Goal: Task Accomplishment & Management: Manage account settings

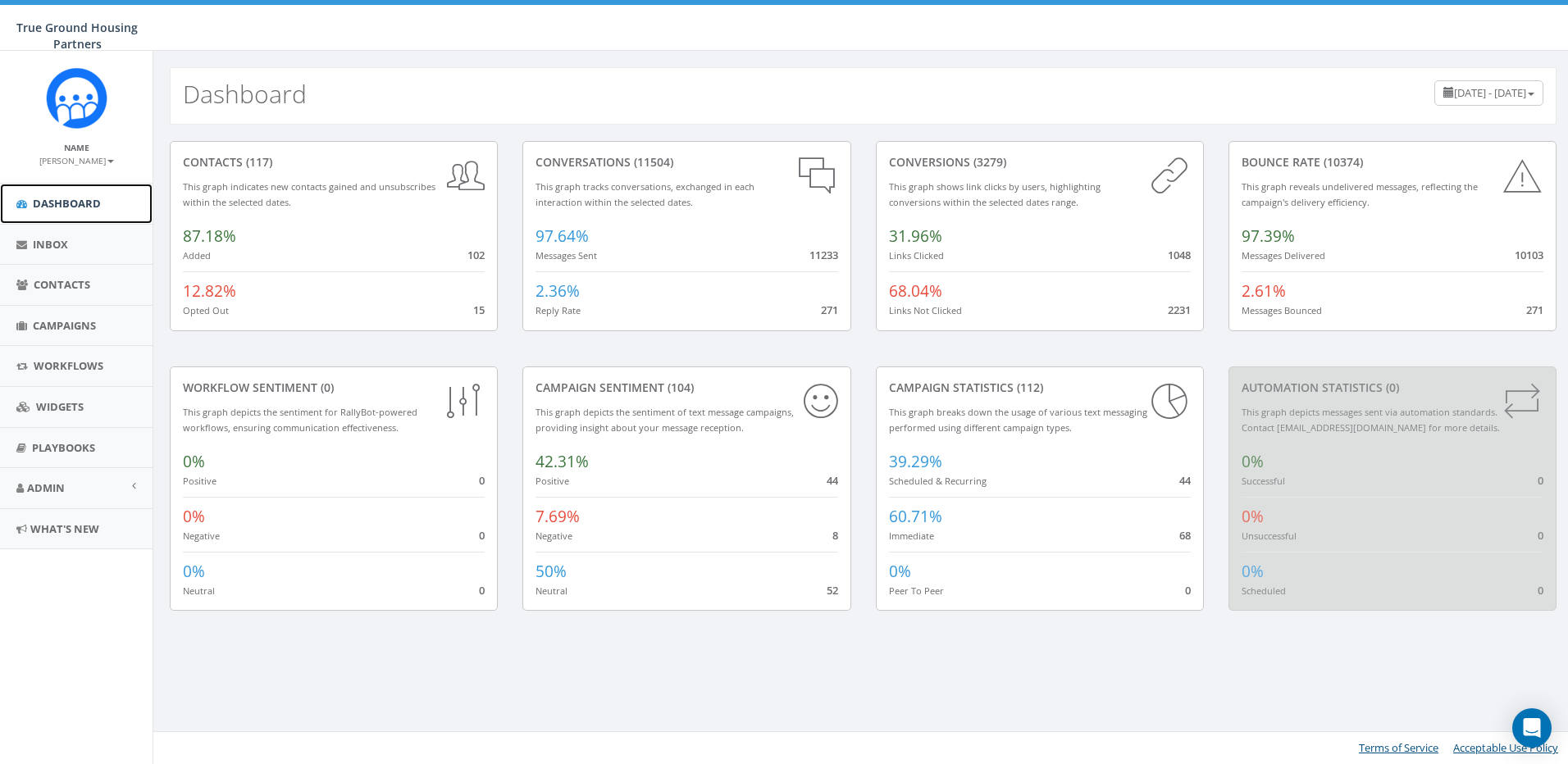
click at [57, 203] on span "Dashboard" at bounding box center [67, 203] width 68 height 15
click at [47, 484] on span "Admin" at bounding box center [45, 487] width 38 height 15
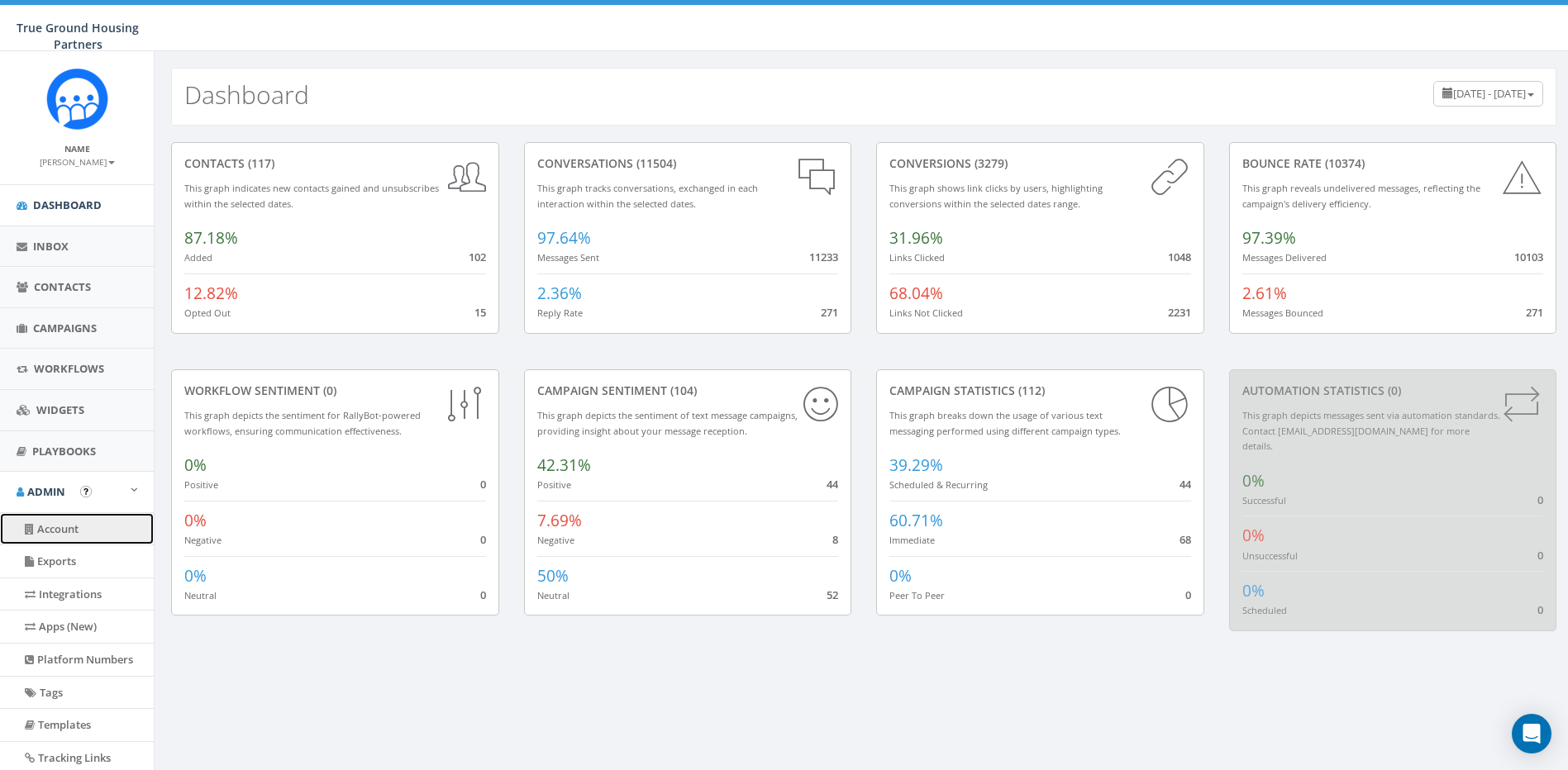
click at [62, 533] on link "Account" at bounding box center [77, 529] width 154 height 33
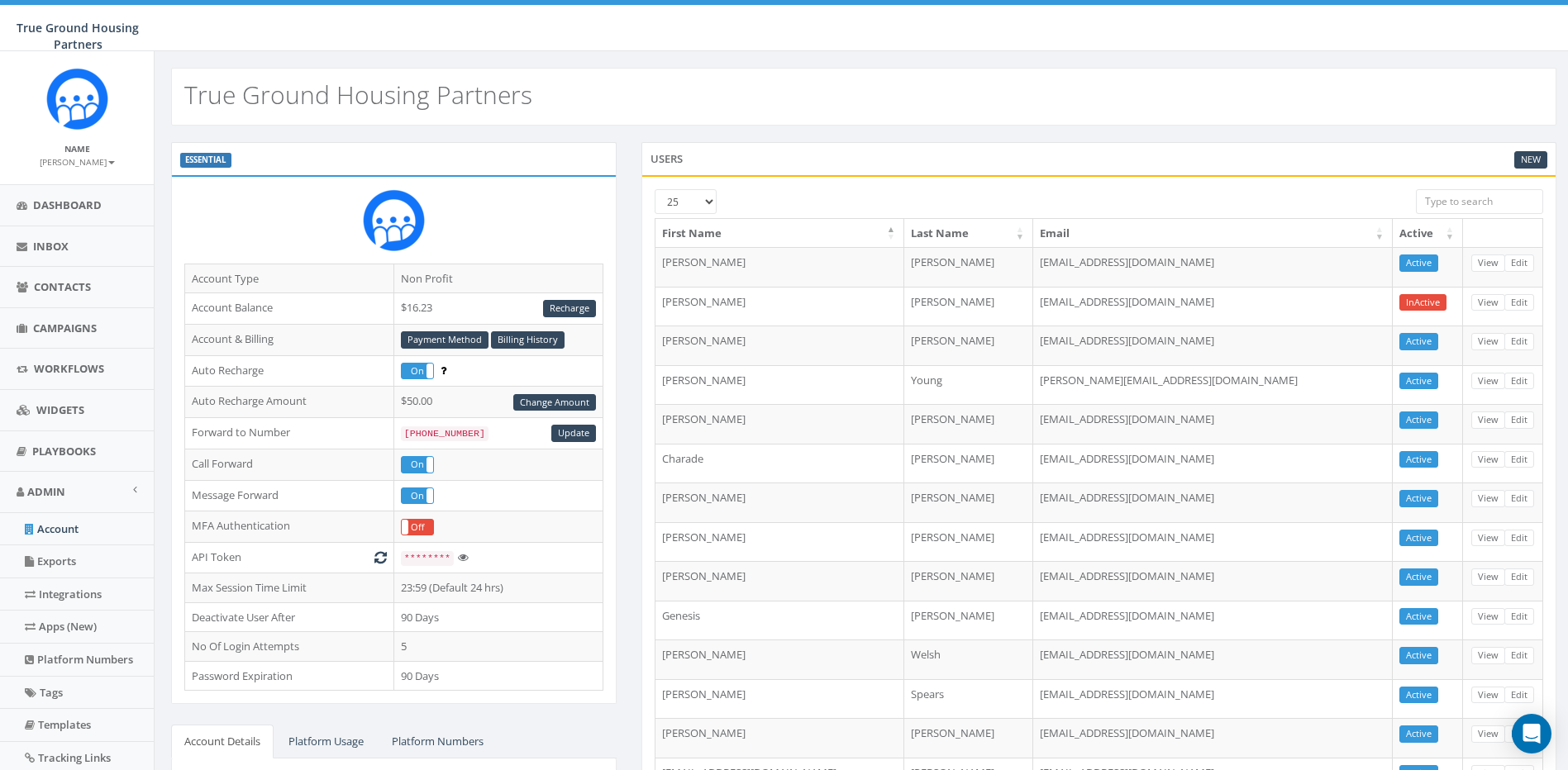
click at [1532, 172] on div "New" at bounding box center [1531, 164] width 33 height 26
click at [1526, 161] on link "New" at bounding box center [1531, 160] width 33 height 18
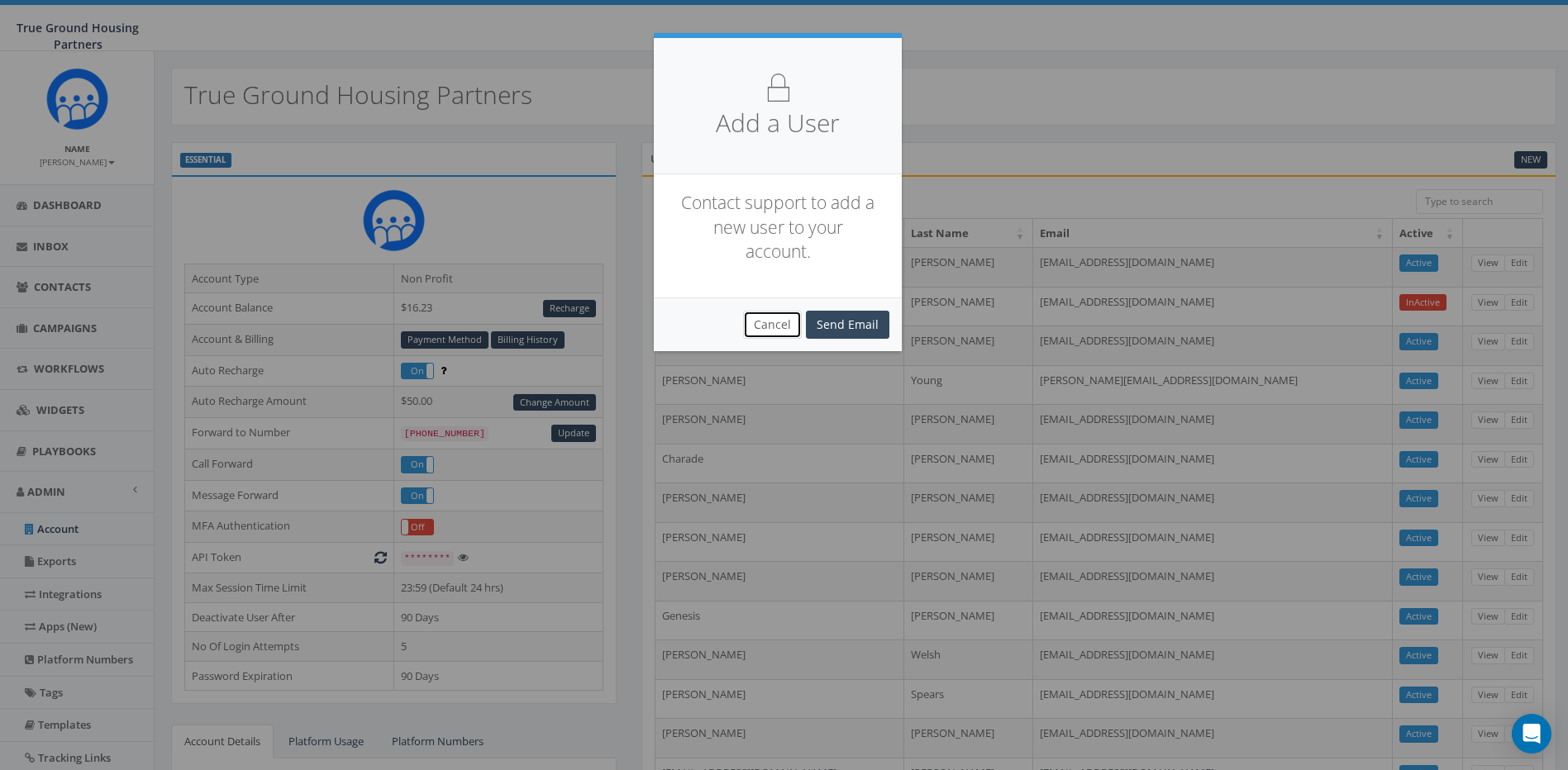
click at [788, 324] on button "Cancel" at bounding box center [772, 325] width 59 height 28
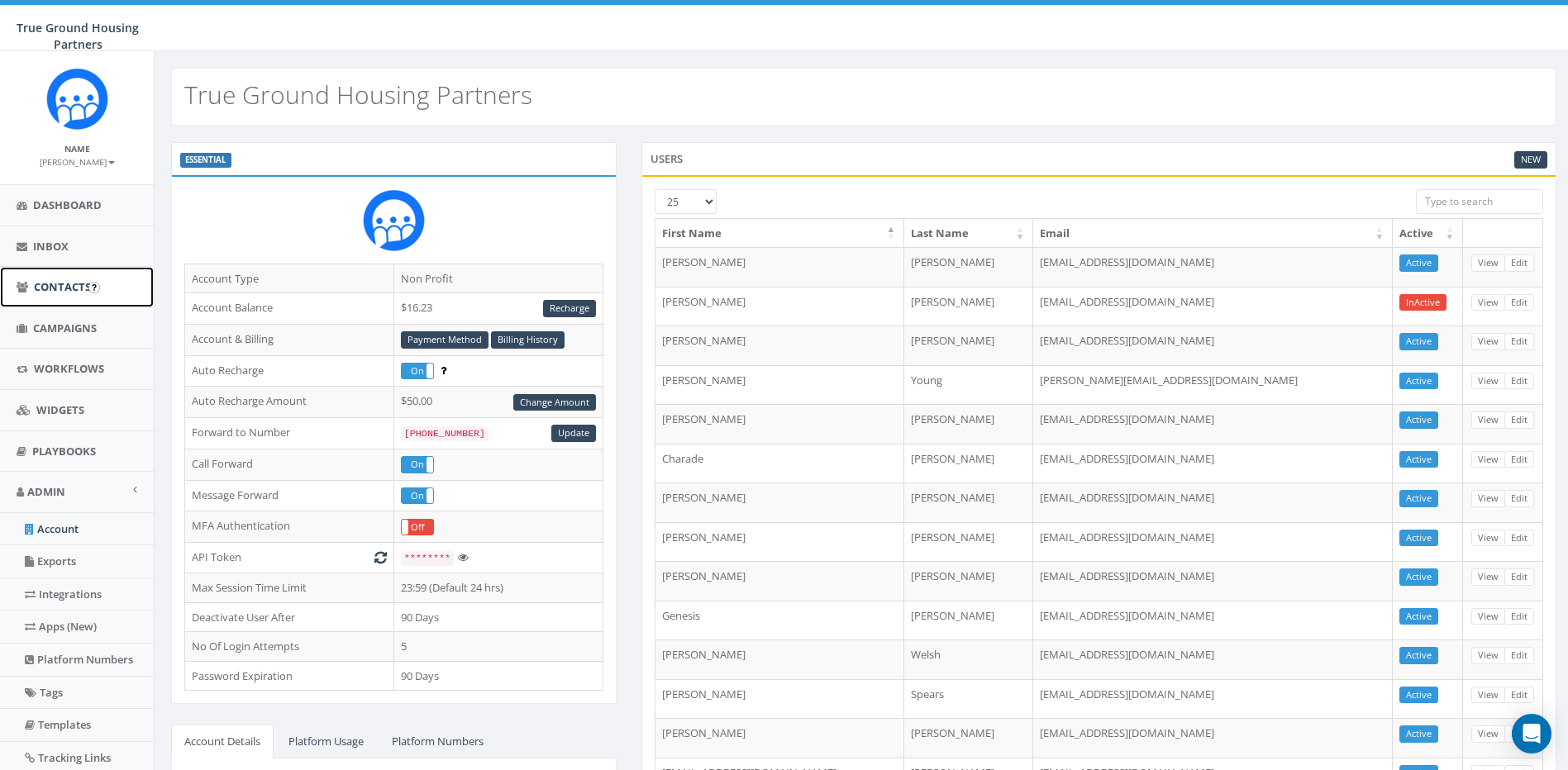
click at [45, 289] on span "Contacts" at bounding box center [62, 286] width 57 height 15
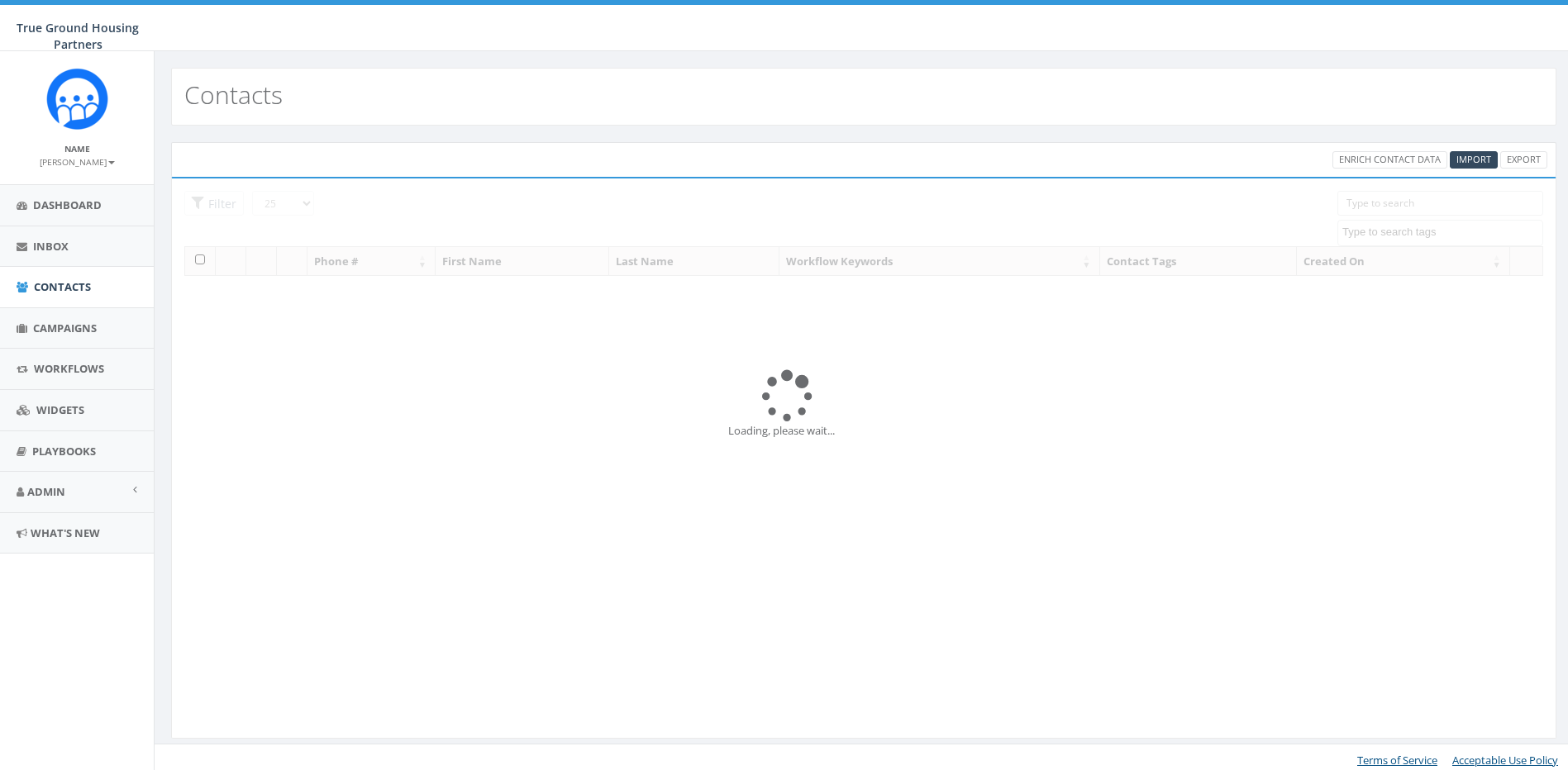
select select
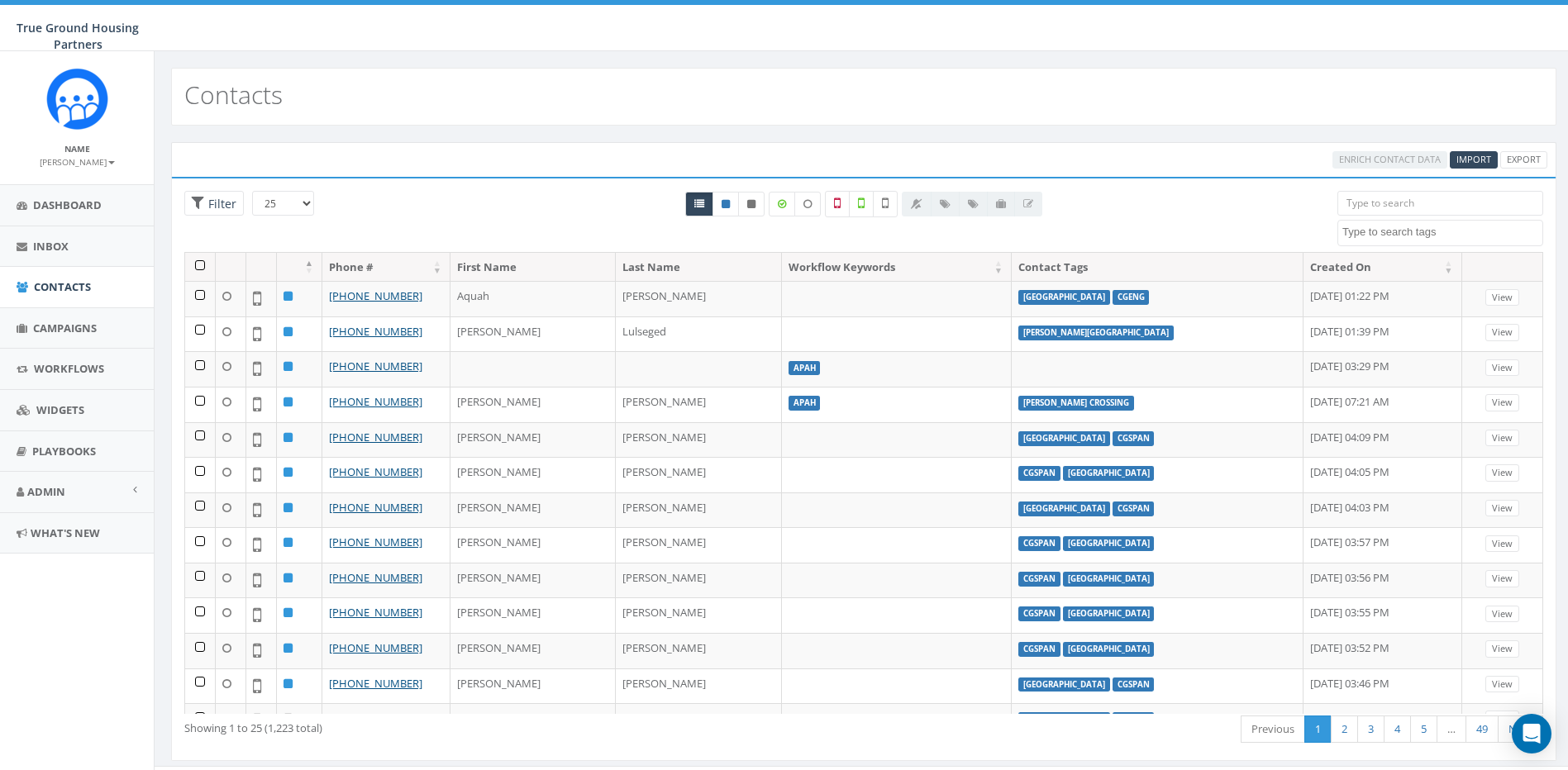
click at [1440, 242] on span at bounding box center [1440, 233] width 206 height 26
type textarea "Ilda"
select select "[PERSON_NAME]'s Overlook"
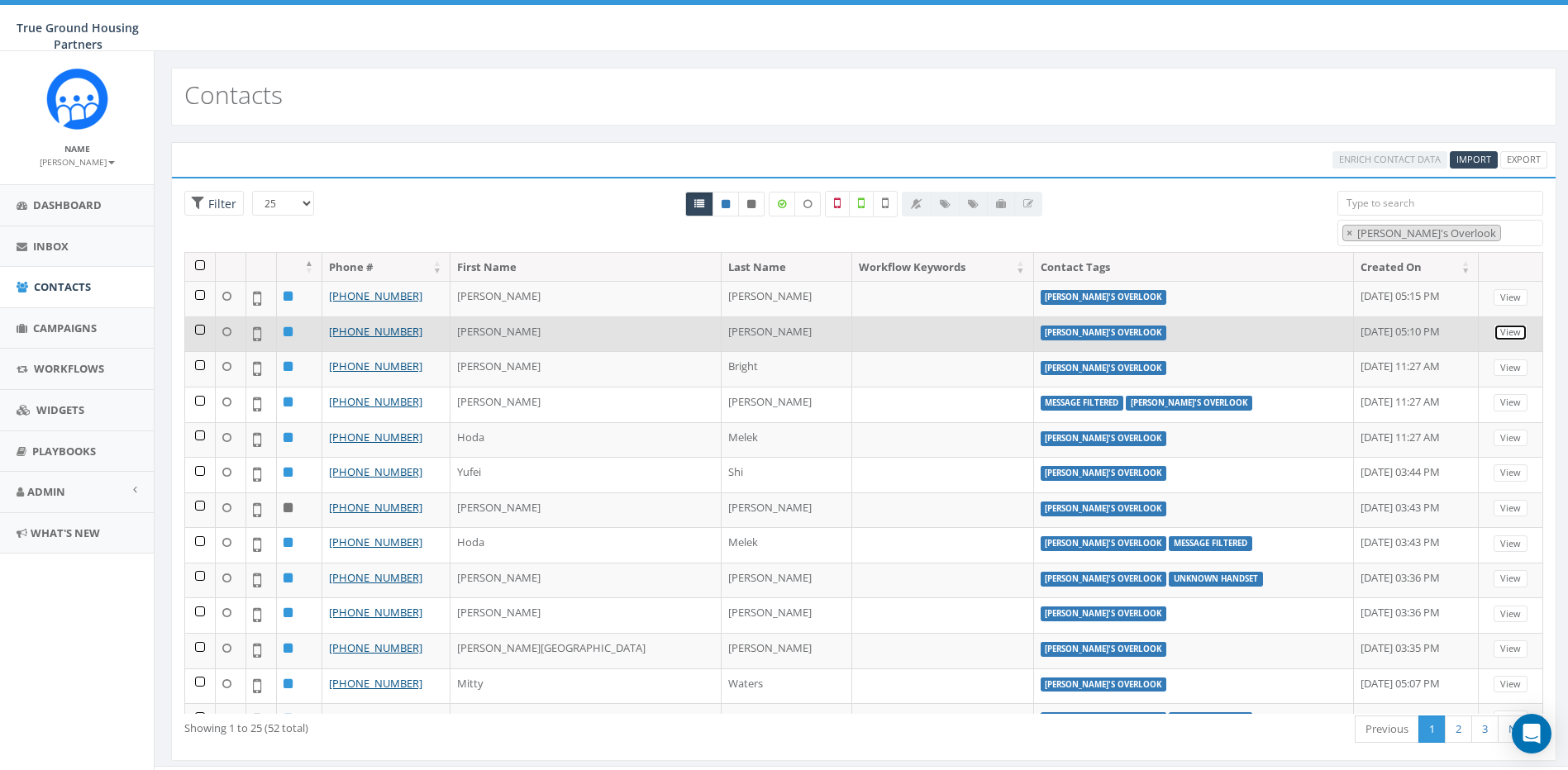
click at [1494, 332] on link "View" at bounding box center [1510, 333] width 34 height 18
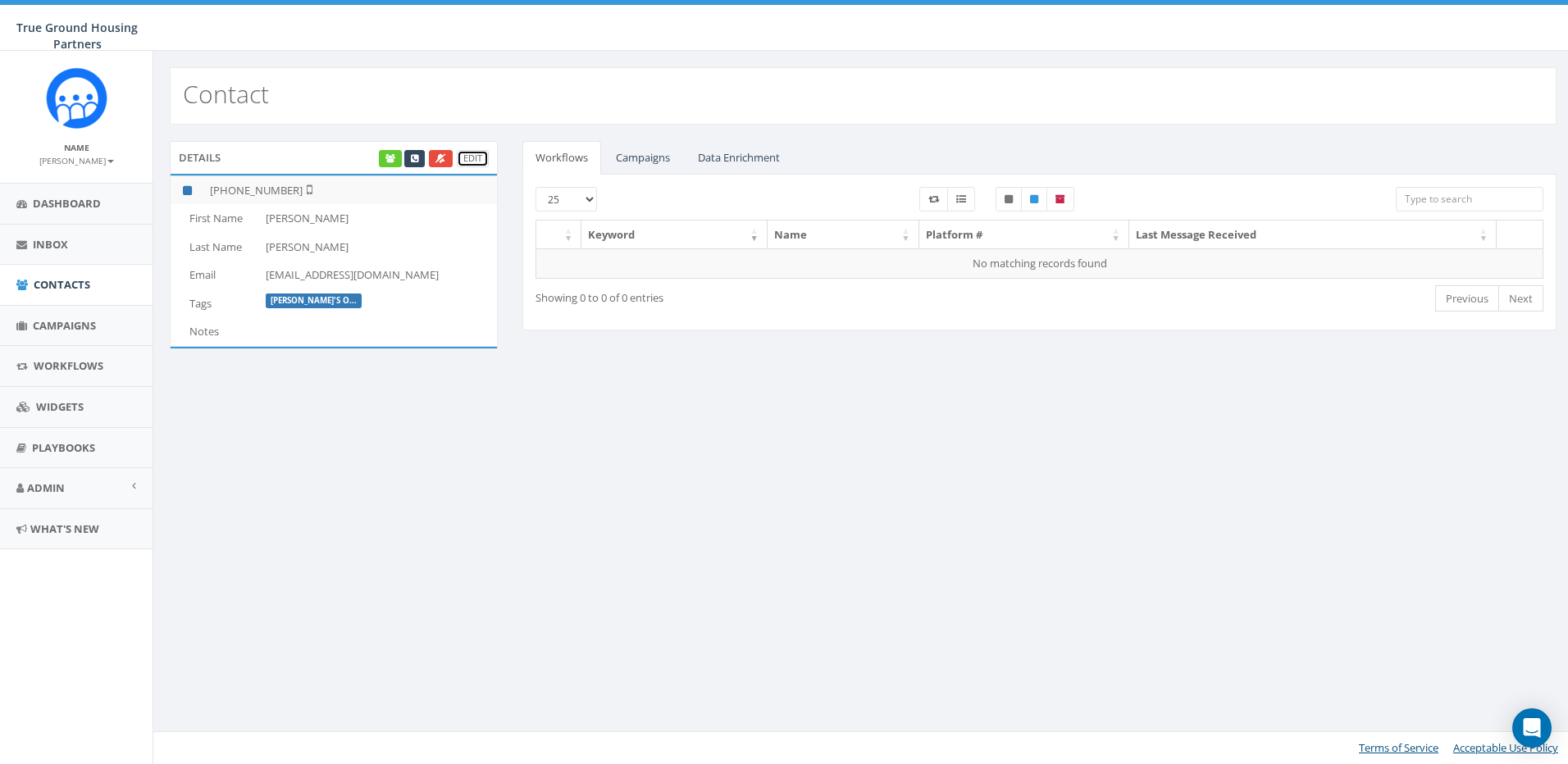
click at [469, 156] on link "Edit" at bounding box center [472, 159] width 32 height 17
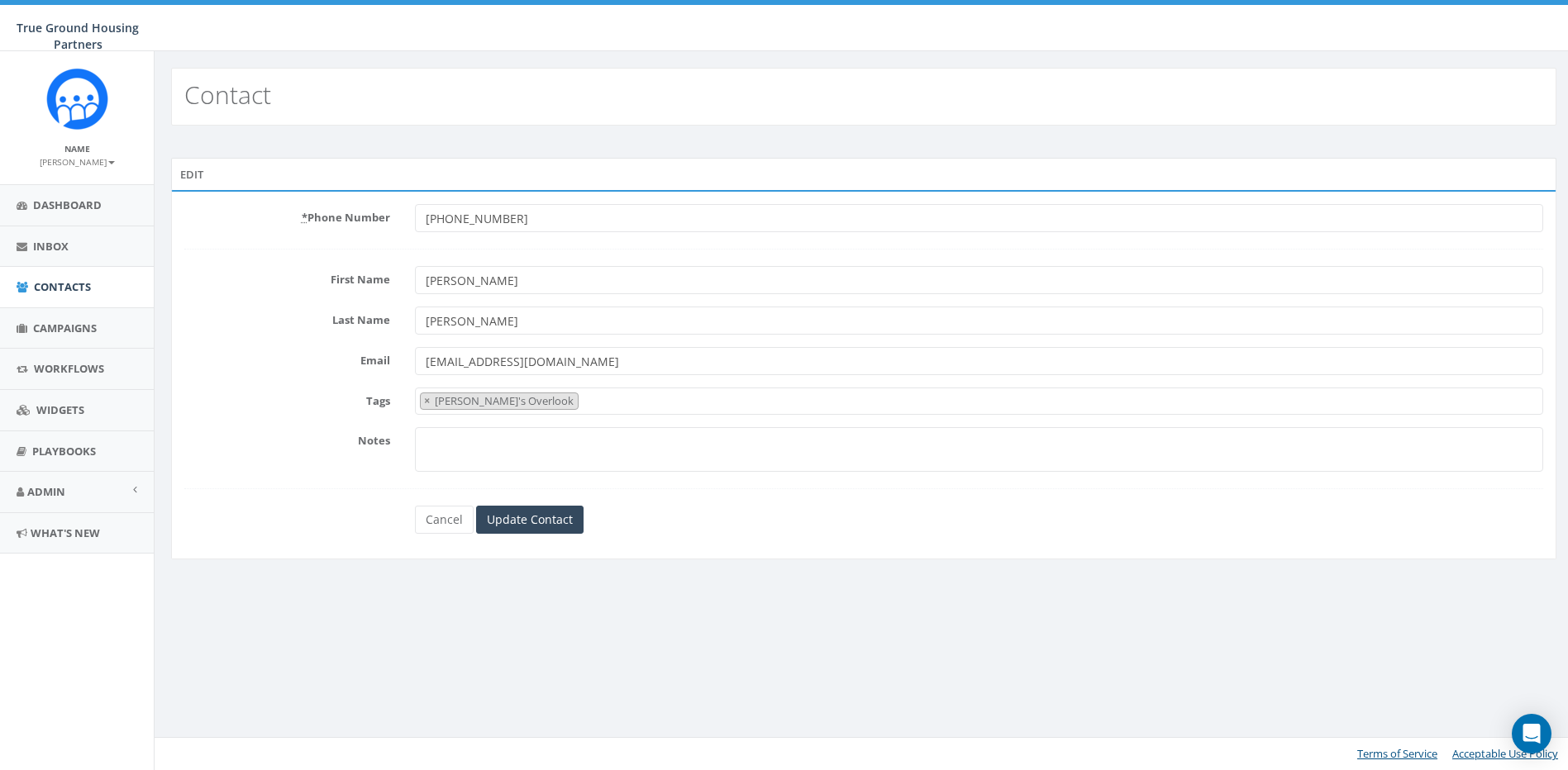
select select "[PERSON_NAME]'s Overlook"
click at [486, 283] on input "[PERSON_NAME]" at bounding box center [985, 280] width 1139 height 28
type input "E"
type input "Jenni"
click at [439, 325] on input "Turner" at bounding box center [985, 320] width 1139 height 28
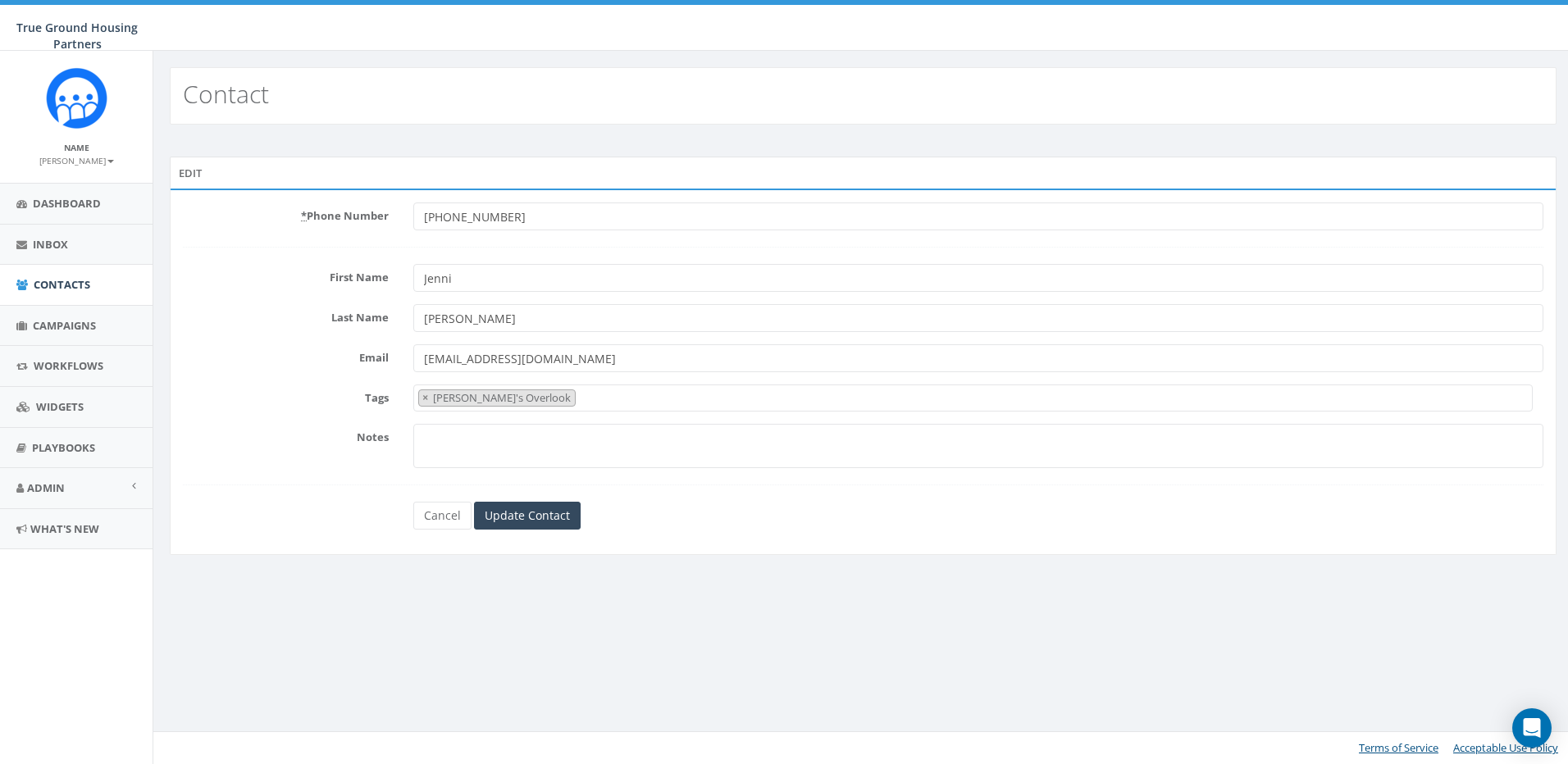
click at [467, 316] on input "Turner" at bounding box center [978, 318] width 1130 height 28
type input "T"
type input "[PERSON_NAME]"
click at [513, 510] on input "Update Contact" at bounding box center [527, 516] width 107 height 28
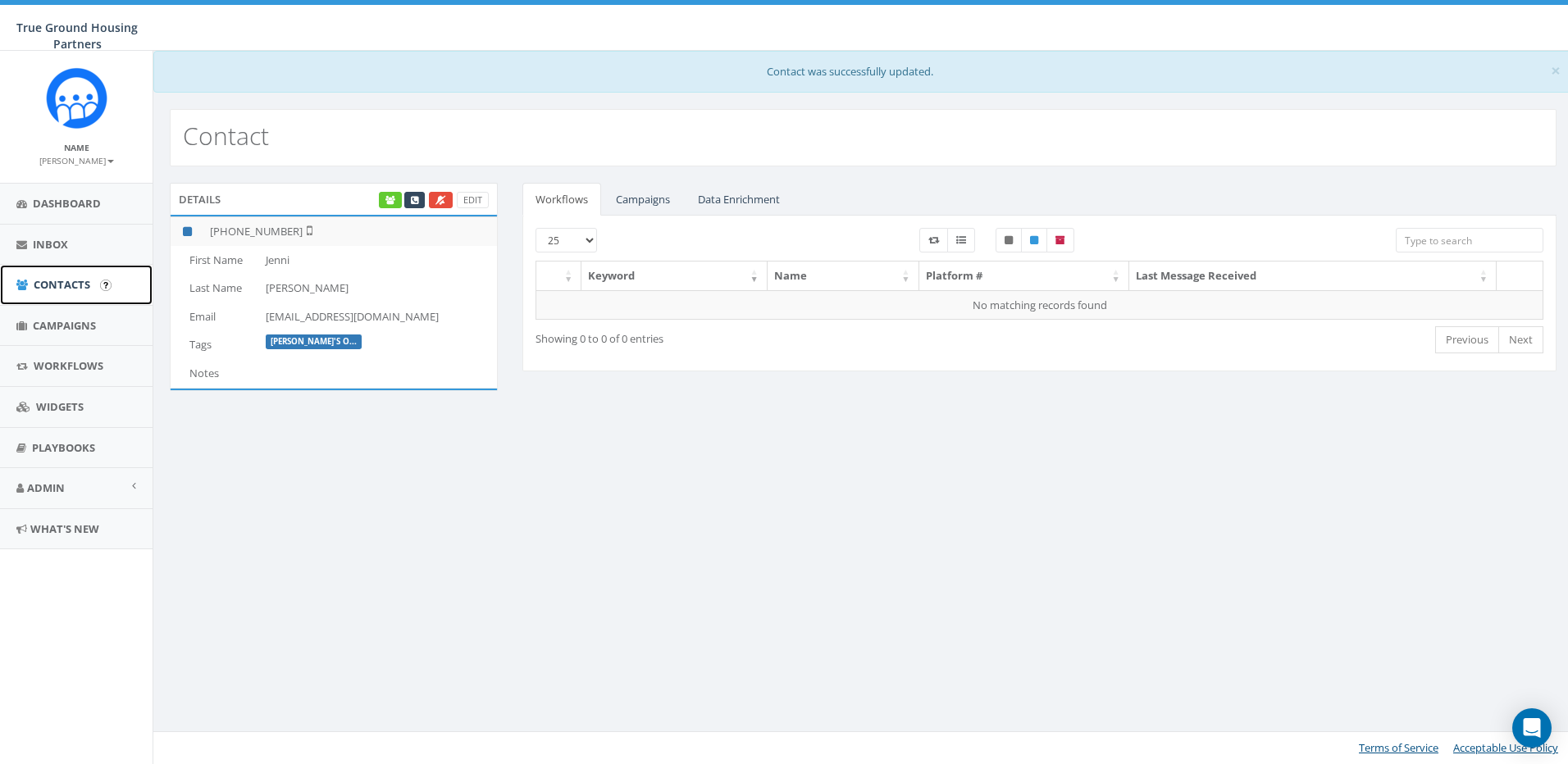
click at [67, 281] on span "Contacts" at bounding box center [62, 284] width 57 height 15
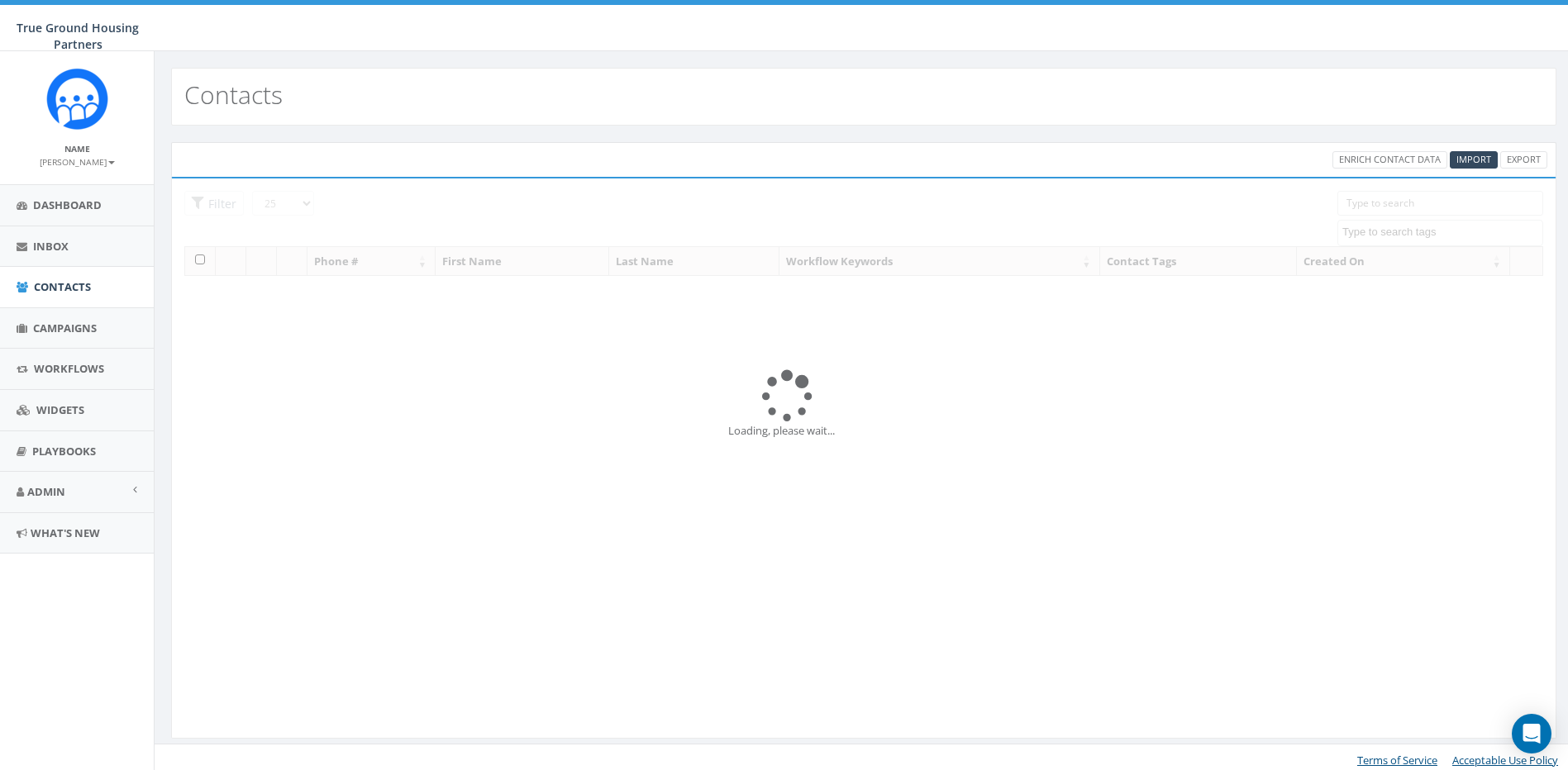
select select
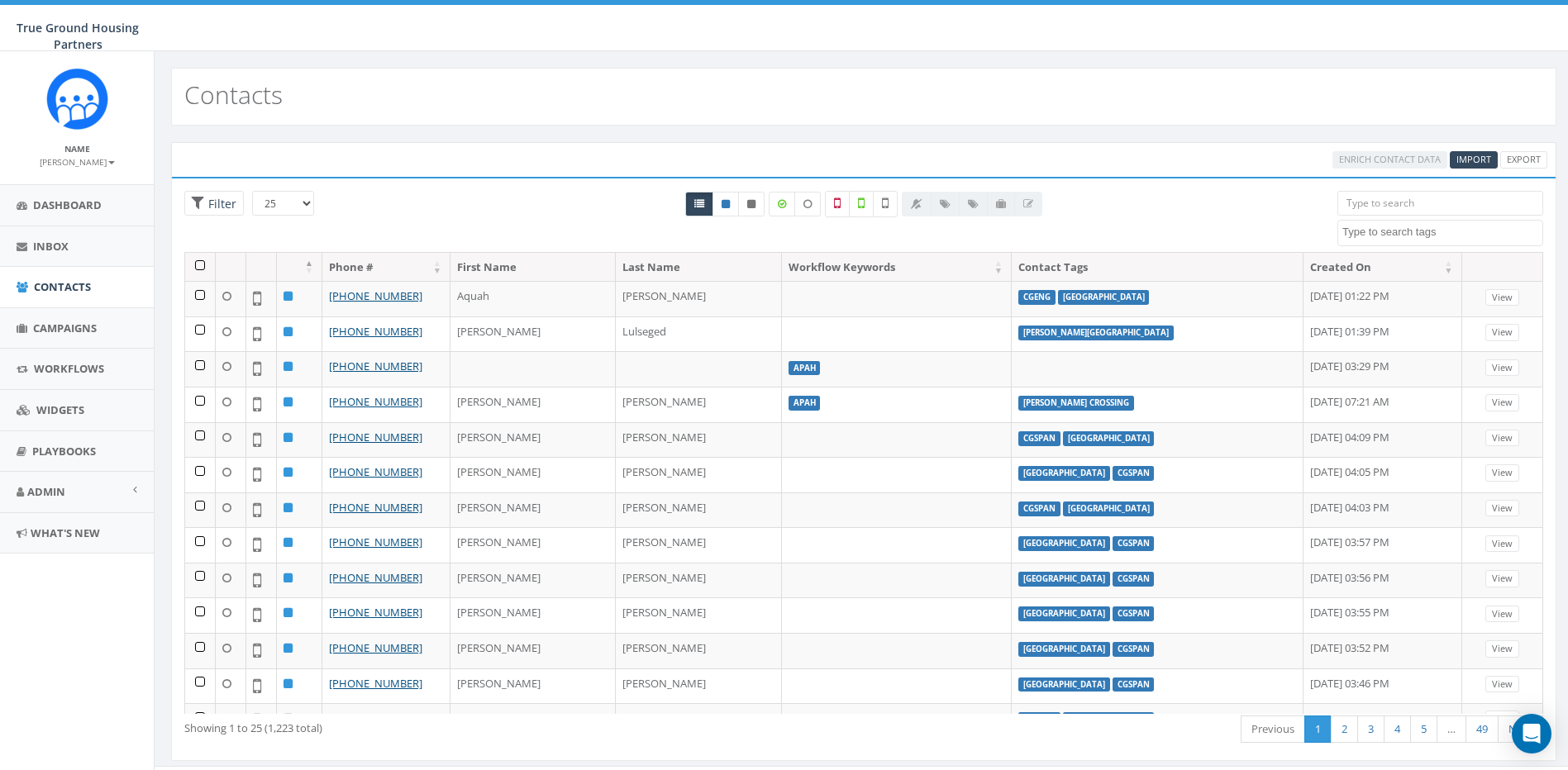
click at [1469, 238] on textarea "Search" at bounding box center [1441, 231] width 200 height 15
type textarea "Ilda"
select select "[PERSON_NAME]'s Overlook"
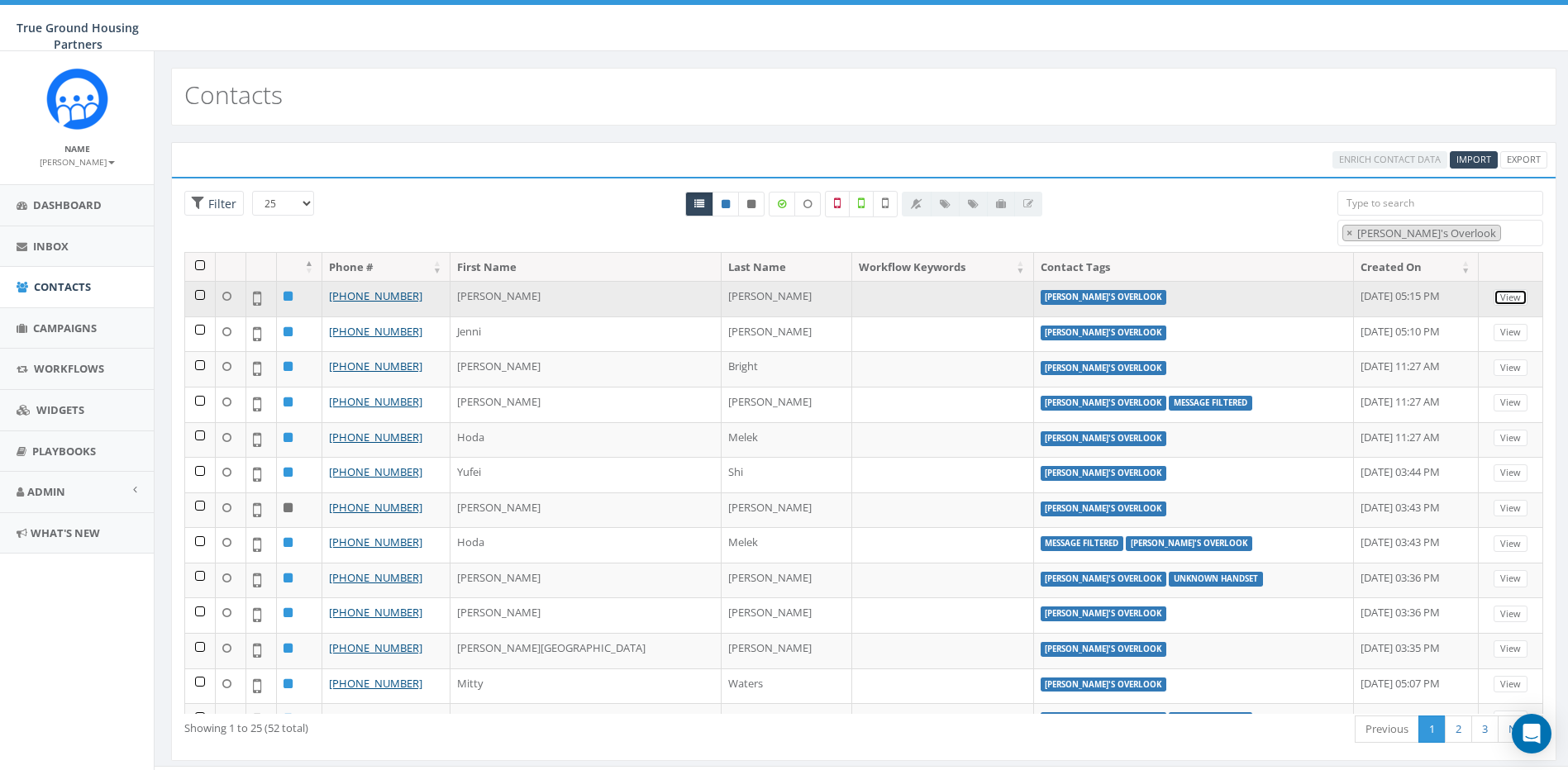
click at [1493, 295] on link "View" at bounding box center [1510, 298] width 34 height 18
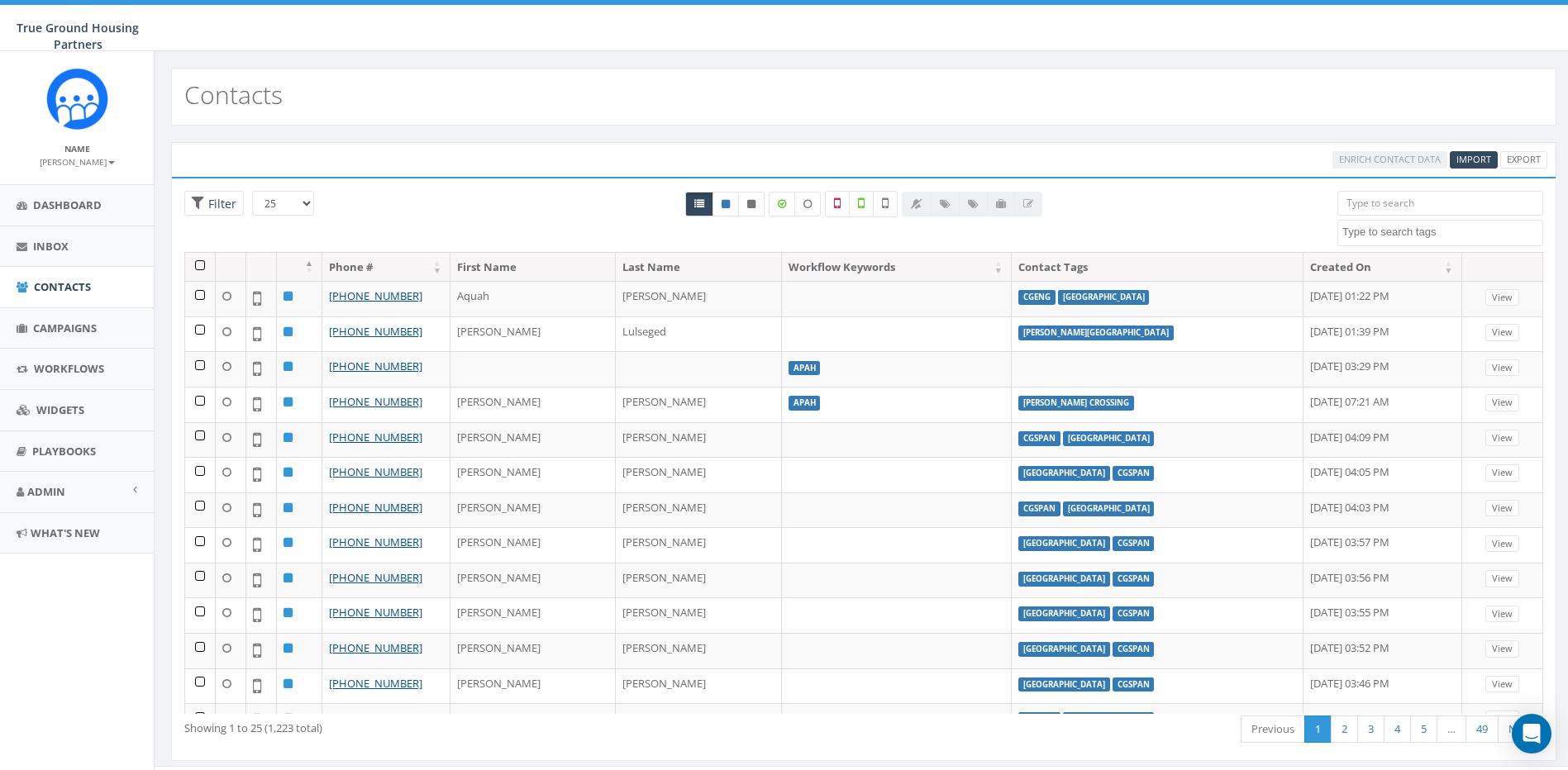
select select "[PERSON_NAME]'s Overlook"
click at [1425, 234] on textarea "Search" at bounding box center [1441, 231] width 200 height 15
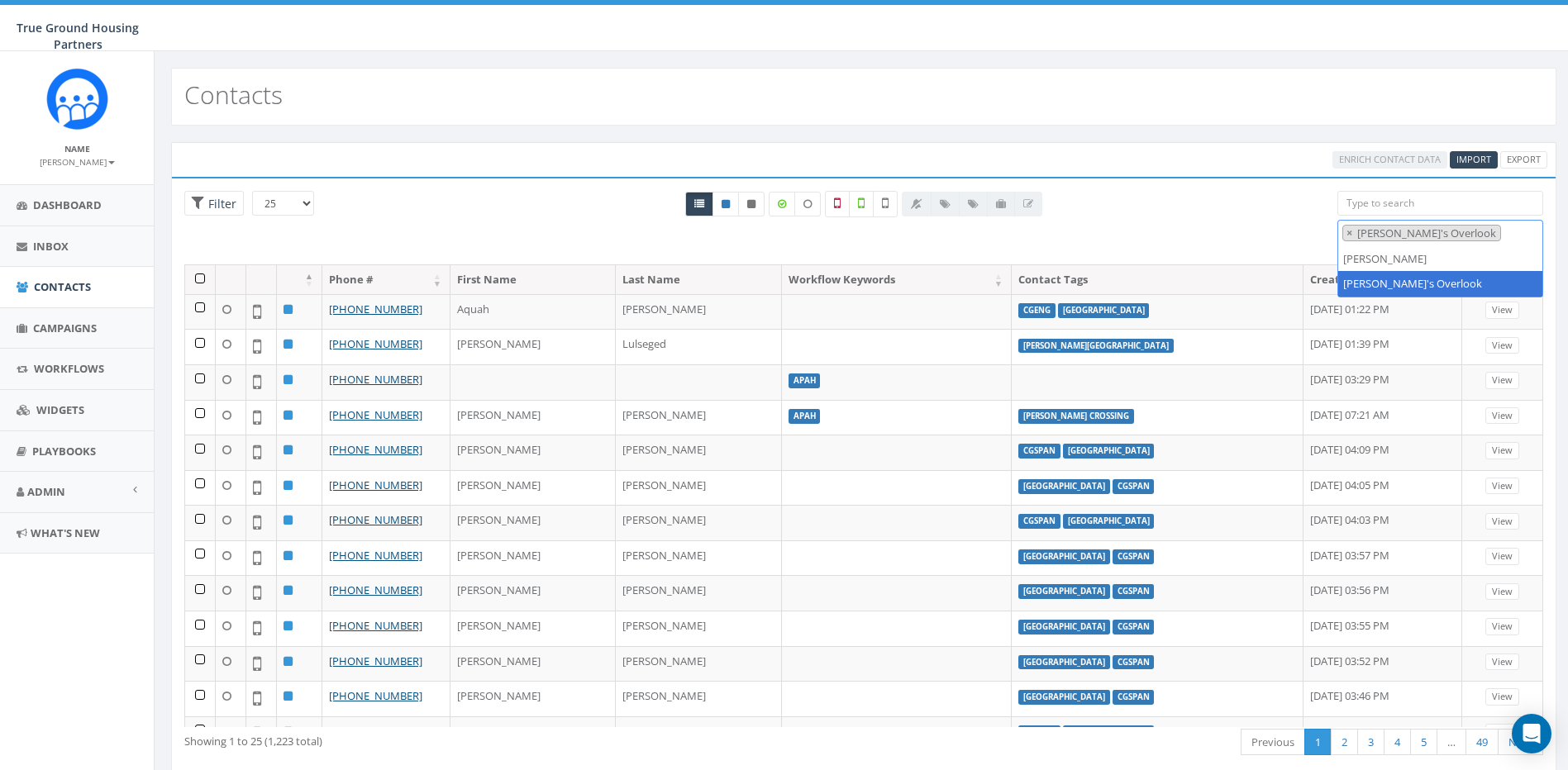
type textarea "ilda"
select select
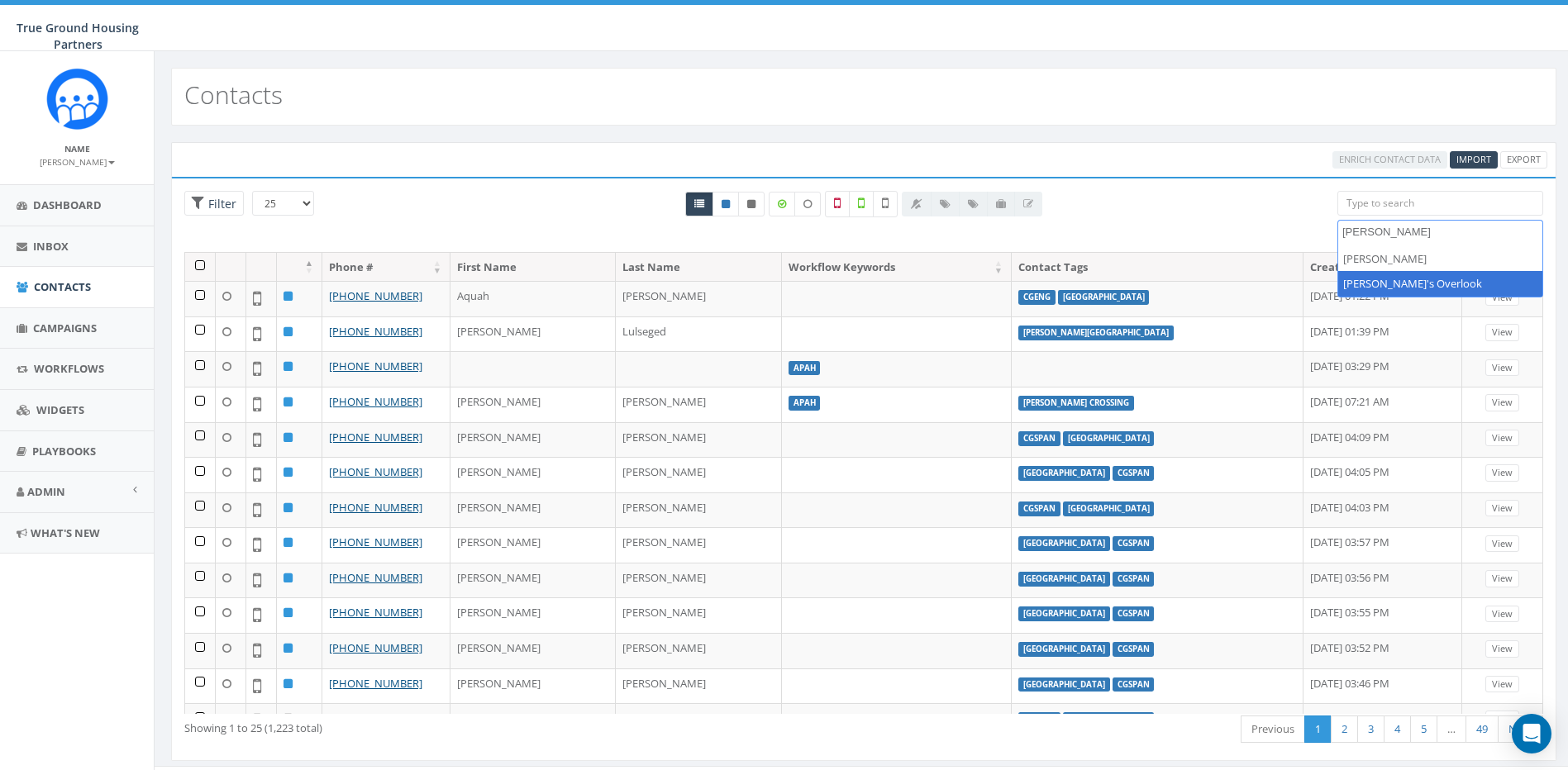
type textarea "[PERSON_NAME]"
select select "Ilda's Overlook"
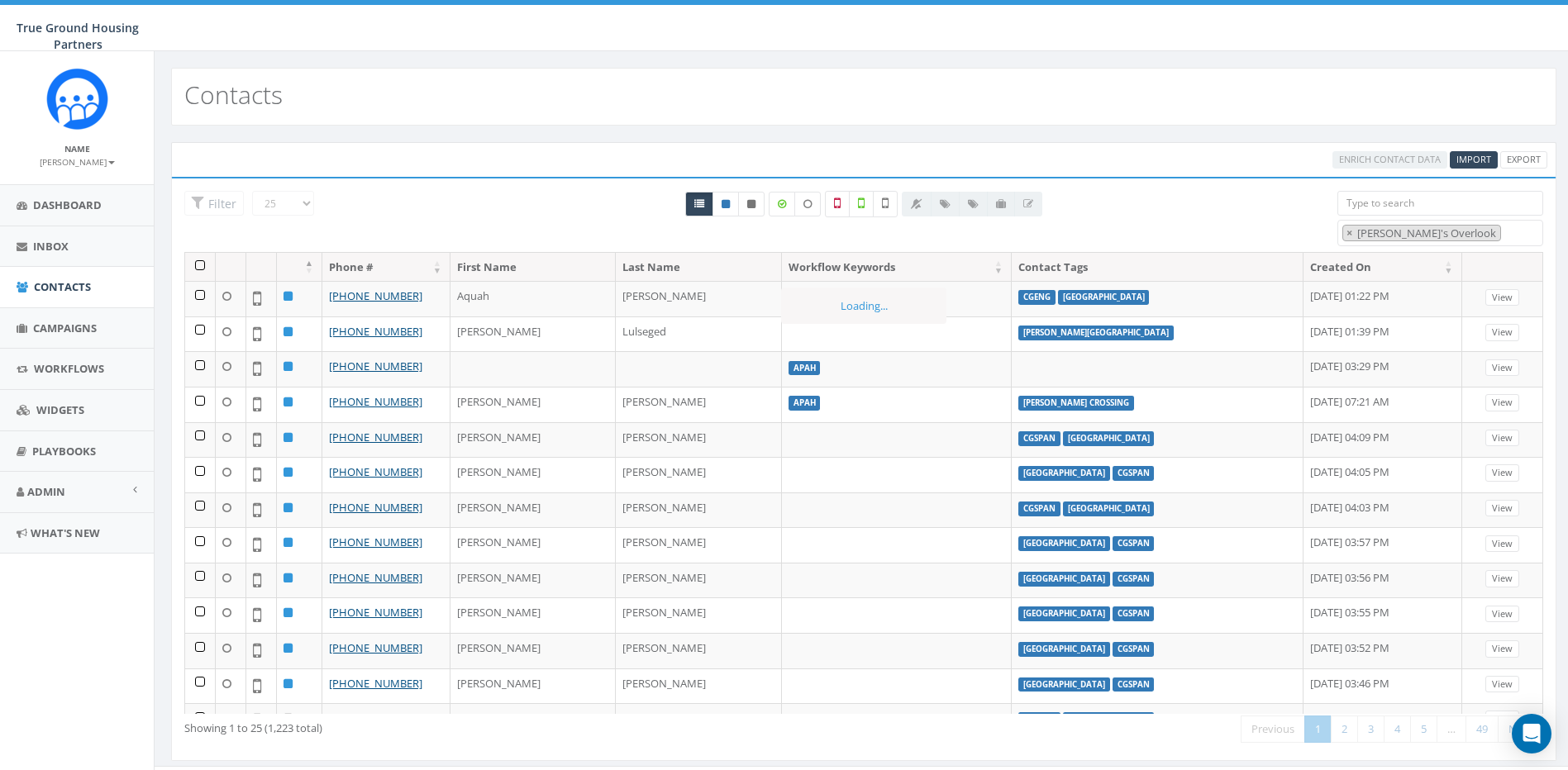
scroll to position [327, 0]
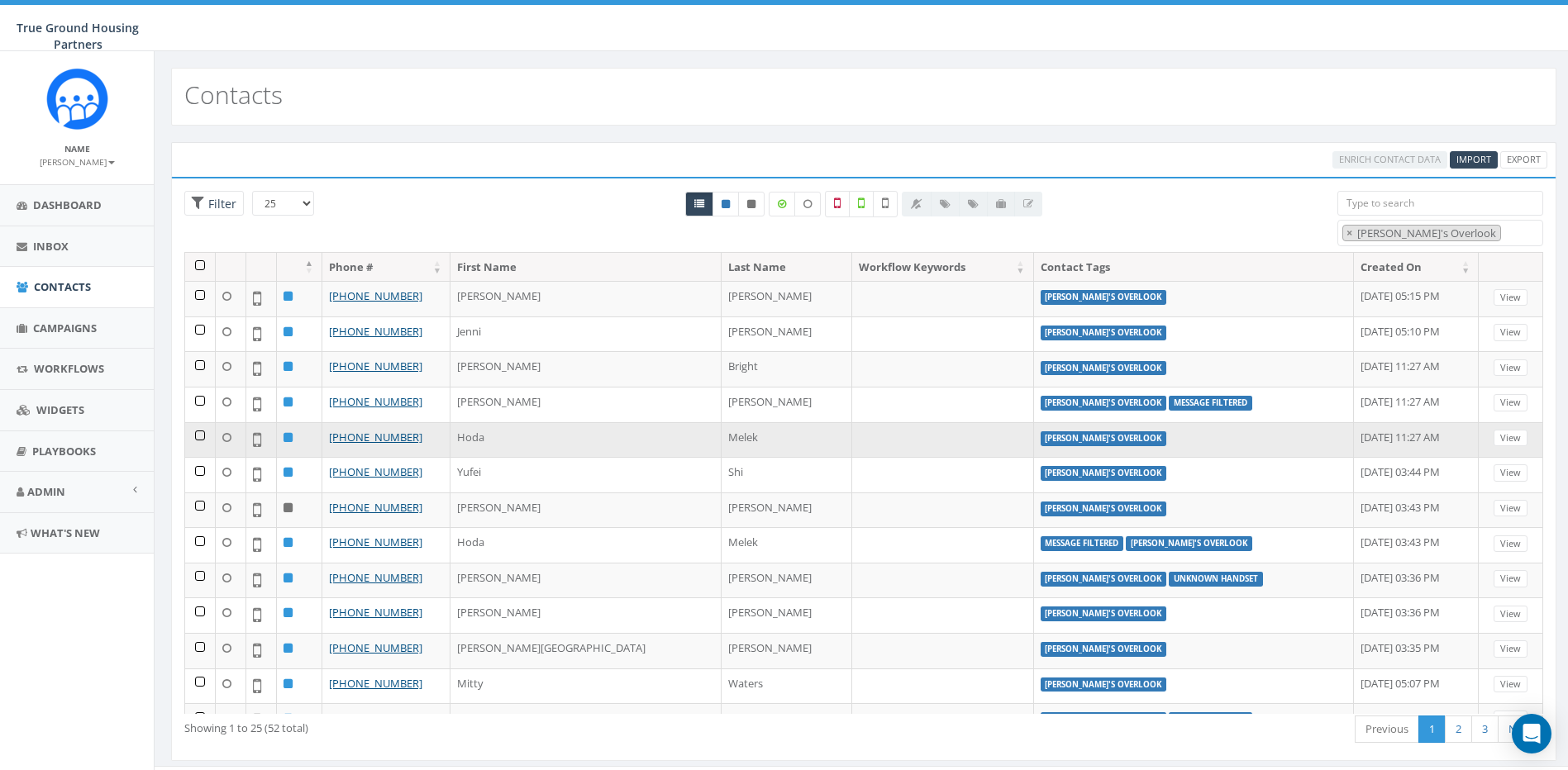
click at [1489, 427] on td "View" at bounding box center [1510, 440] width 64 height 35
click at [1493, 433] on link "View" at bounding box center [1510, 438] width 34 height 18
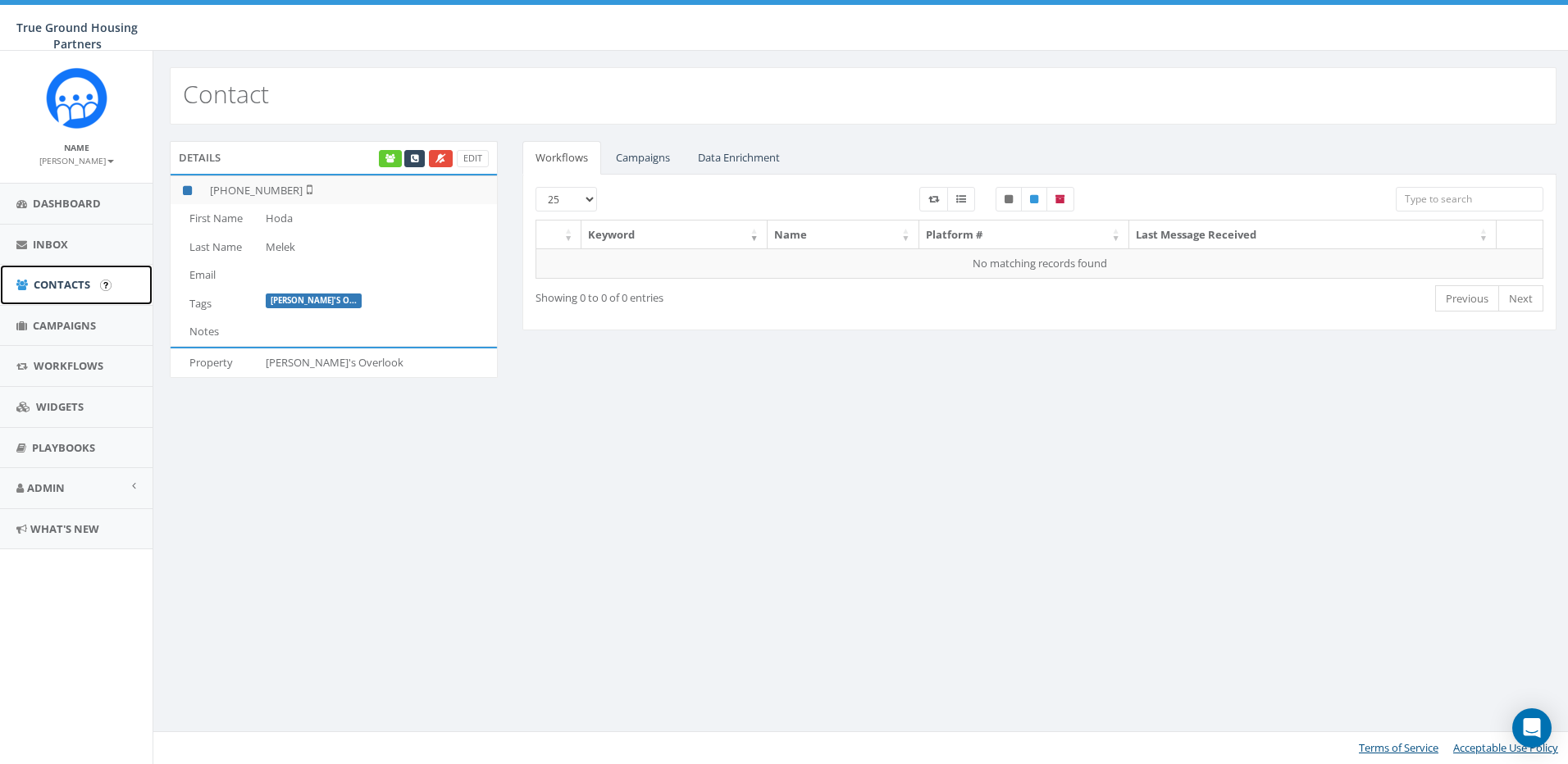
click at [62, 281] on span "Contacts" at bounding box center [62, 284] width 57 height 15
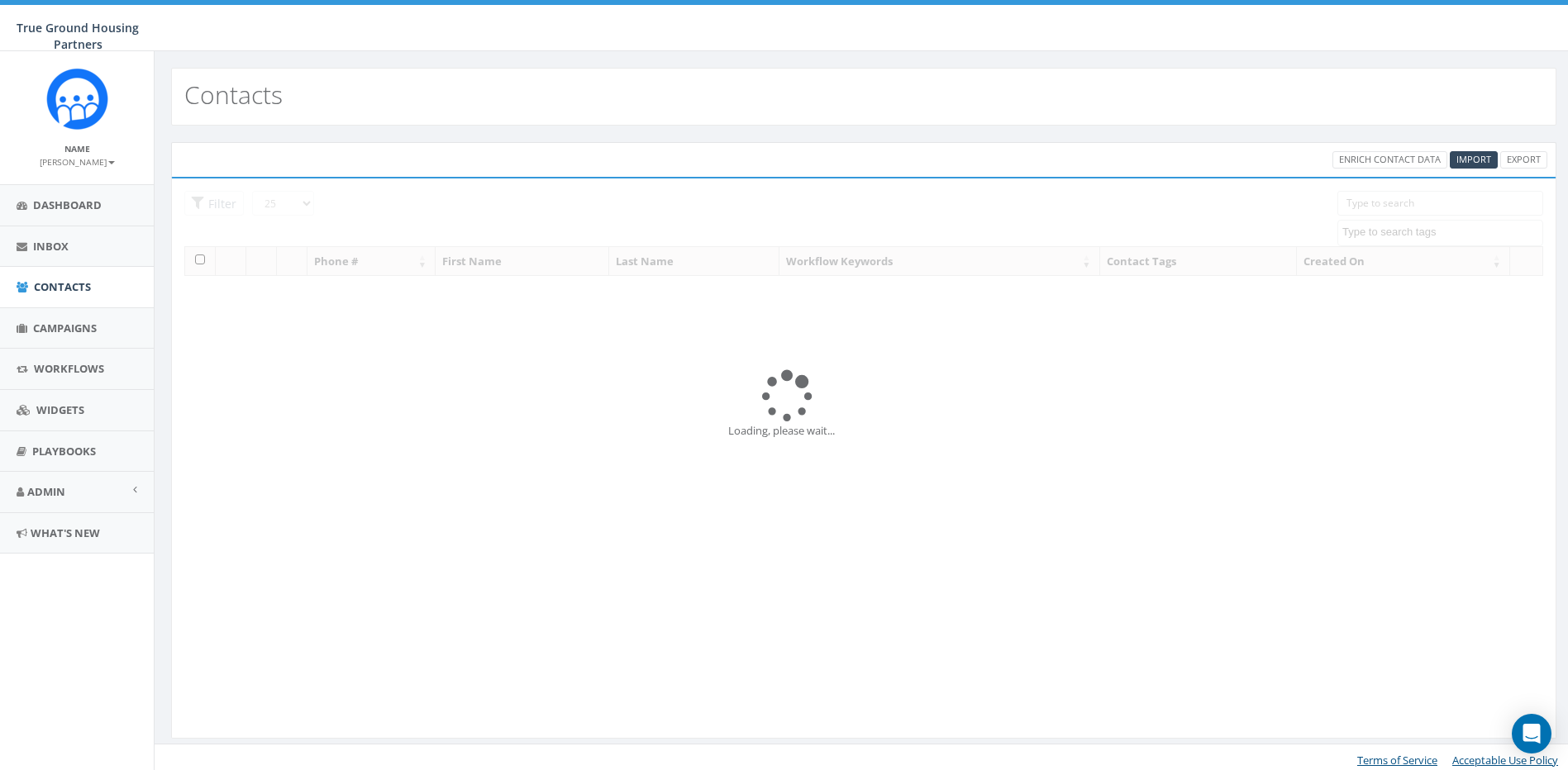
select select
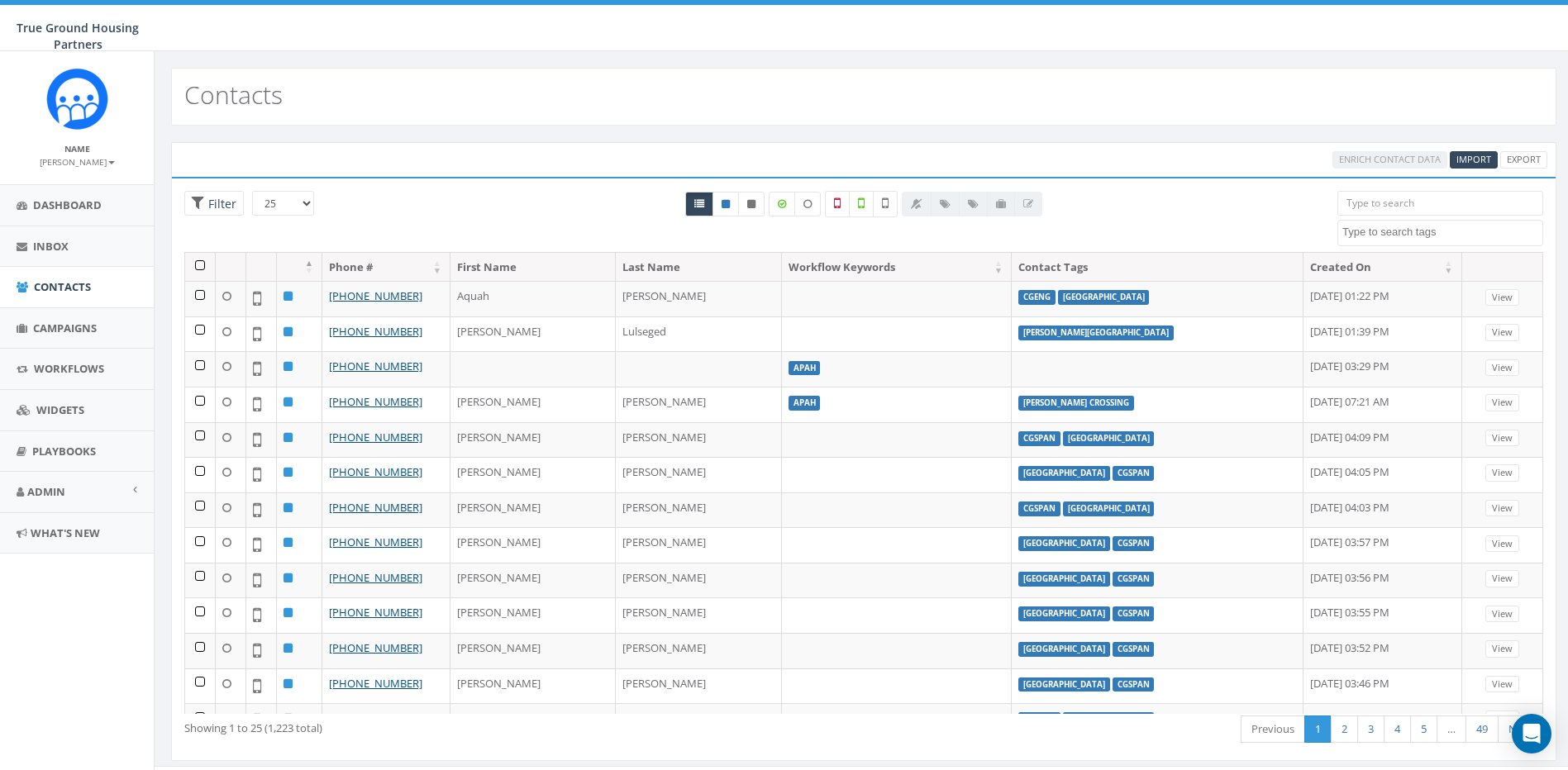
click at [1422, 232] on textarea "Search" at bounding box center [1441, 231] width 200 height 15
type textarea "Ilda"
select select "Ilda's Overlook"
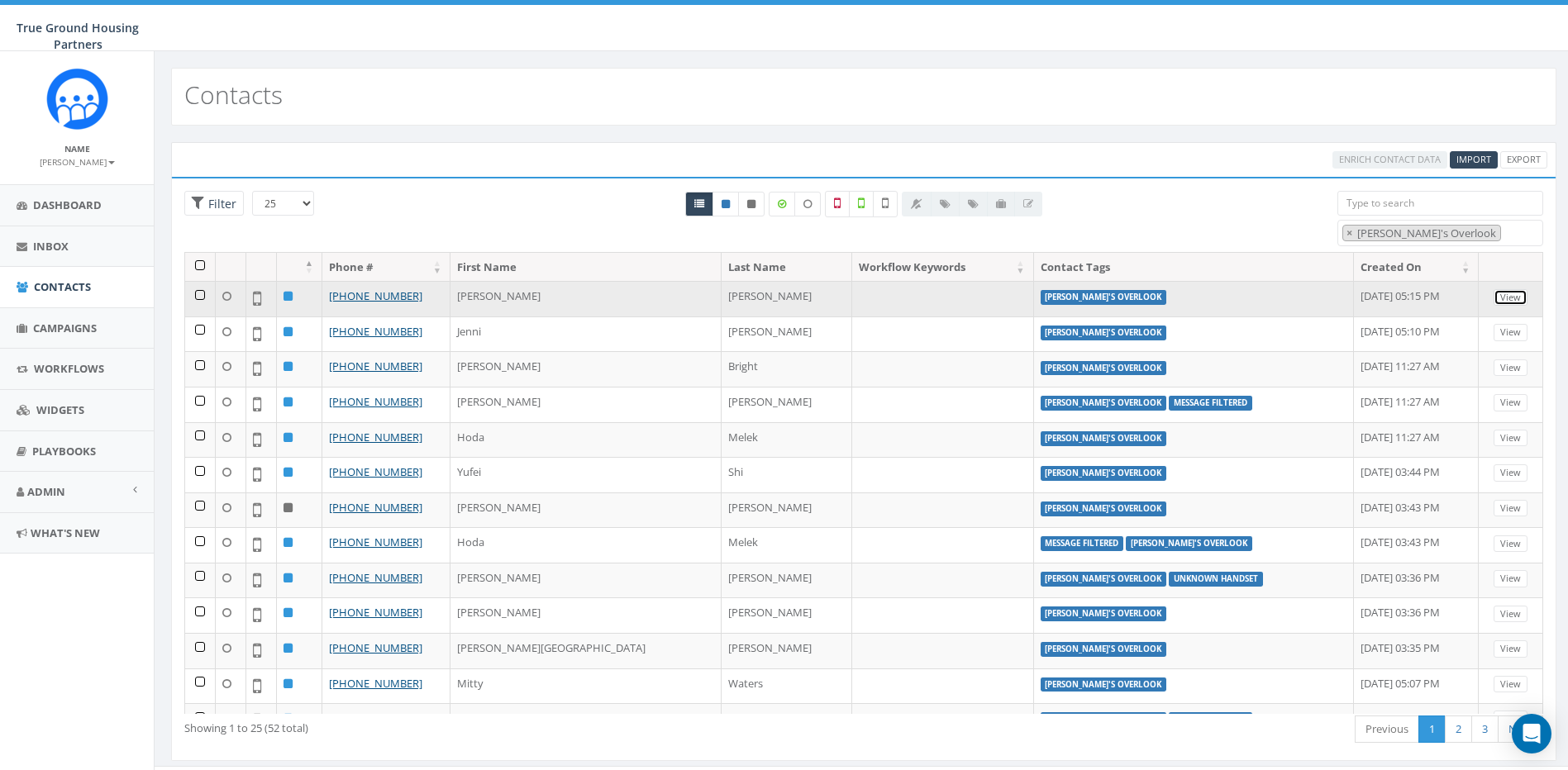
click at [1497, 297] on link "View" at bounding box center [1510, 298] width 34 height 18
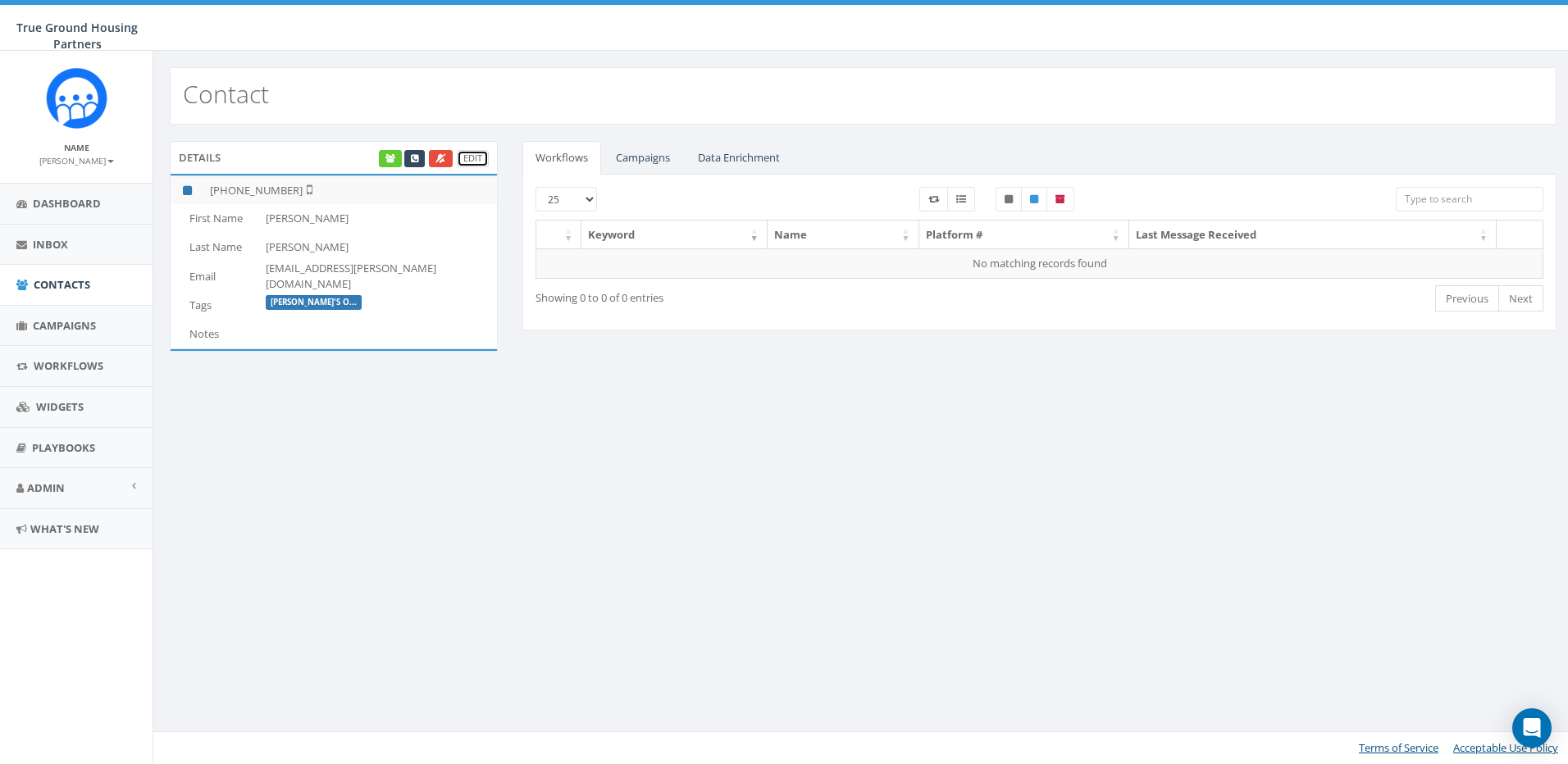
click at [471, 151] on link "Edit" at bounding box center [472, 159] width 32 height 17
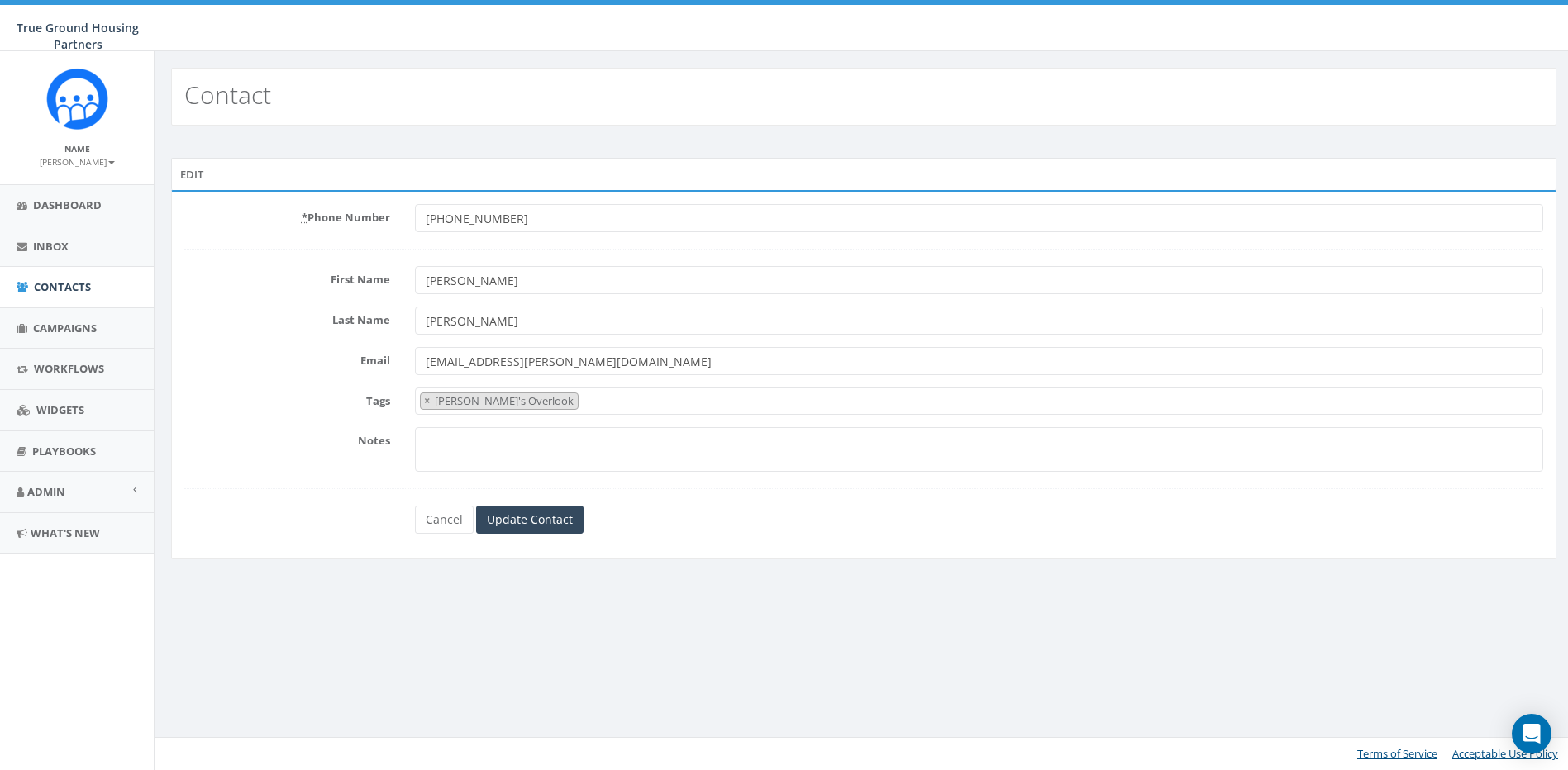
select select "[PERSON_NAME]'s Overlook"
click at [495, 285] on input "[PERSON_NAME]" at bounding box center [985, 280] width 1139 height 28
type input "E"
type input "Bernadette"
click at [480, 317] on input "[PERSON_NAME]" at bounding box center [985, 320] width 1139 height 28
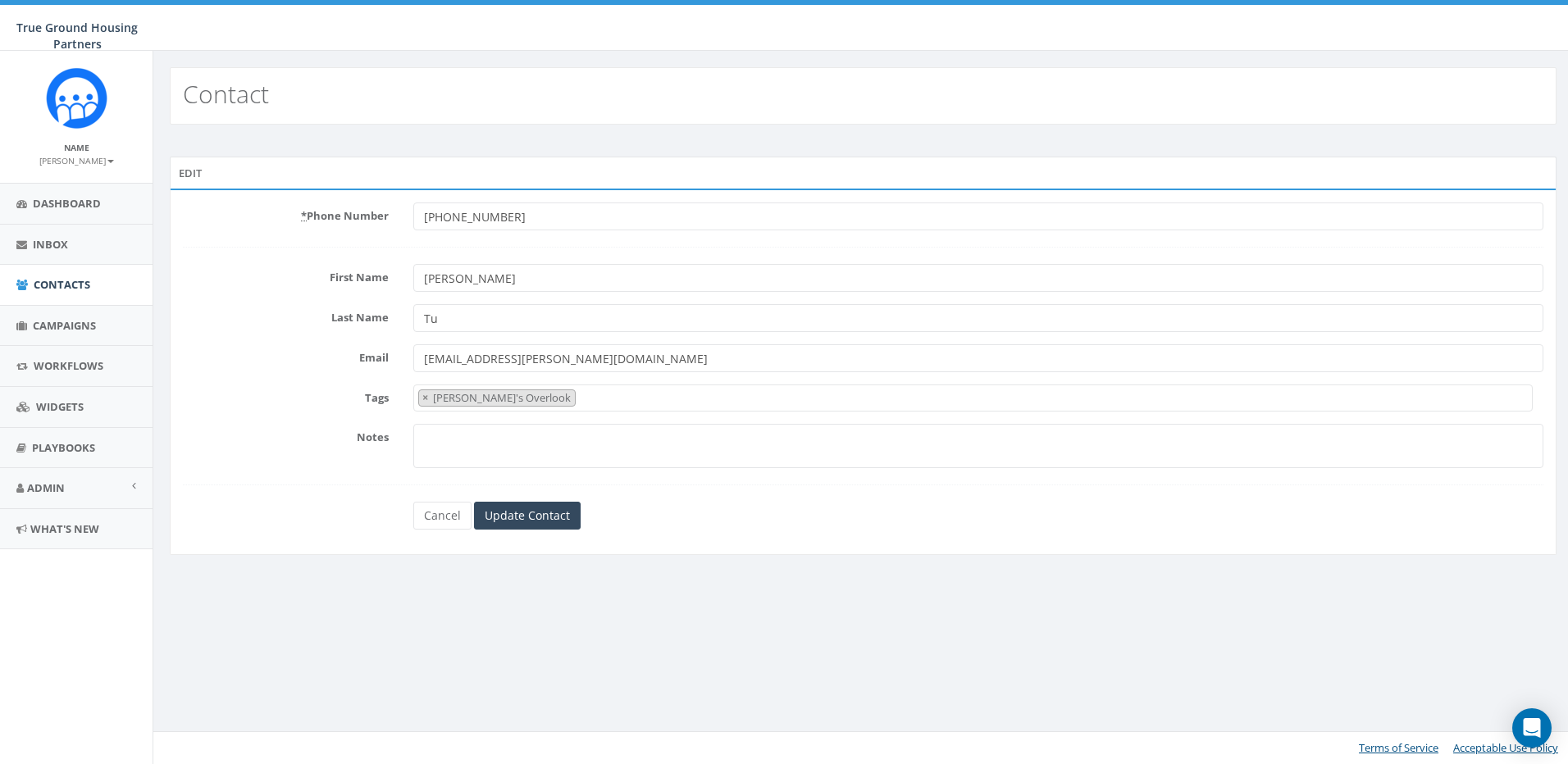
type input "T"
type input "[PERSON_NAME]"
click at [509, 510] on input "Update Contact" at bounding box center [527, 516] width 107 height 28
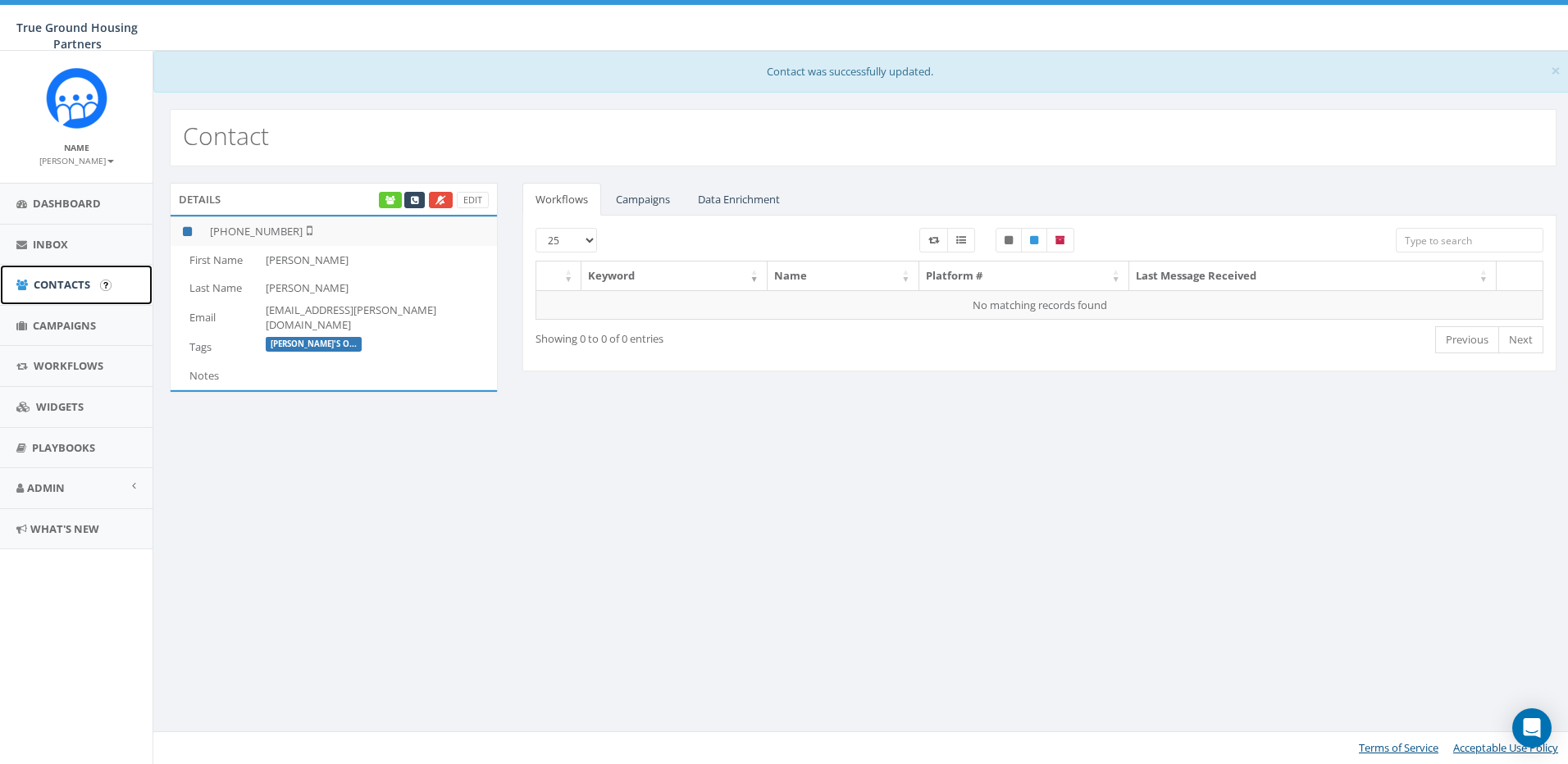
click at [52, 282] on span "Contacts" at bounding box center [62, 284] width 57 height 15
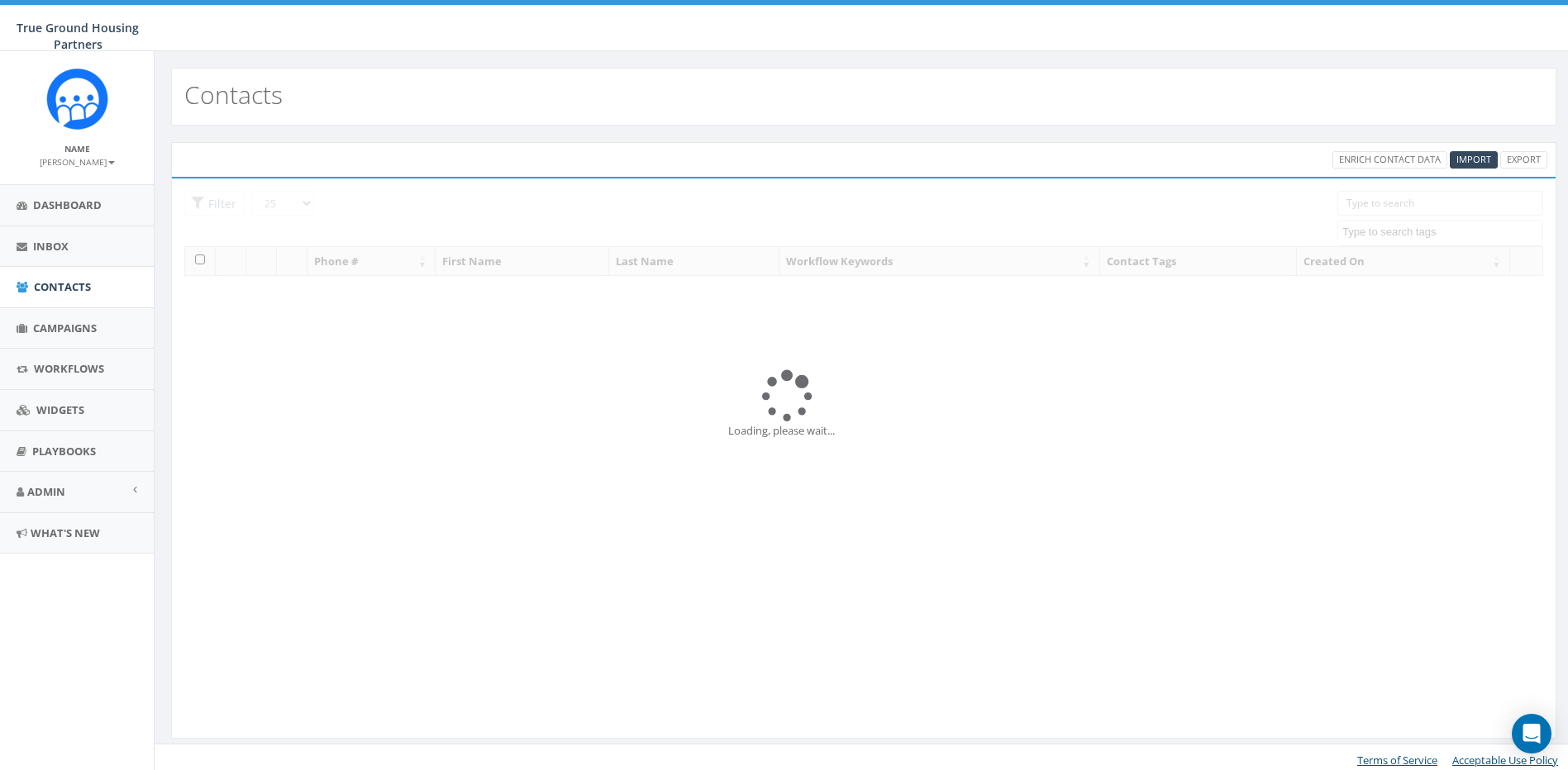
select select
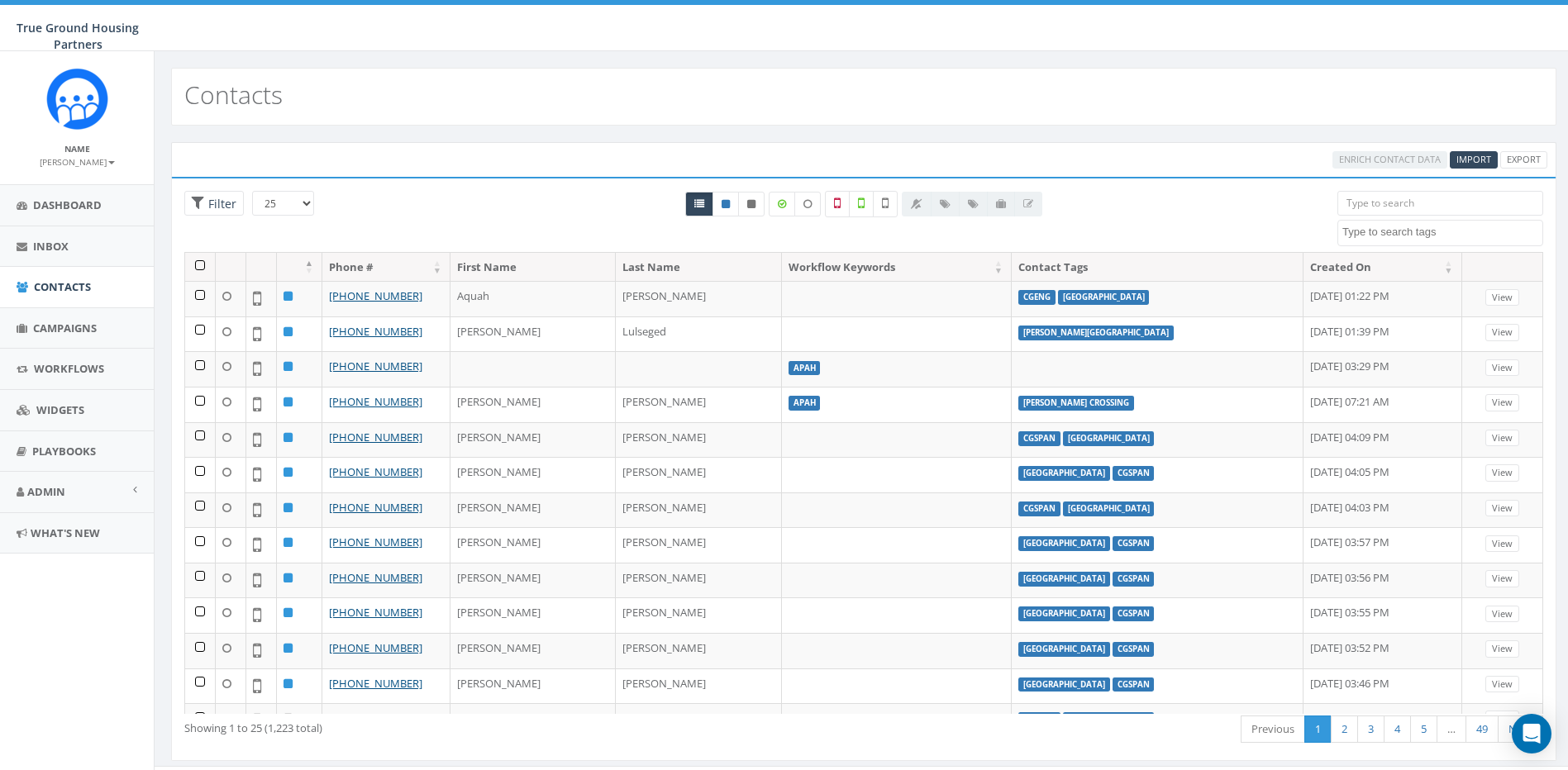
click at [1387, 238] on textarea "Search" at bounding box center [1441, 231] width 200 height 15
type textarea "Ilda"
select select "[PERSON_NAME]'s Overlook"
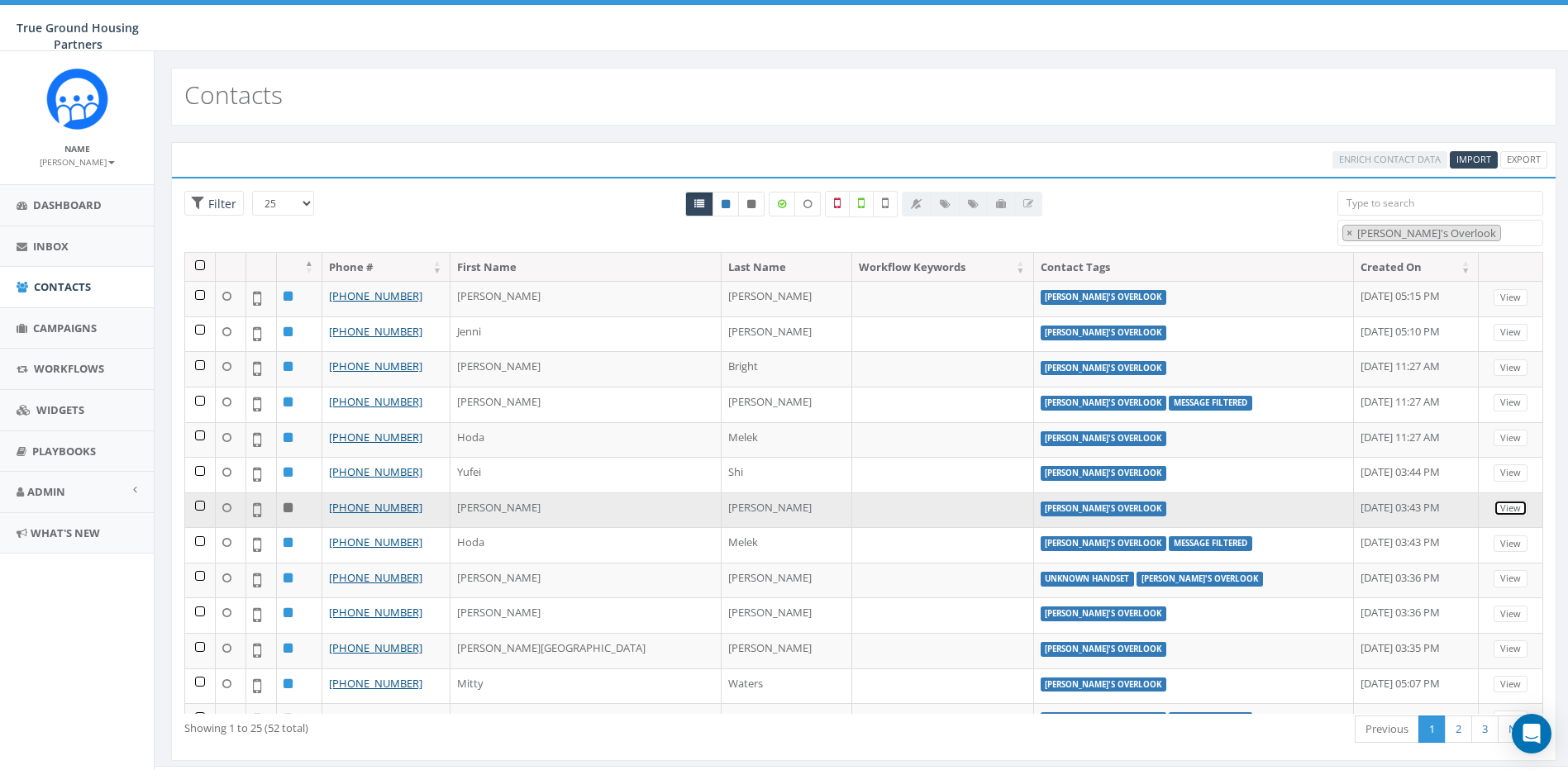
click at [1498, 502] on link "View" at bounding box center [1510, 509] width 34 height 18
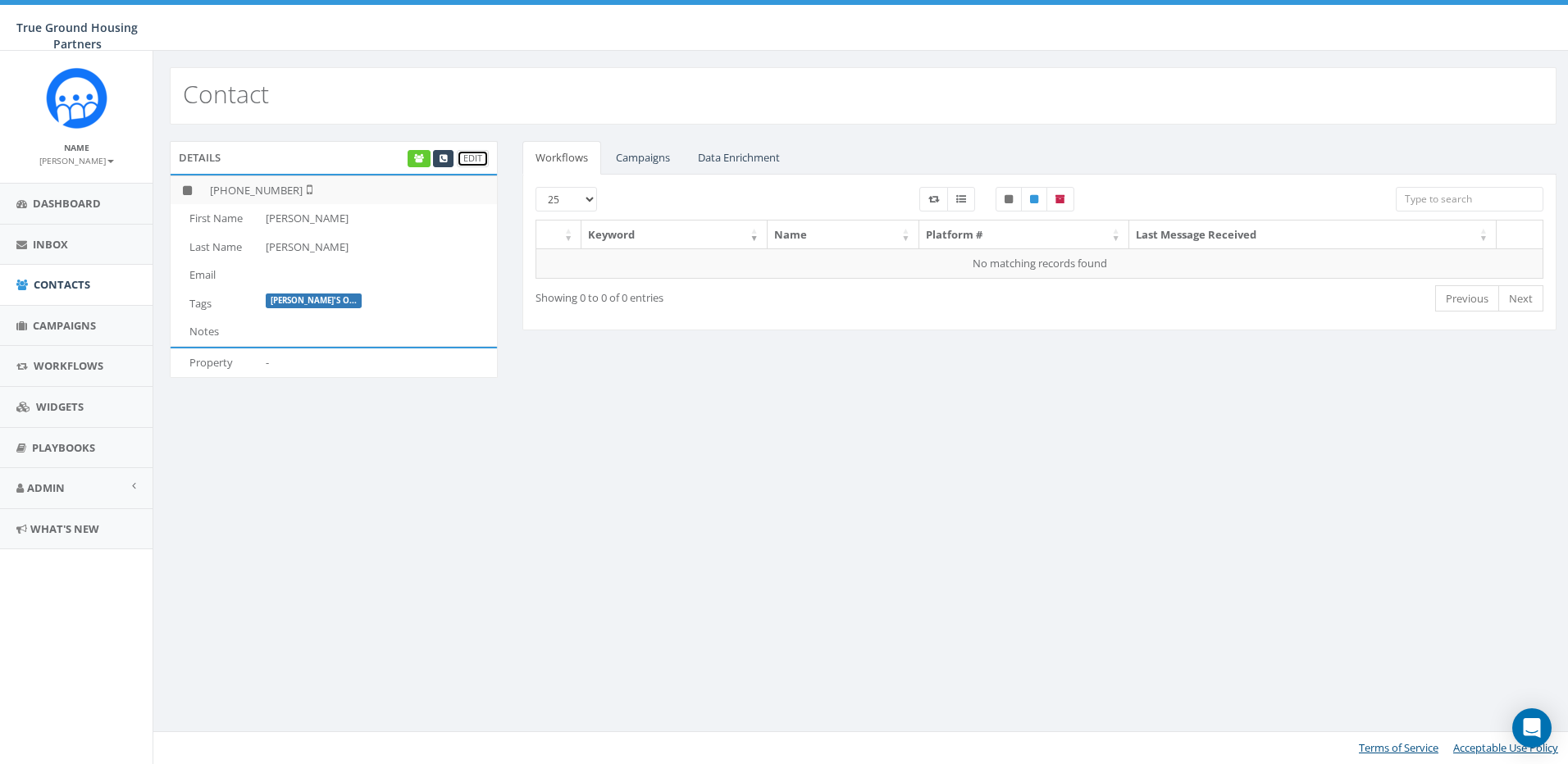
click at [480, 156] on link "Edit" at bounding box center [472, 159] width 32 height 17
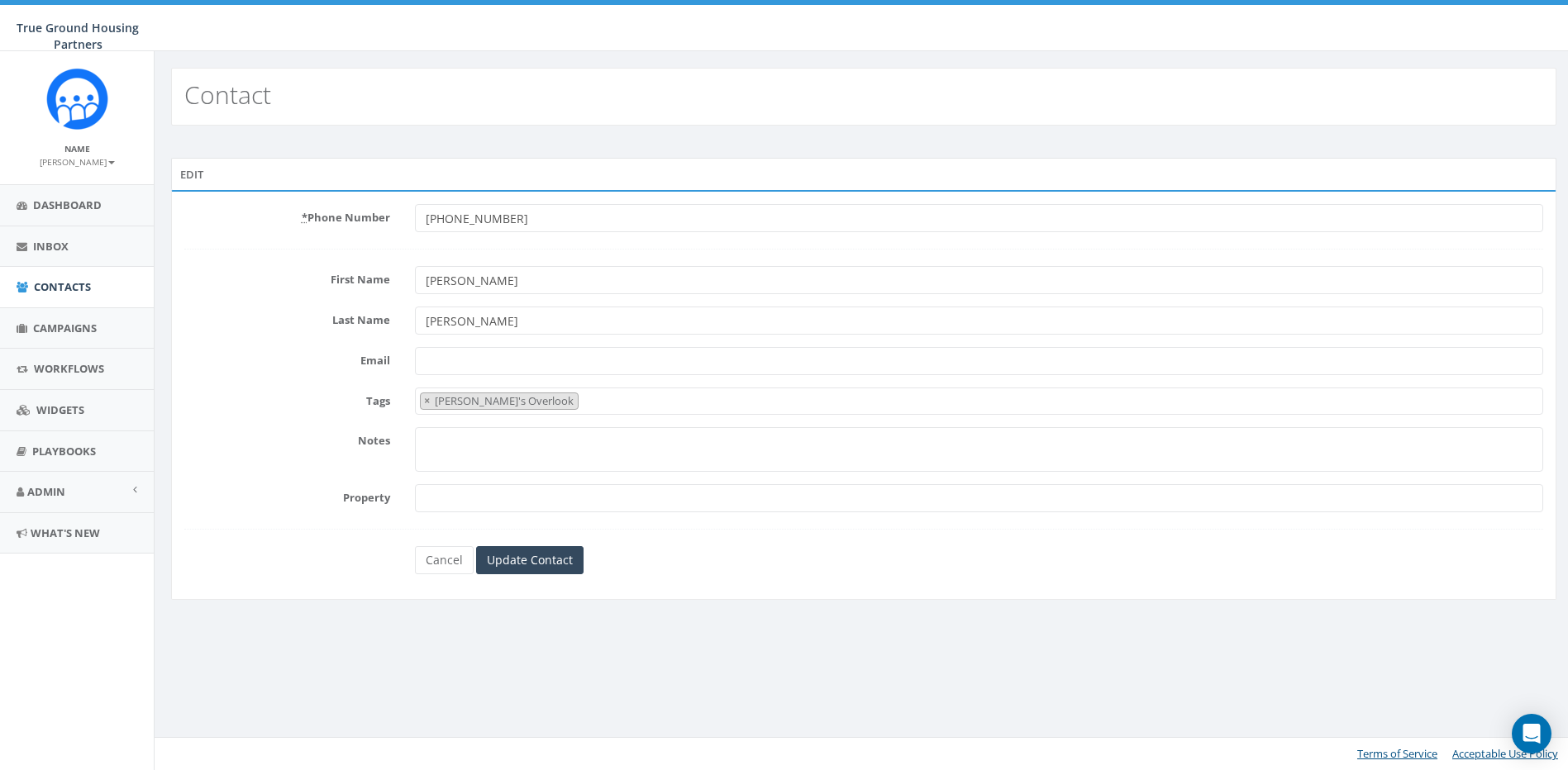
select select "[PERSON_NAME]'s Overlook"
click at [495, 363] on input "Email" at bounding box center [985, 362] width 1139 height 28
type input "[EMAIL_ADDRESS][DOMAIN_NAME]"
click at [534, 552] on input "Update Contact" at bounding box center [531, 561] width 107 height 28
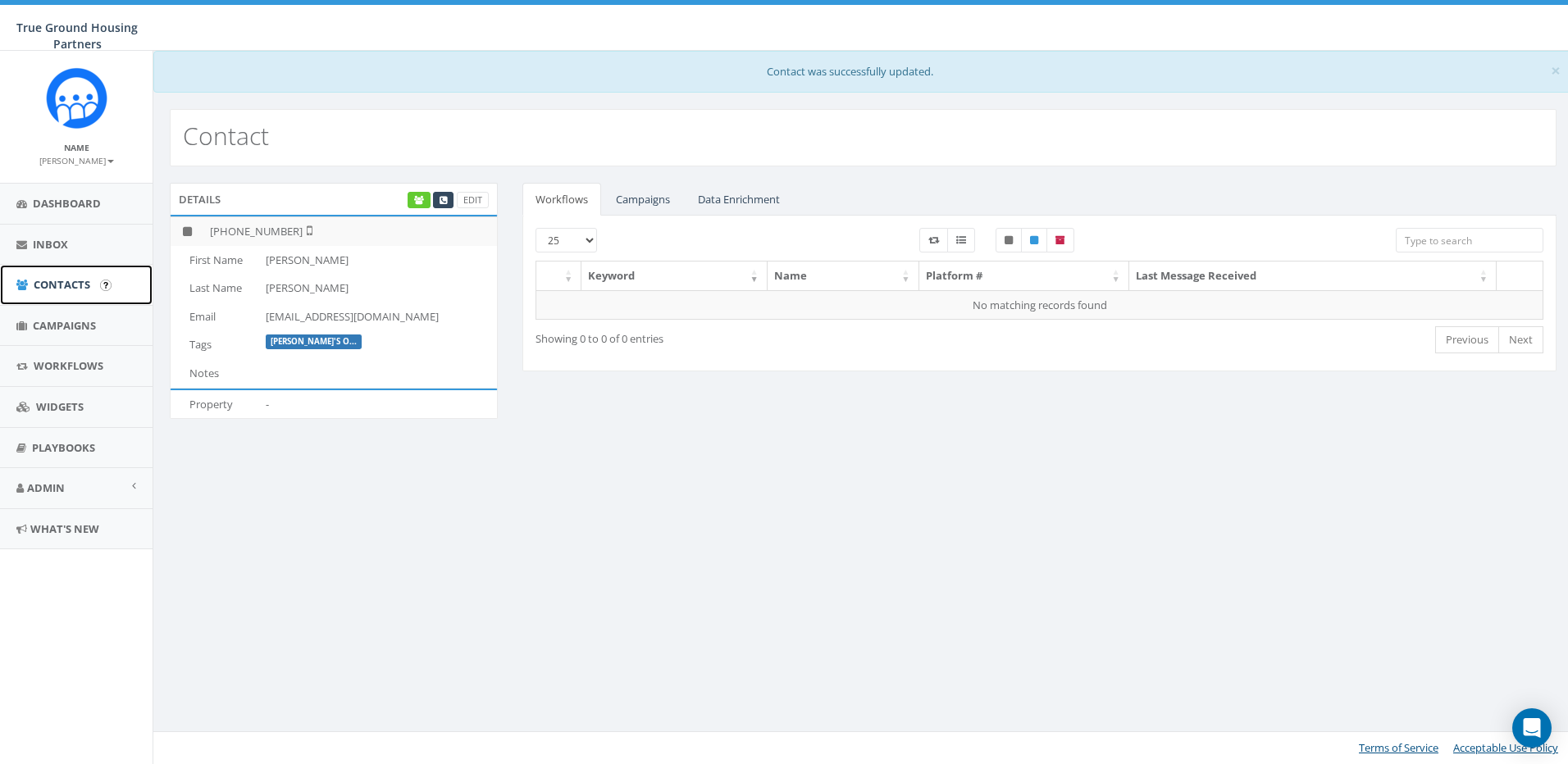
click at [59, 275] on link "Contacts" at bounding box center [76, 285] width 153 height 40
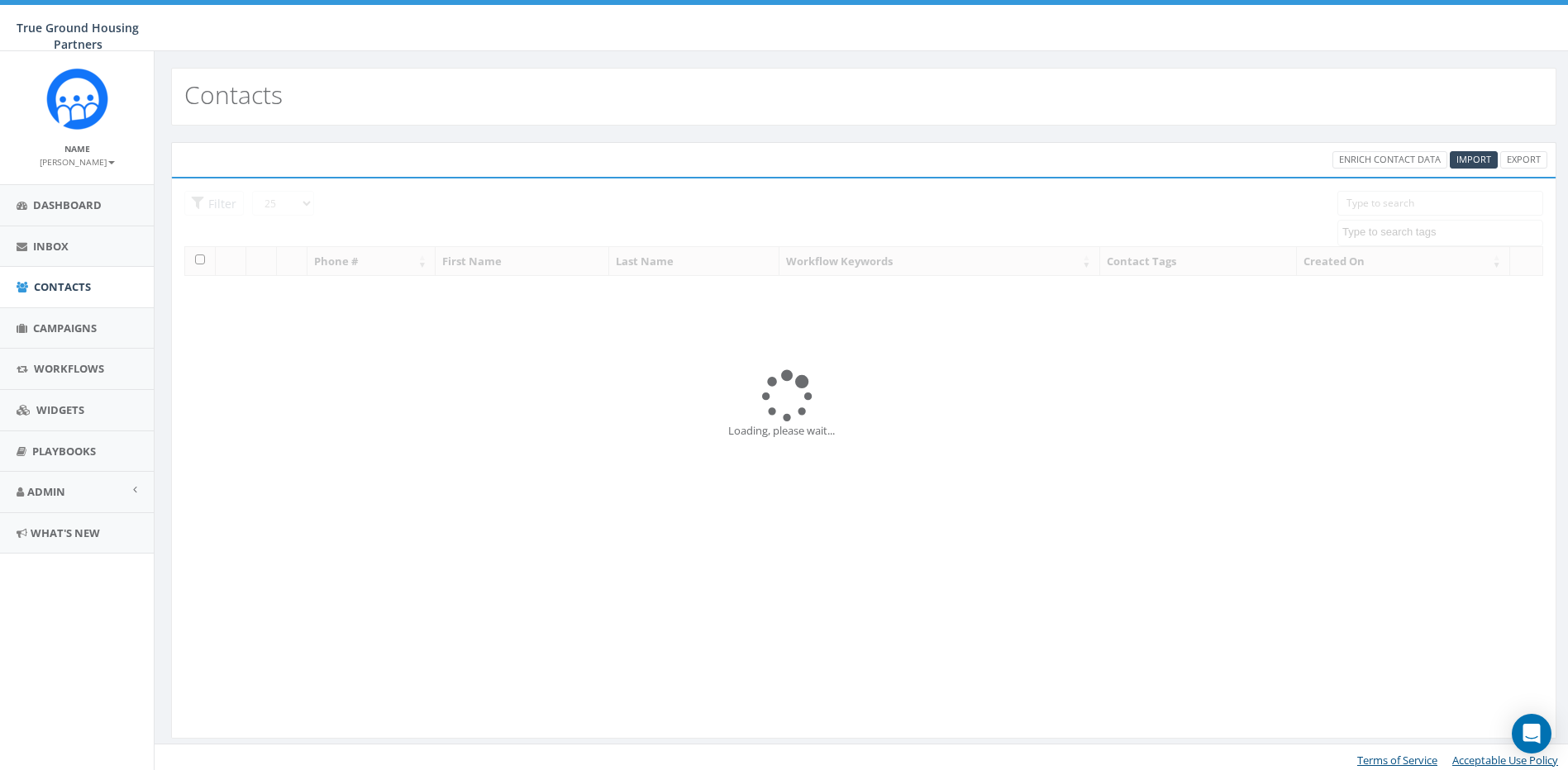
select select
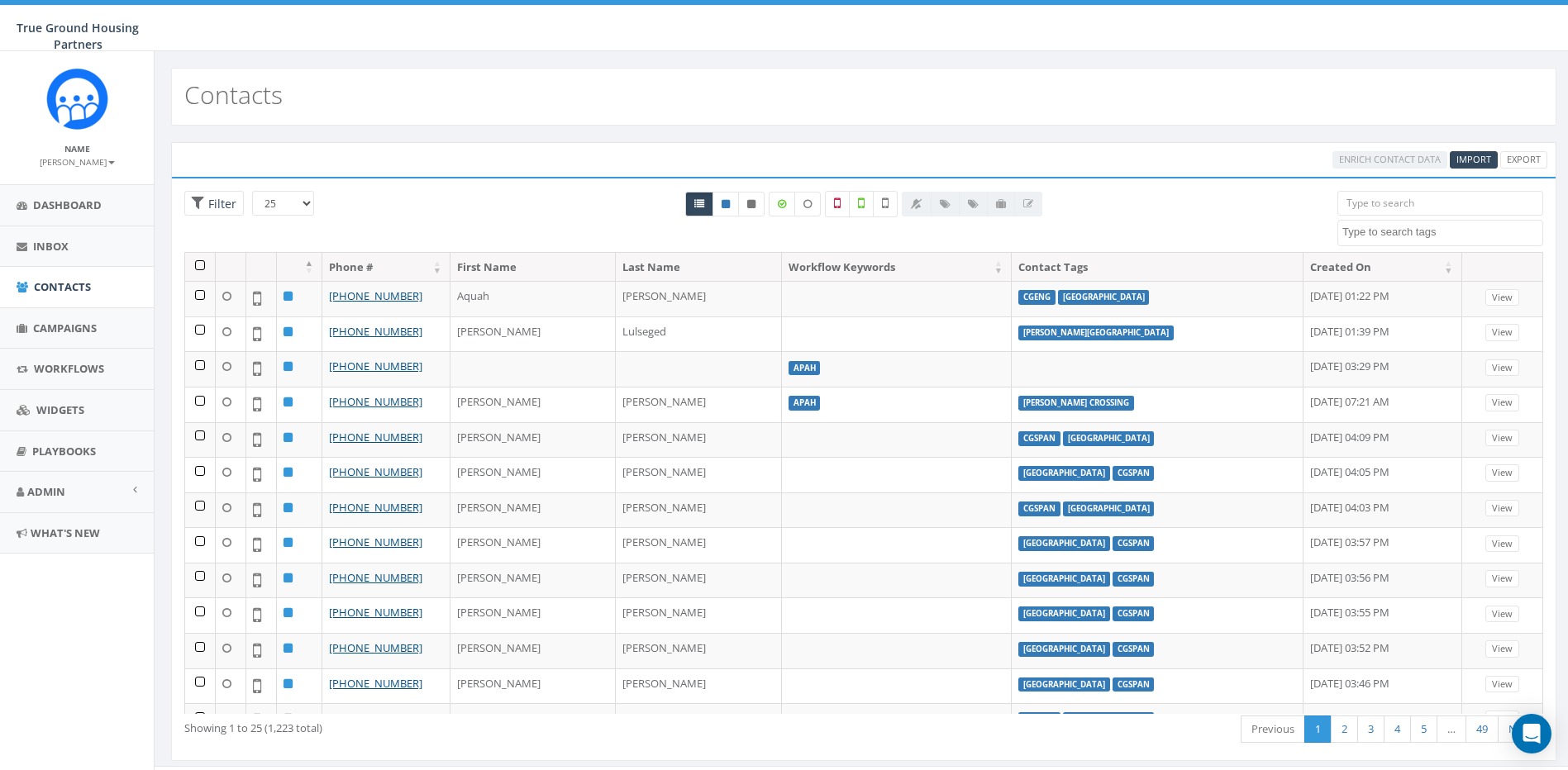
click at [1440, 235] on textarea "Search" at bounding box center [1441, 231] width 200 height 15
type textarea "ilda"
select select "[PERSON_NAME]'s Overlook"
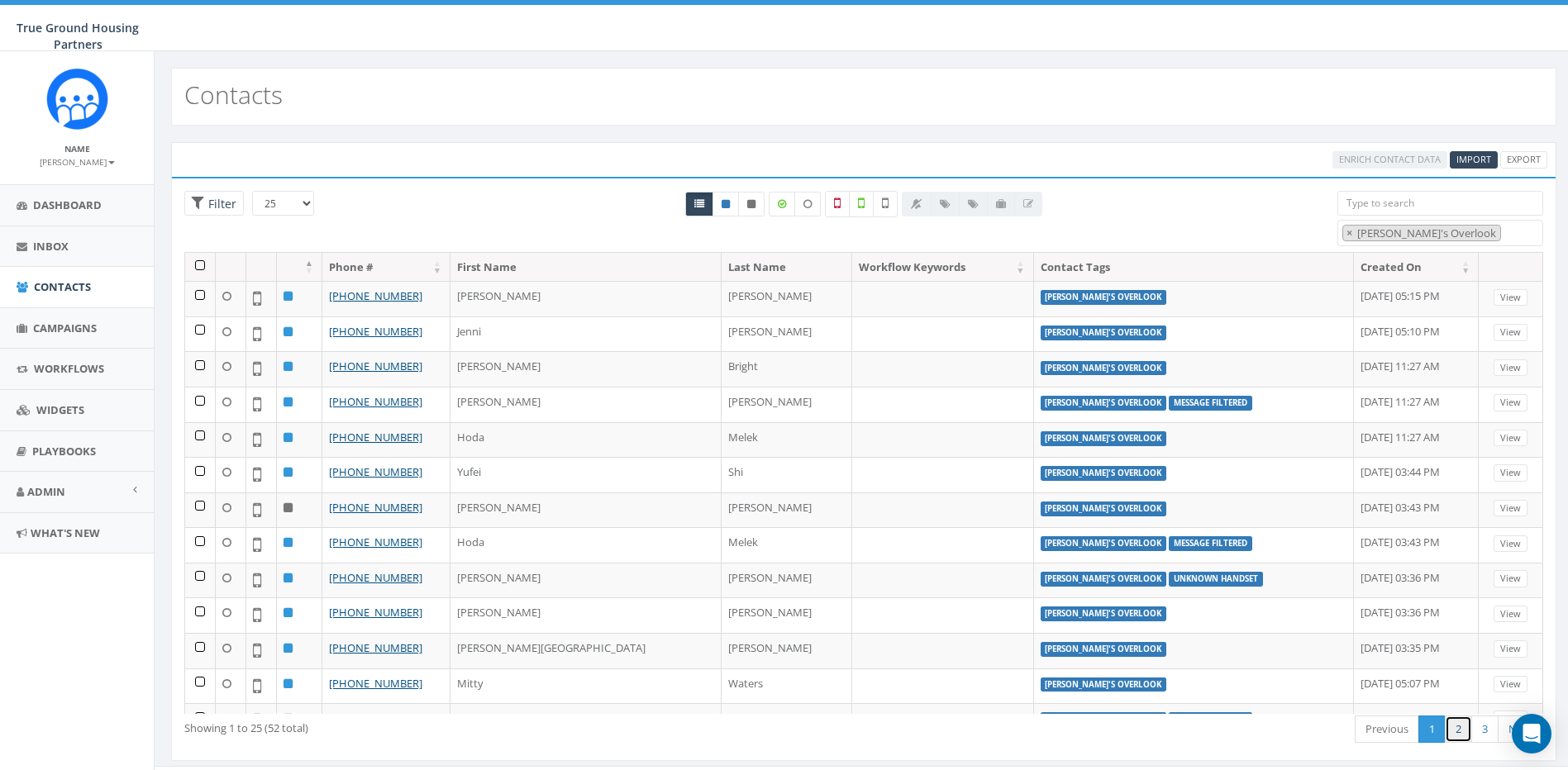
click at [1457, 727] on link "2" at bounding box center [1458, 729] width 27 height 27
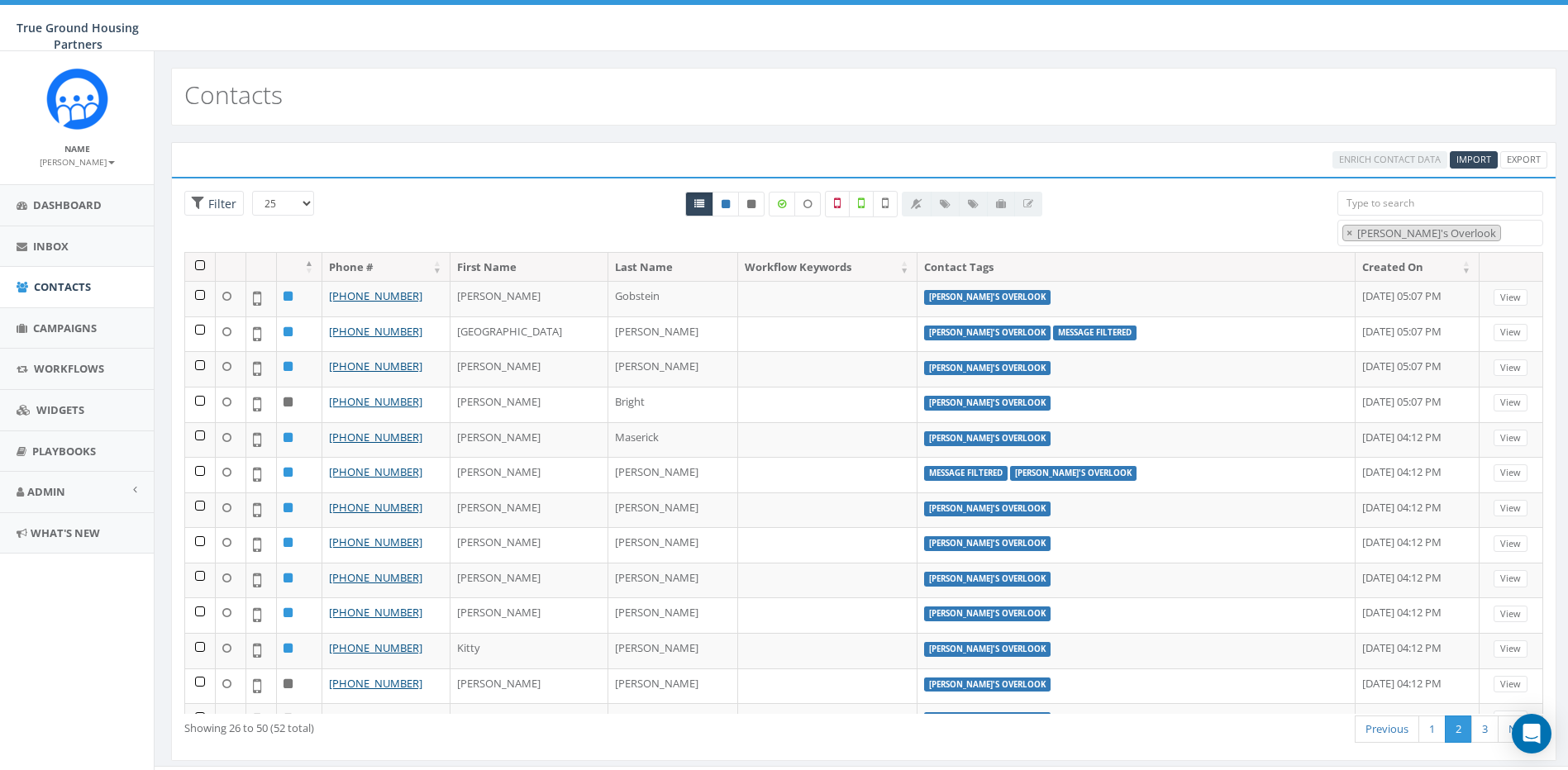
click at [1457, 727] on link "2" at bounding box center [1458, 729] width 27 height 27
click at [1484, 723] on link "3" at bounding box center [1484, 729] width 27 height 27
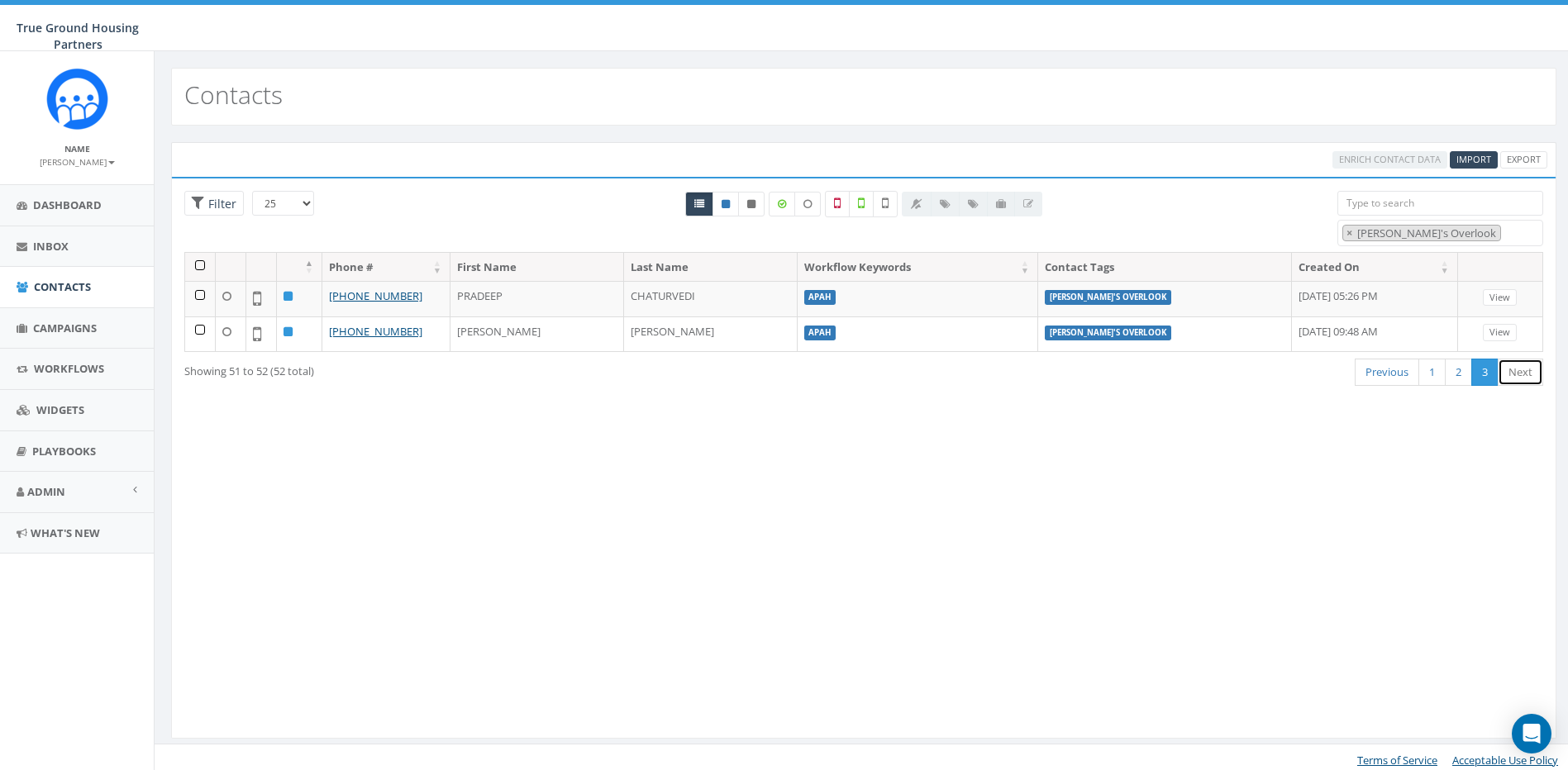
click at [1516, 373] on link "Next" at bounding box center [1520, 372] width 46 height 27
click at [1379, 372] on link "Previous" at bounding box center [1387, 372] width 64 height 27
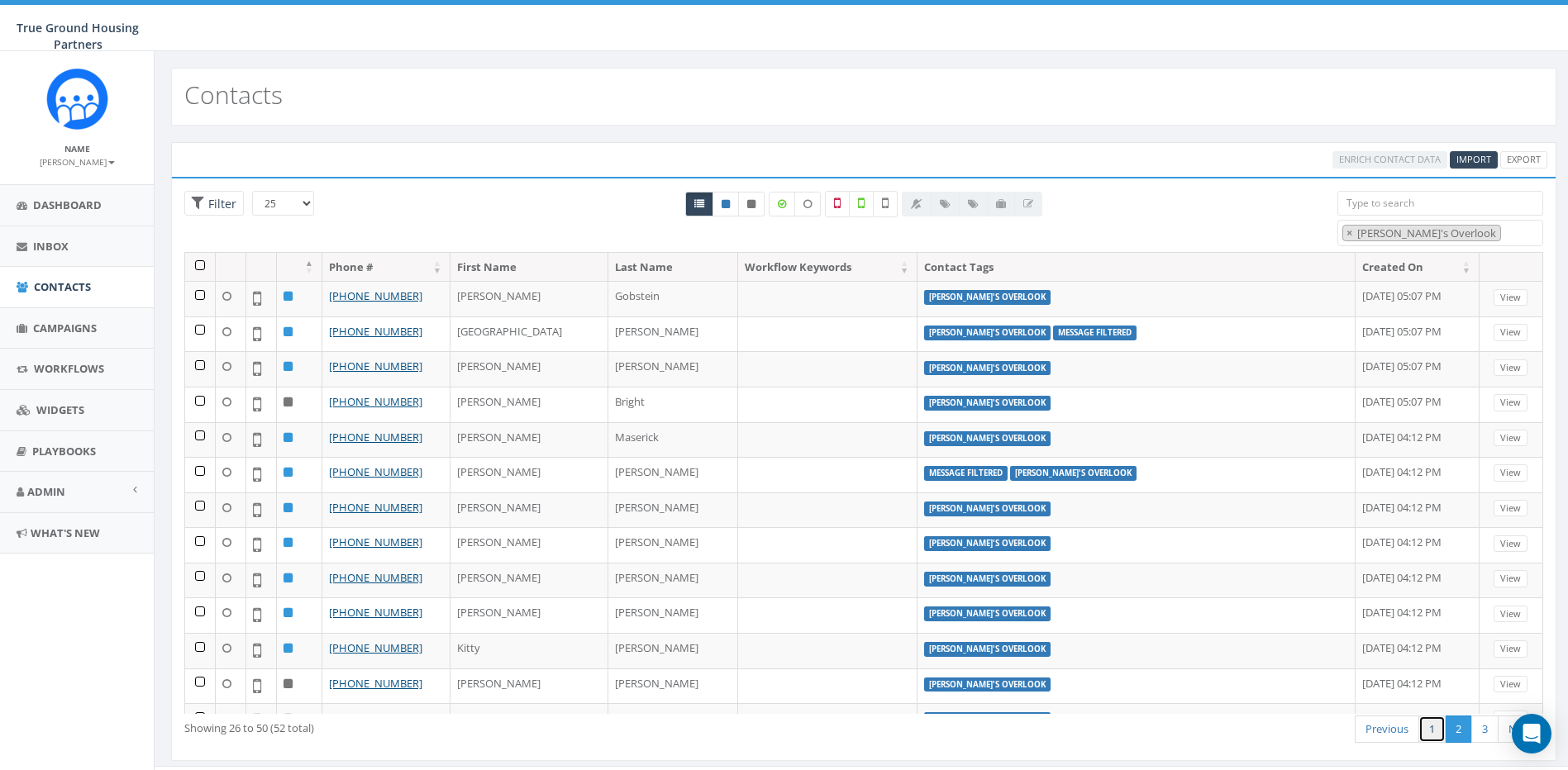
click at [1425, 732] on link "1" at bounding box center [1432, 729] width 27 height 27
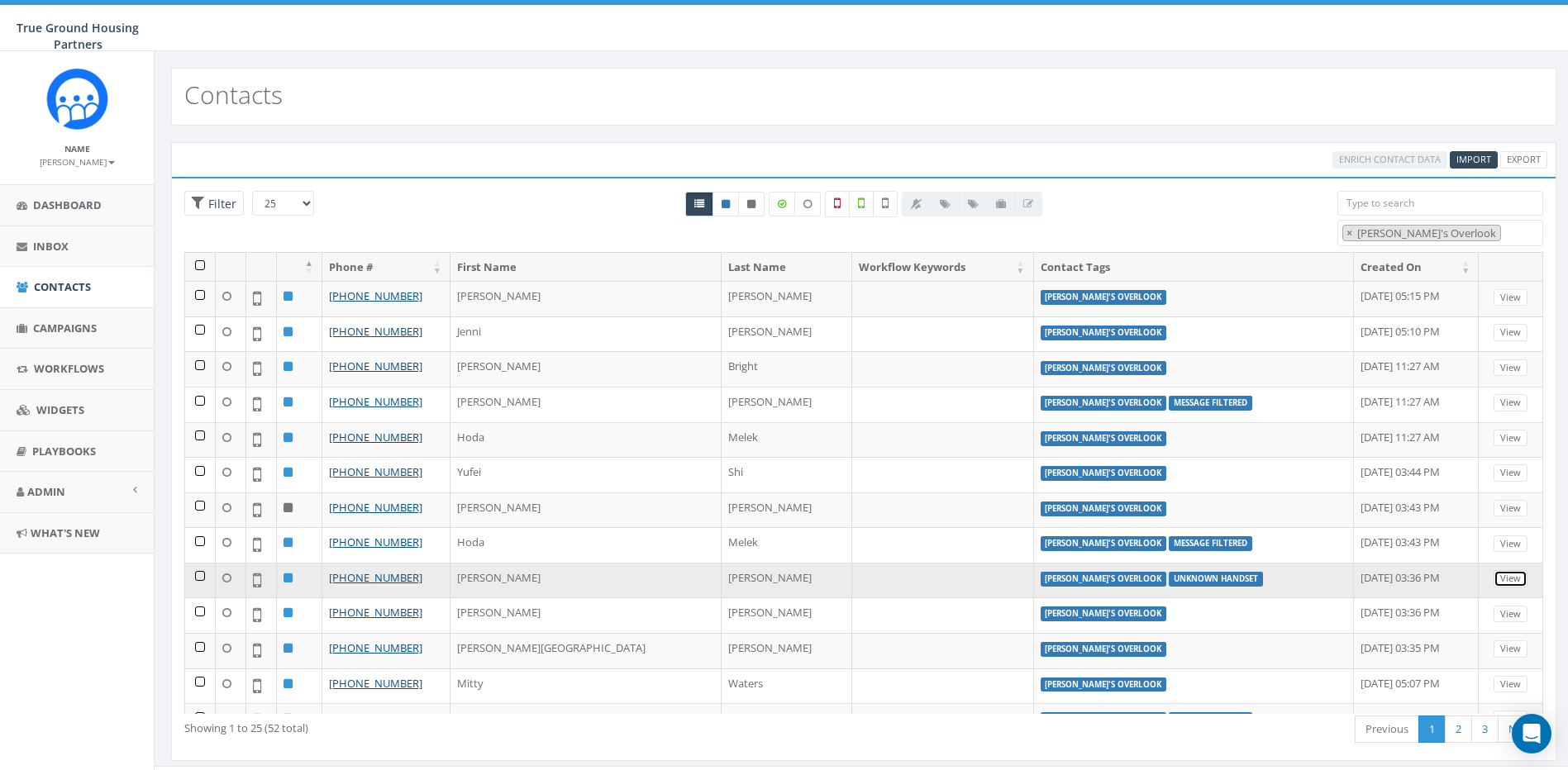
click at [1495, 574] on link "View" at bounding box center [1510, 579] width 34 height 18
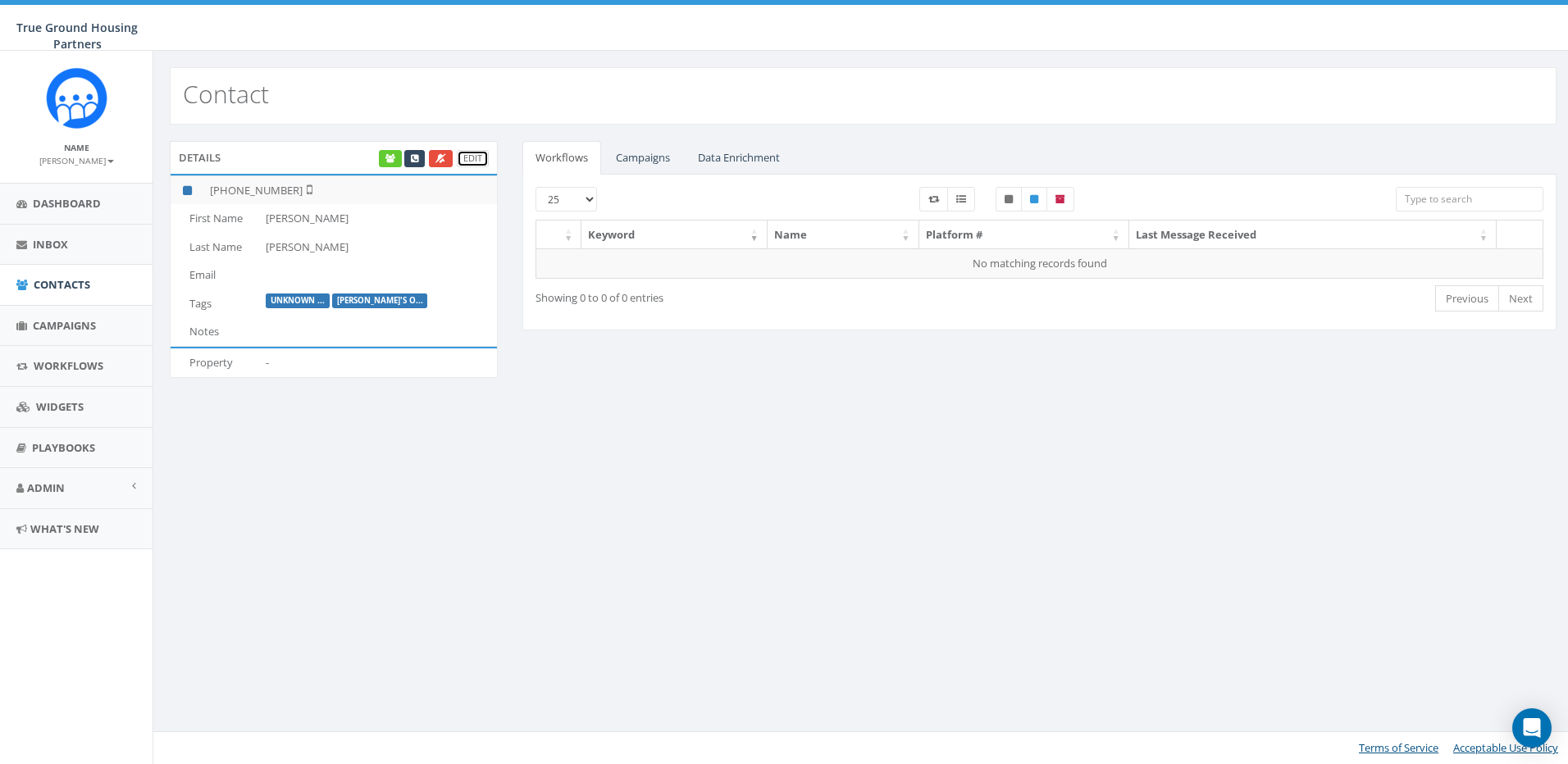
click at [473, 155] on link "Edit" at bounding box center [472, 159] width 32 height 17
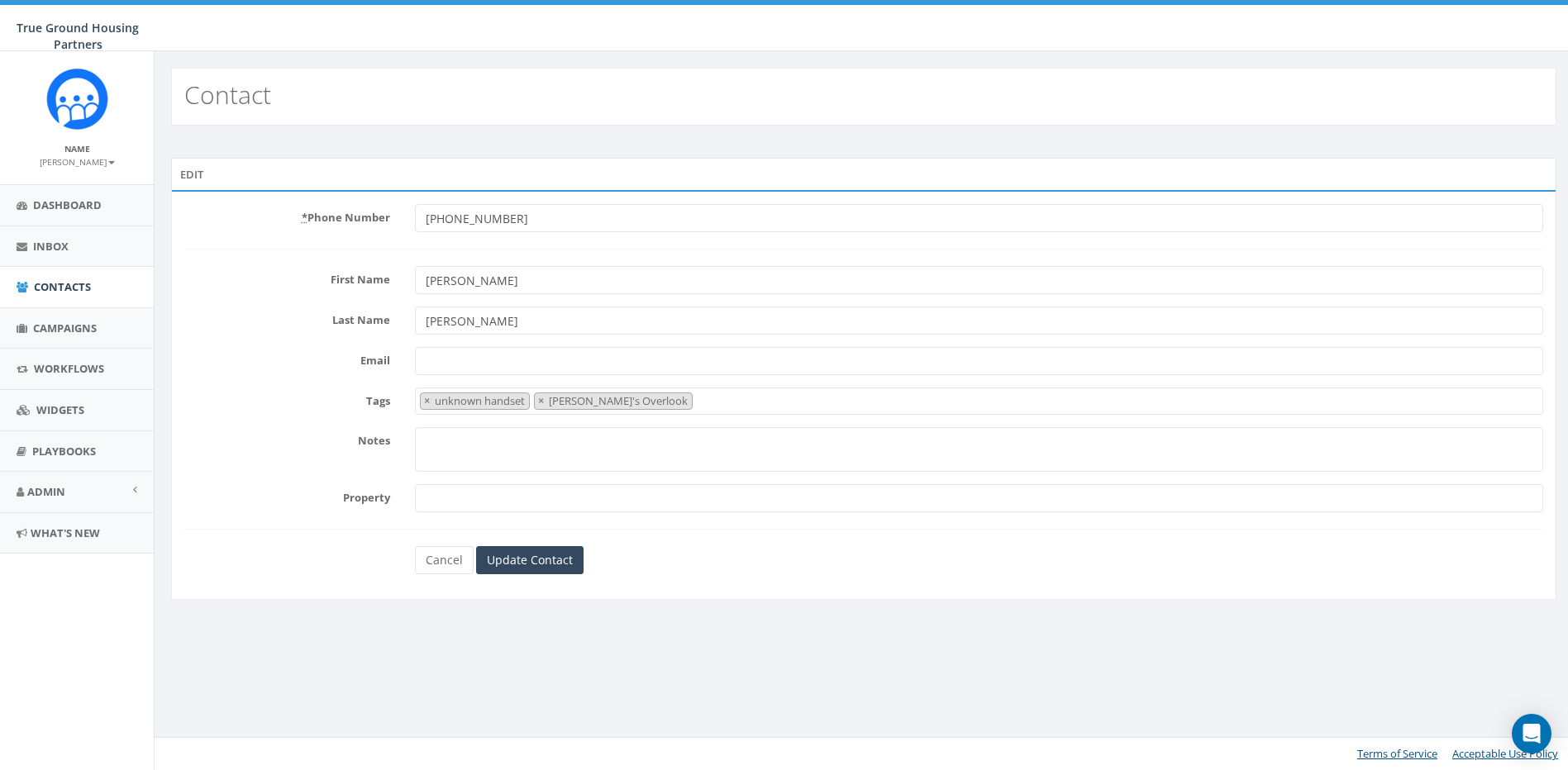
select select "unknown handset"
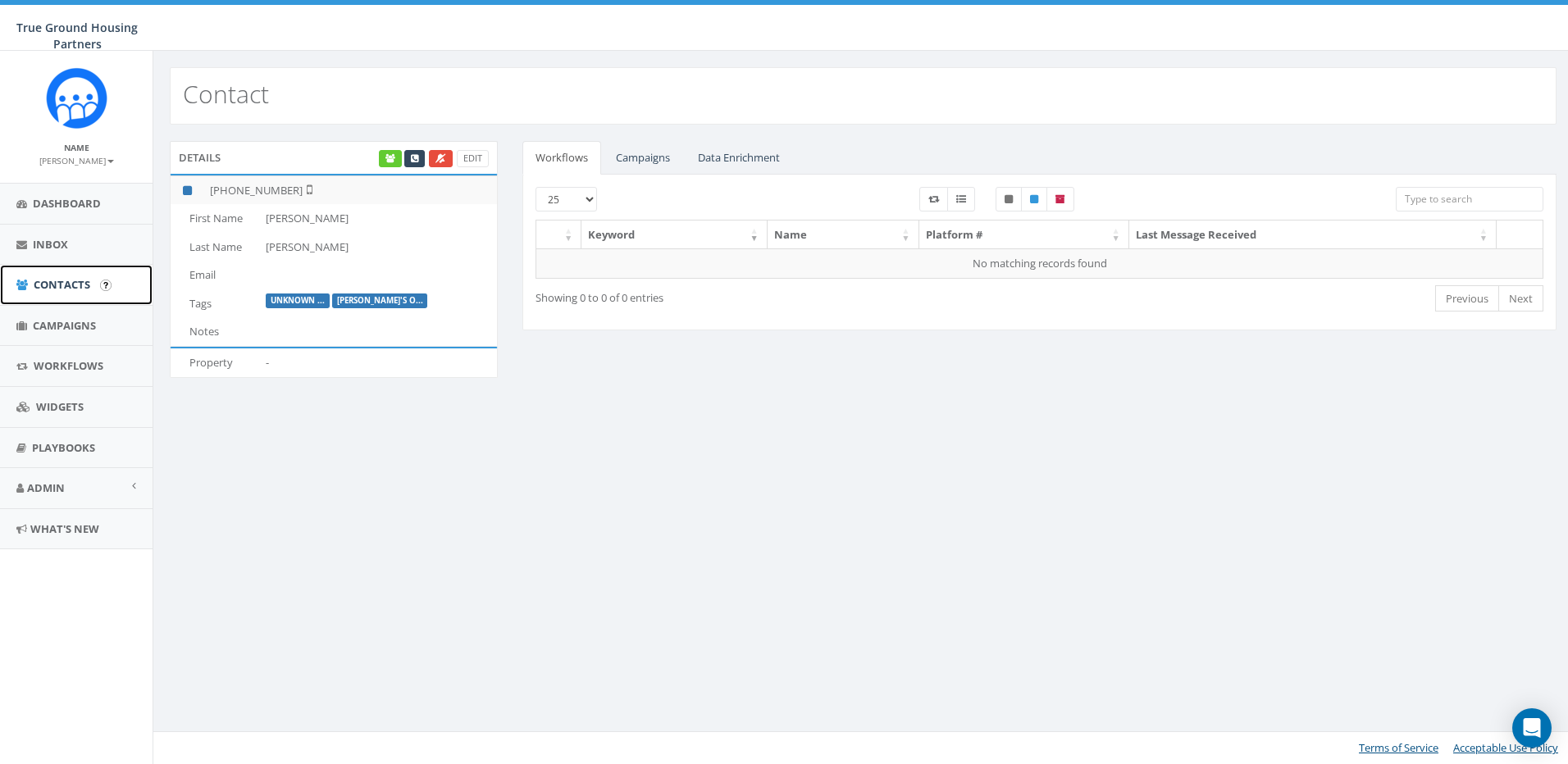
click at [50, 279] on span "Contacts" at bounding box center [62, 284] width 57 height 15
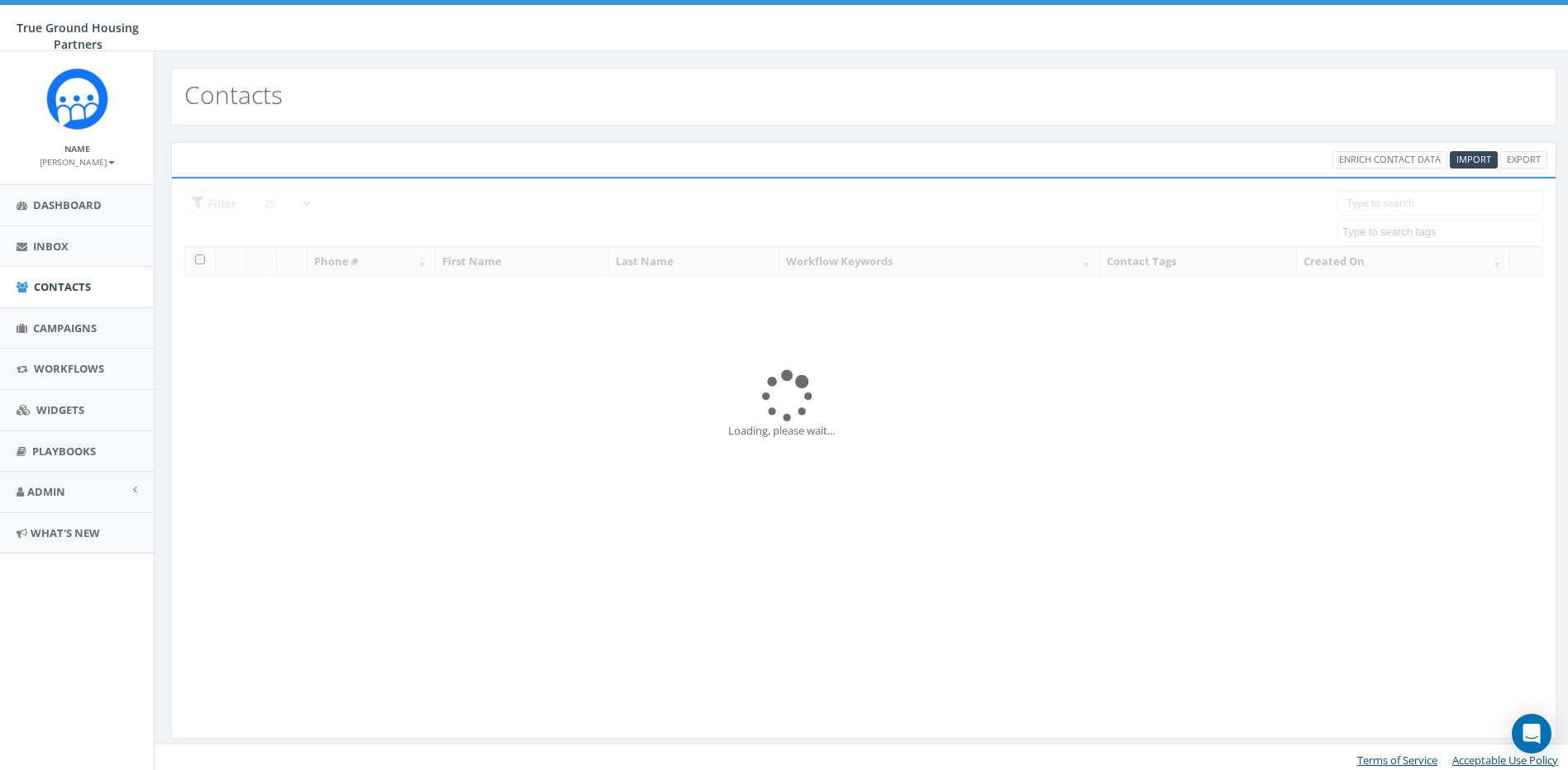
select select
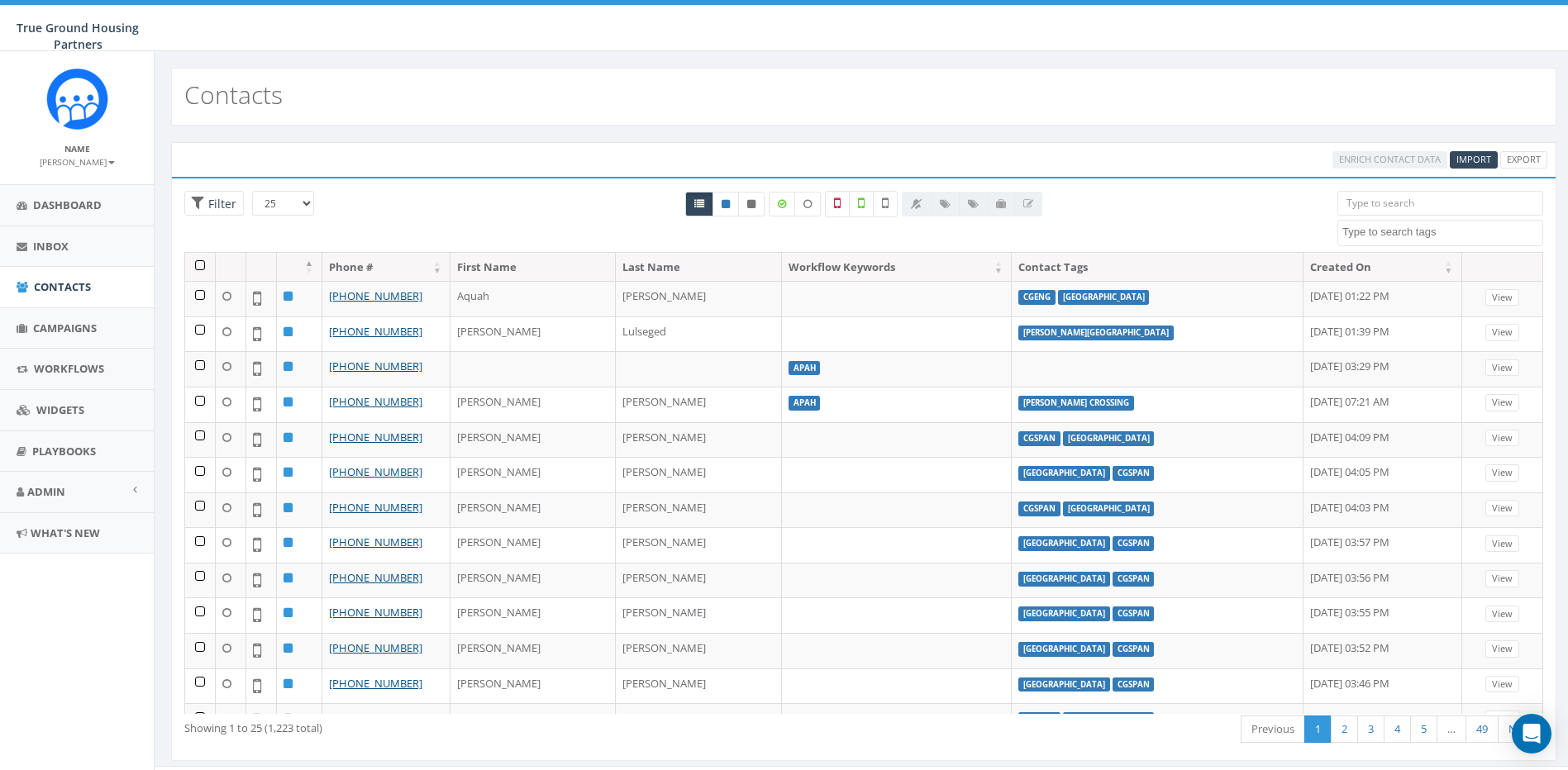
click at [1382, 230] on textarea "Search" at bounding box center [1441, 231] width 200 height 15
type textarea "[PERSON_NAME]"
select select "[PERSON_NAME]'s Overlook"
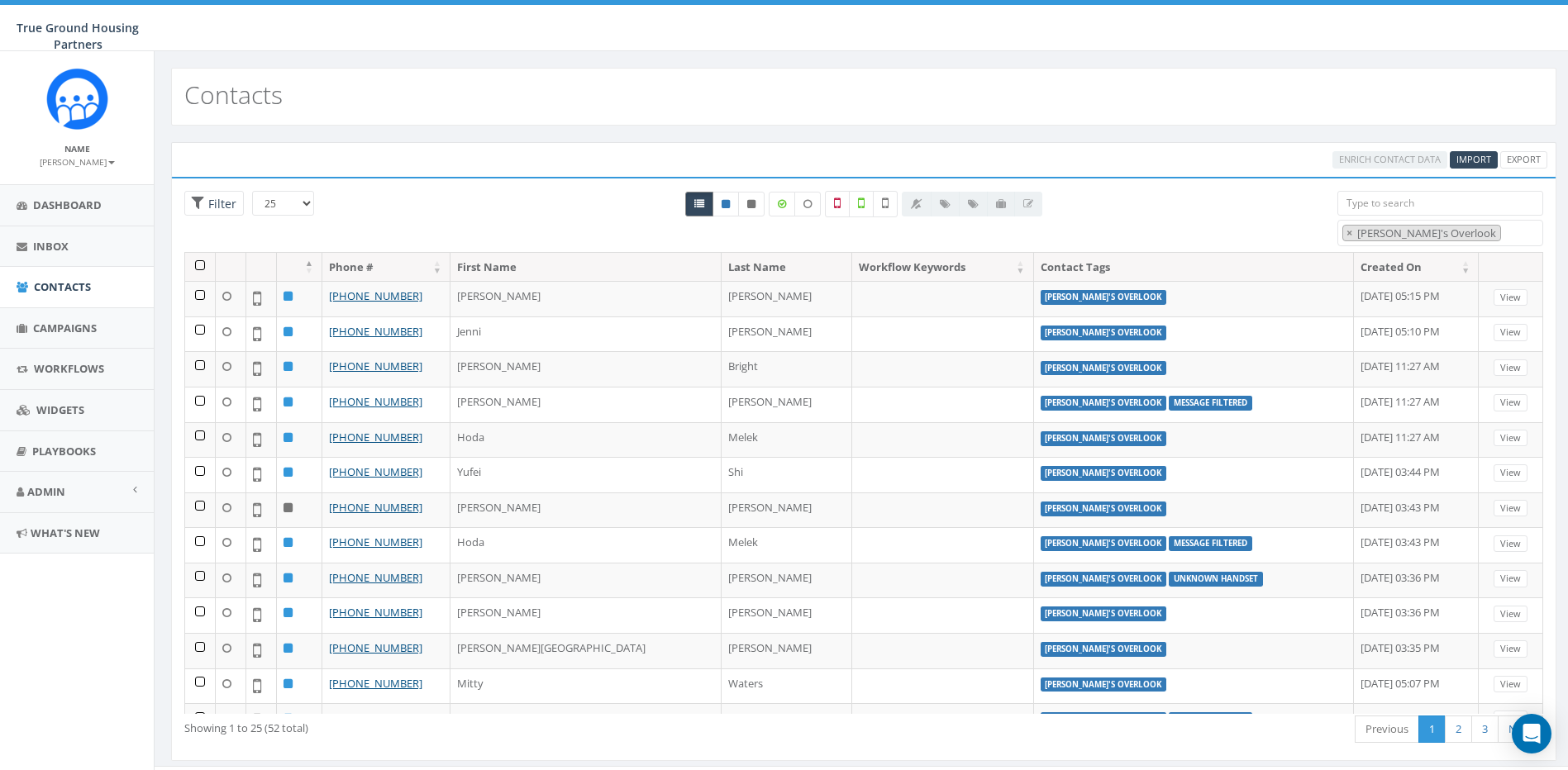
click at [707, 196] on link at bounding box center [700, 204] width 28 height 25
radio input "true"
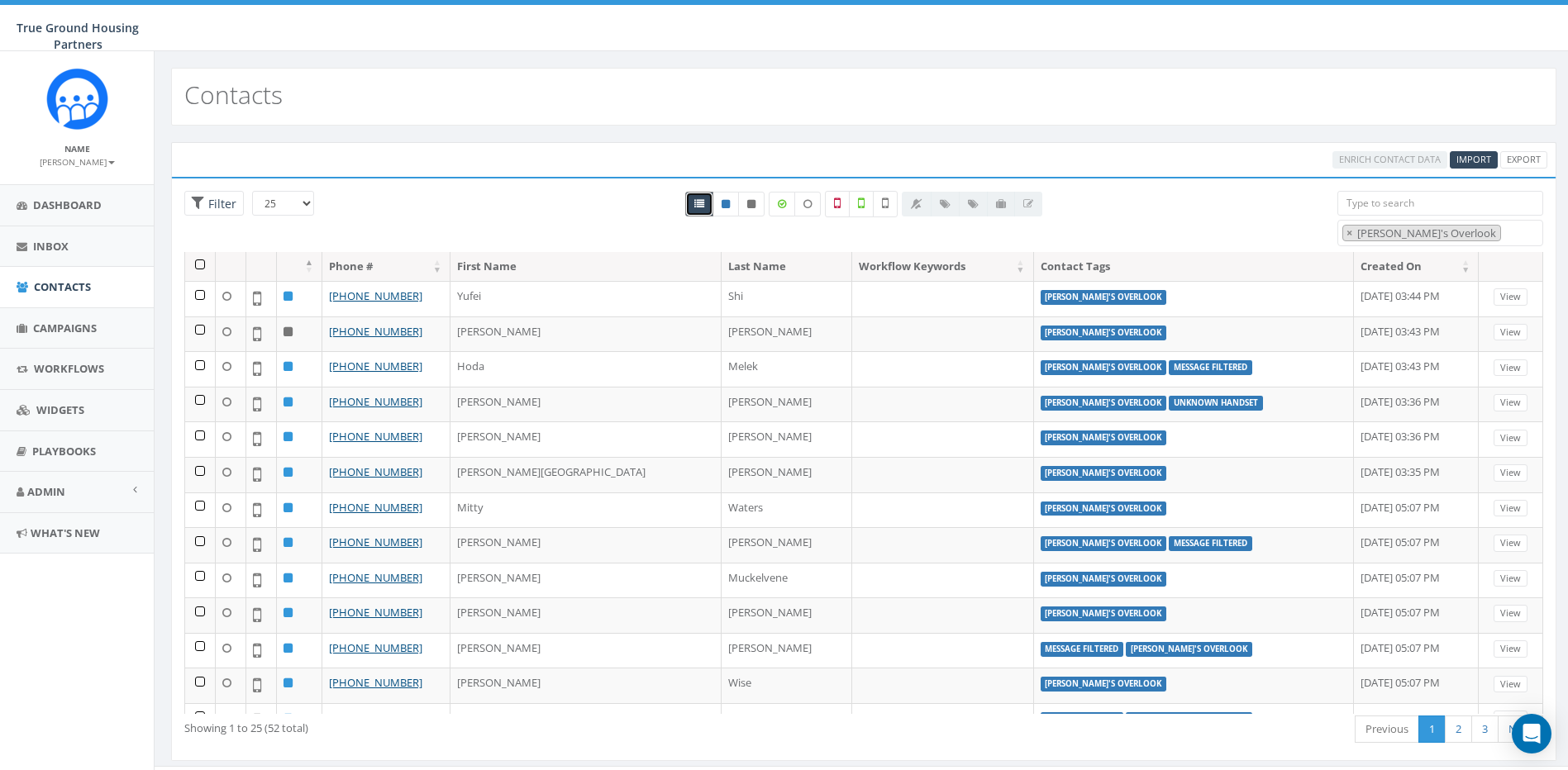
scroll to position [0, 0]
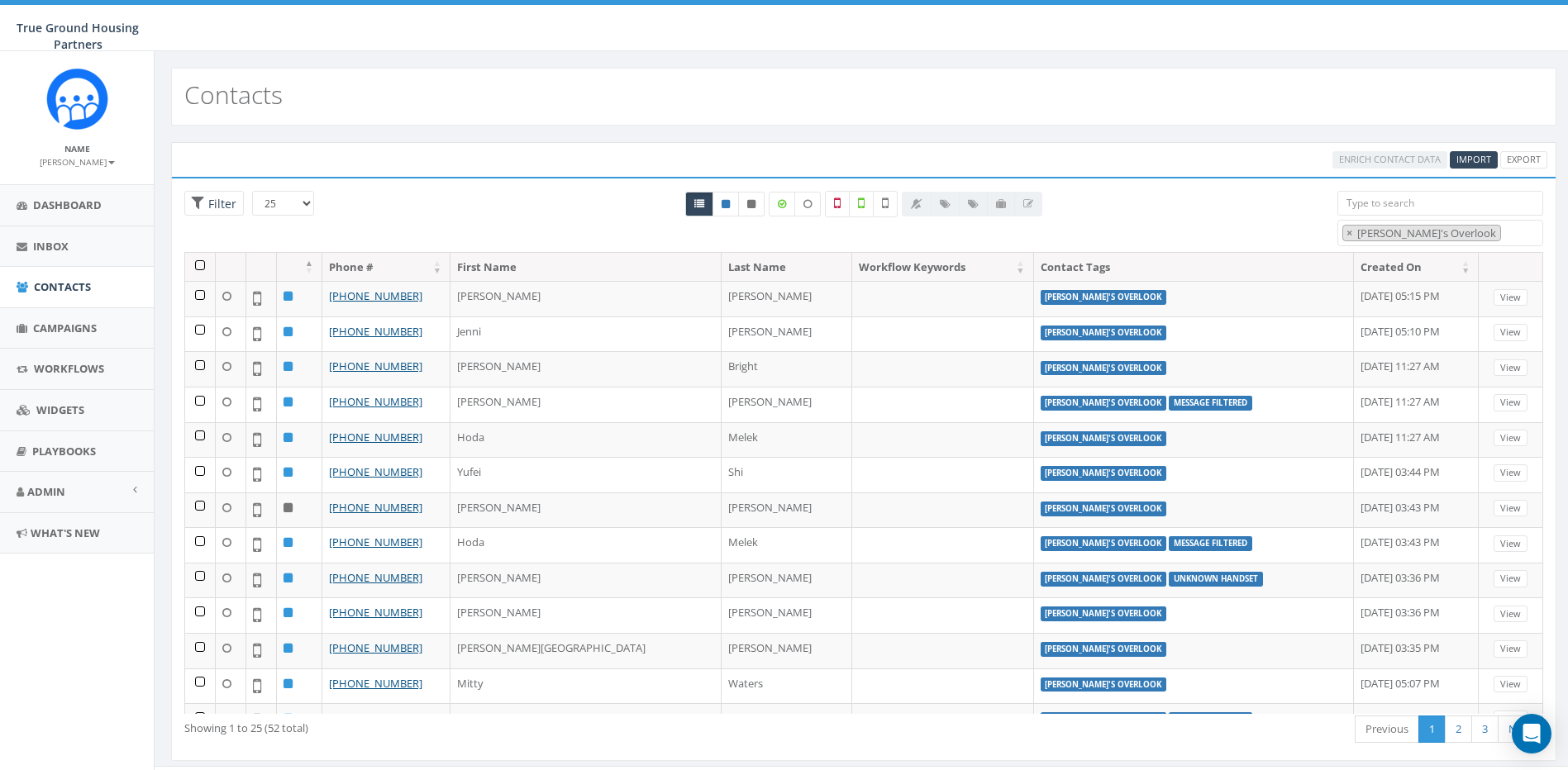
click at [1029, 202] on div at bounding box center [972, 204] width 141 height 25
click at [1029, 202] on div at bounding box center [972, 204] width 141 height 25
click at [1383, 233] on Overlook "[PERSON_NAME]'s Overlook" at bounding box center [1427, 232] width 144 height 15
click at [1210, 225] on div "All 0 contact(s) on current page All 52 contact(s) filtered" at bounding box center [863, 222] width 922 height 62
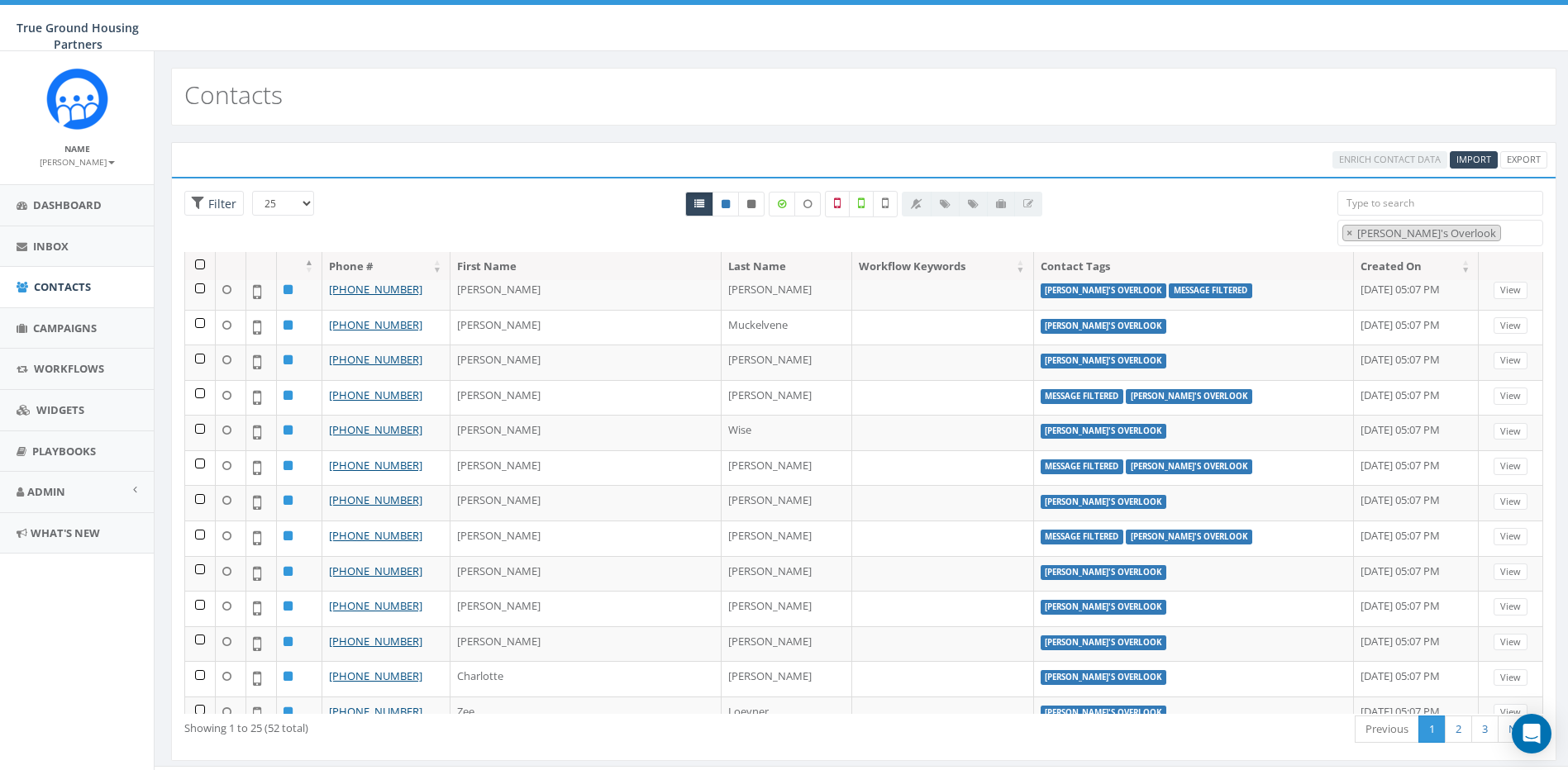
scroll to position [452, 0]
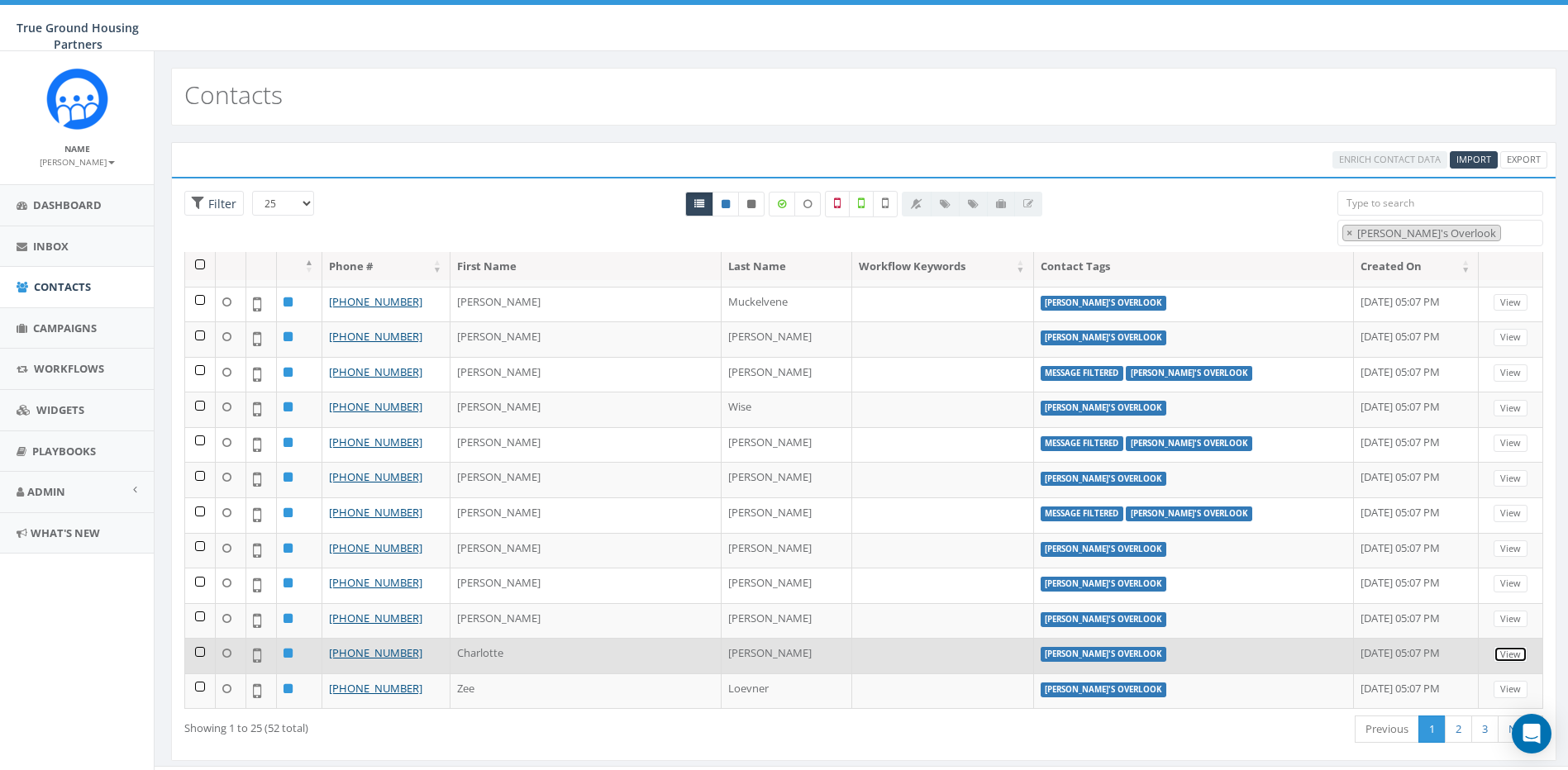
click at [1493, 653] on link "View" at bounding box center [1510, 656] width 34 height 18
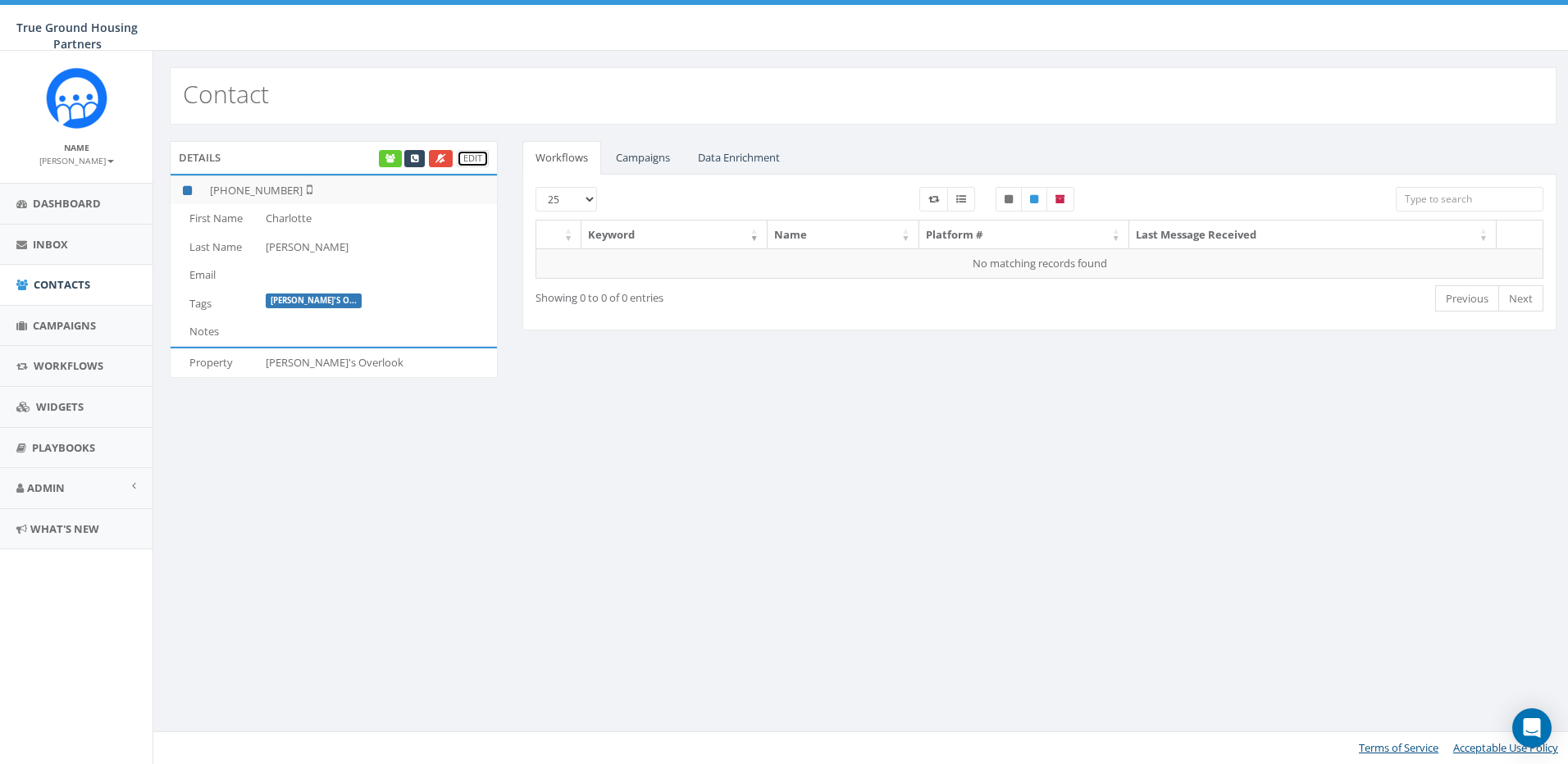
click at [467, 155] on link "Edit" at bounding box center [472, 159] width 32 height 17
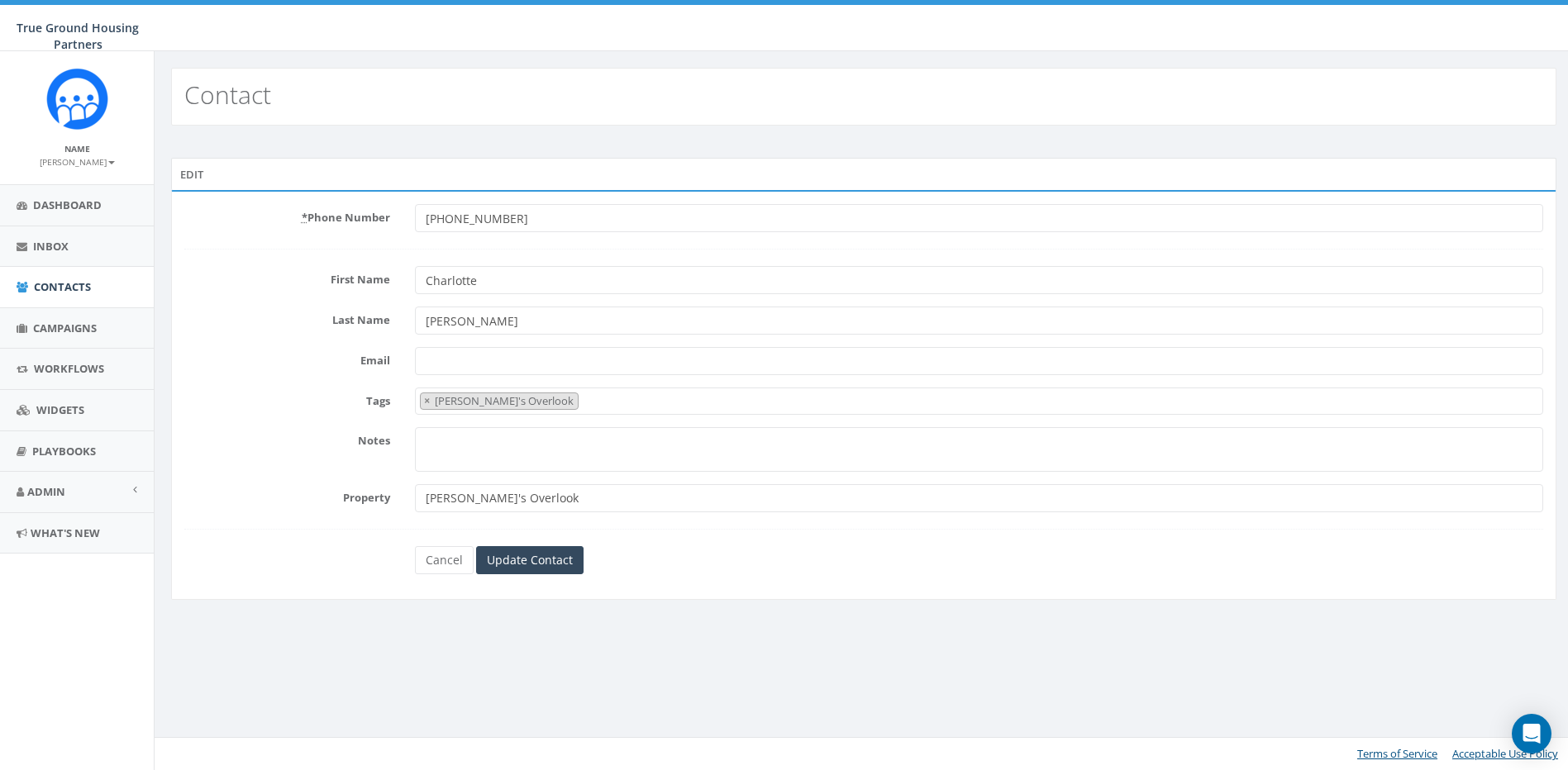
select select "[PERSON_NAME]'s Overlook"
click at [495, 366] on input "Email" at bounding box center [985, 362] width 1139 height 28
type input "[EMAIL_ADDRESS][DOMAIN_NAME]"
click at [531, 561] on input "Update Contact" at bounding box center [531, 561] width 107 height 28
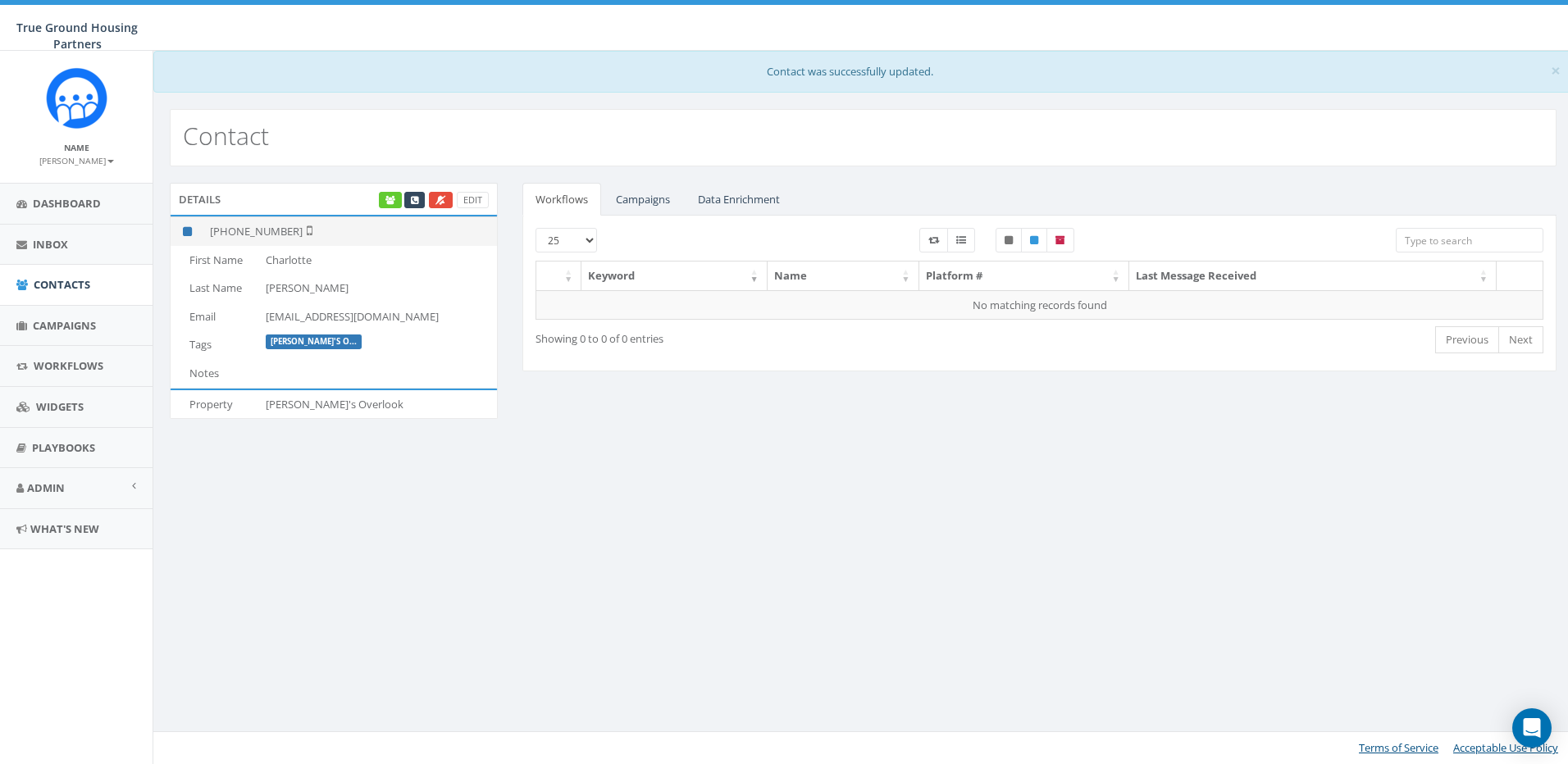
click at [303, 230] on icon at bounding box center [307, 230] width 10 height 13
click at [66, 206] on span "Dashboard" at bounding box center [67, 203] width 68 height 15
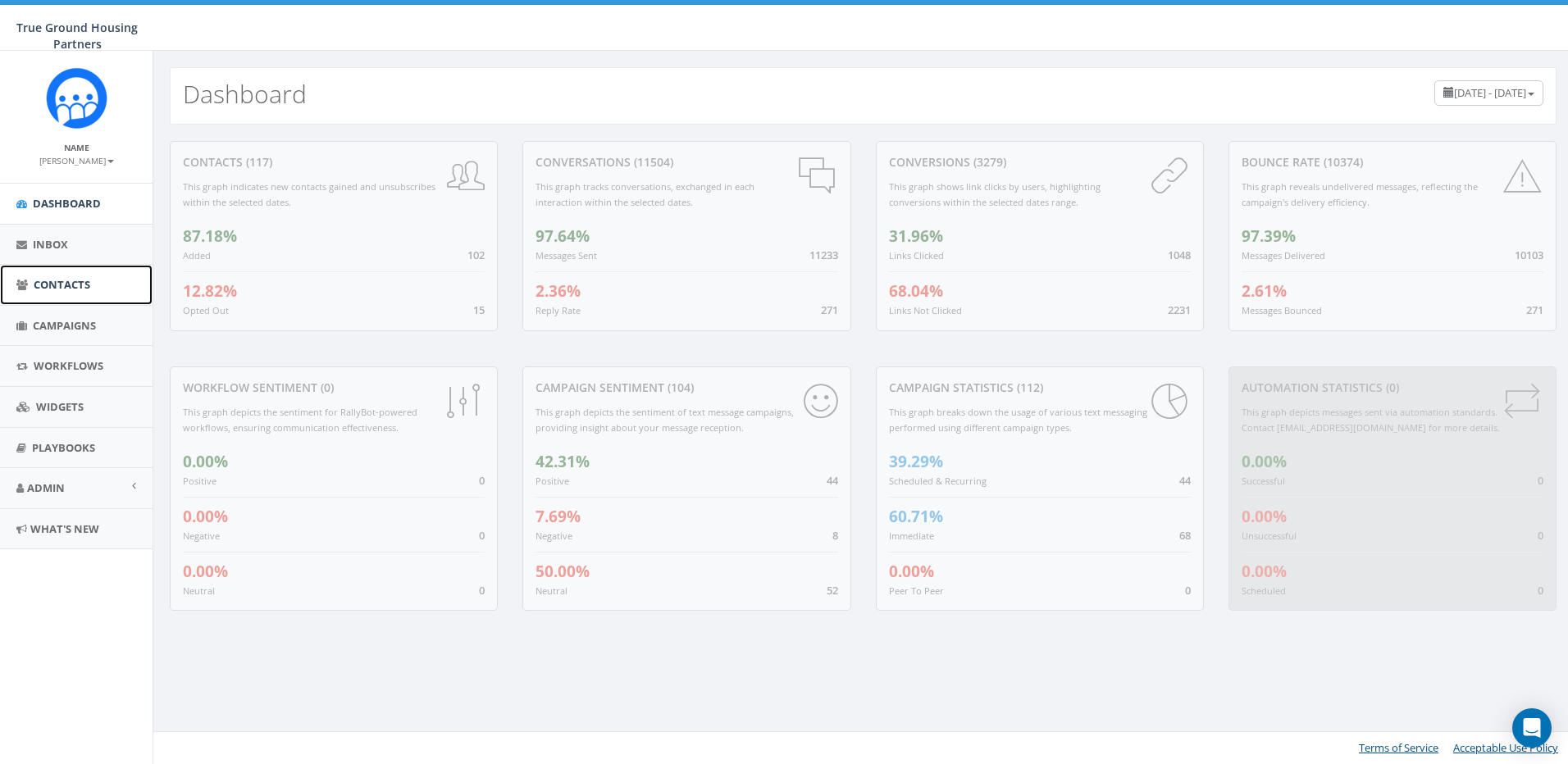
click at [59, 285] on span "Contacts" at bounding box center [62, 284] width 57 height 15
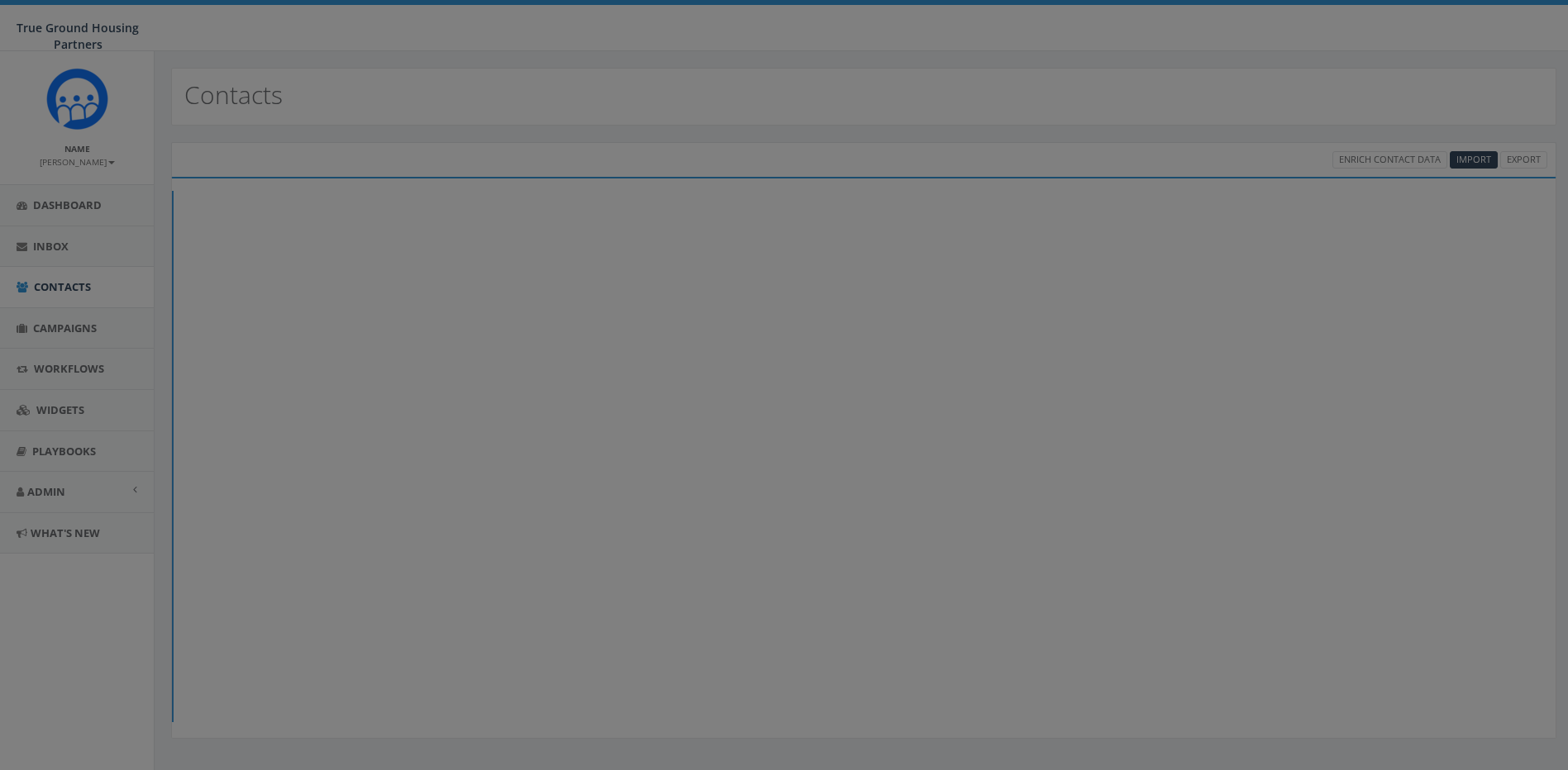
select select
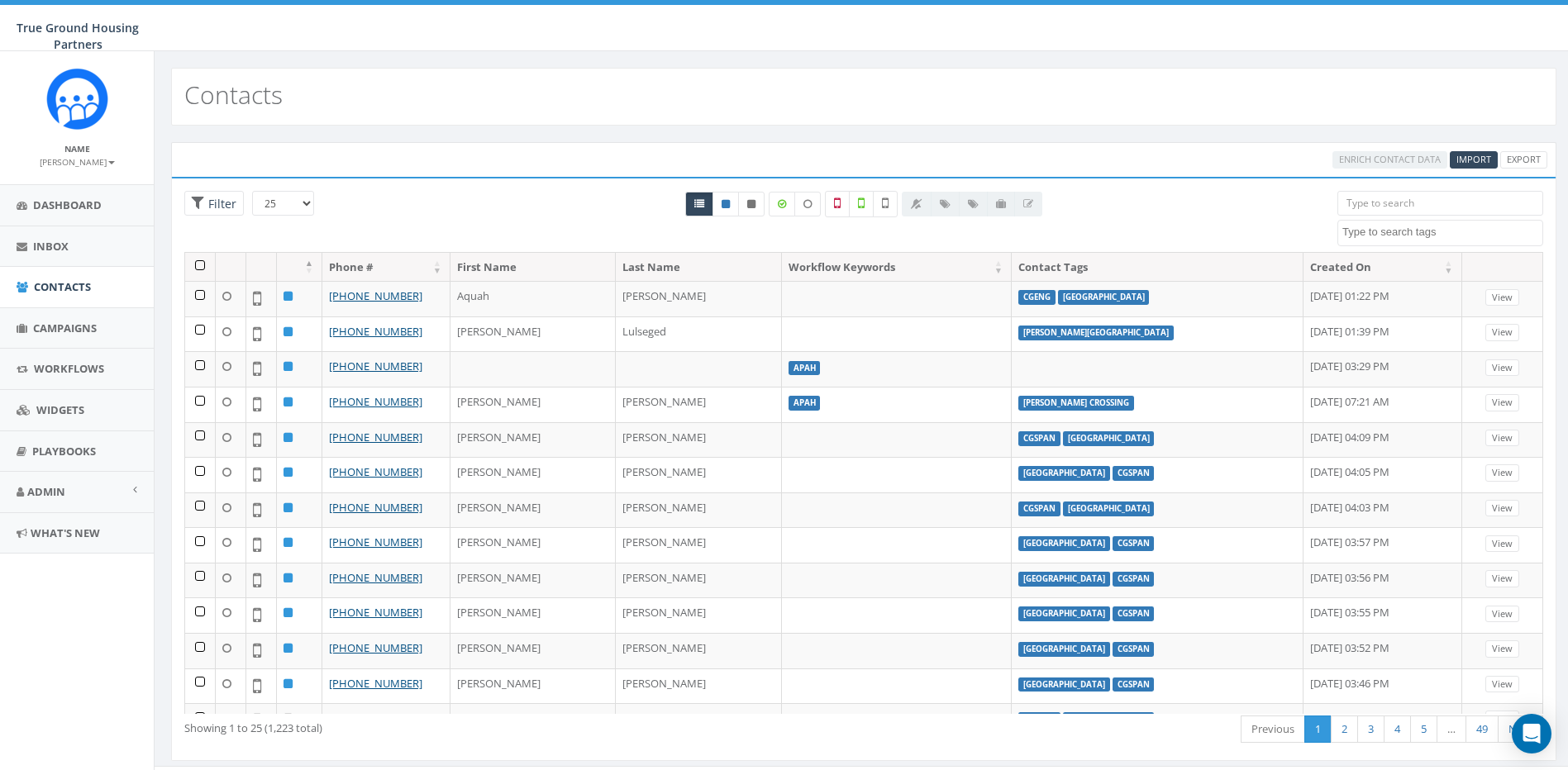
click at [1392, 205] on input "search" at bounding box center [1440, 203] width 206 height 25
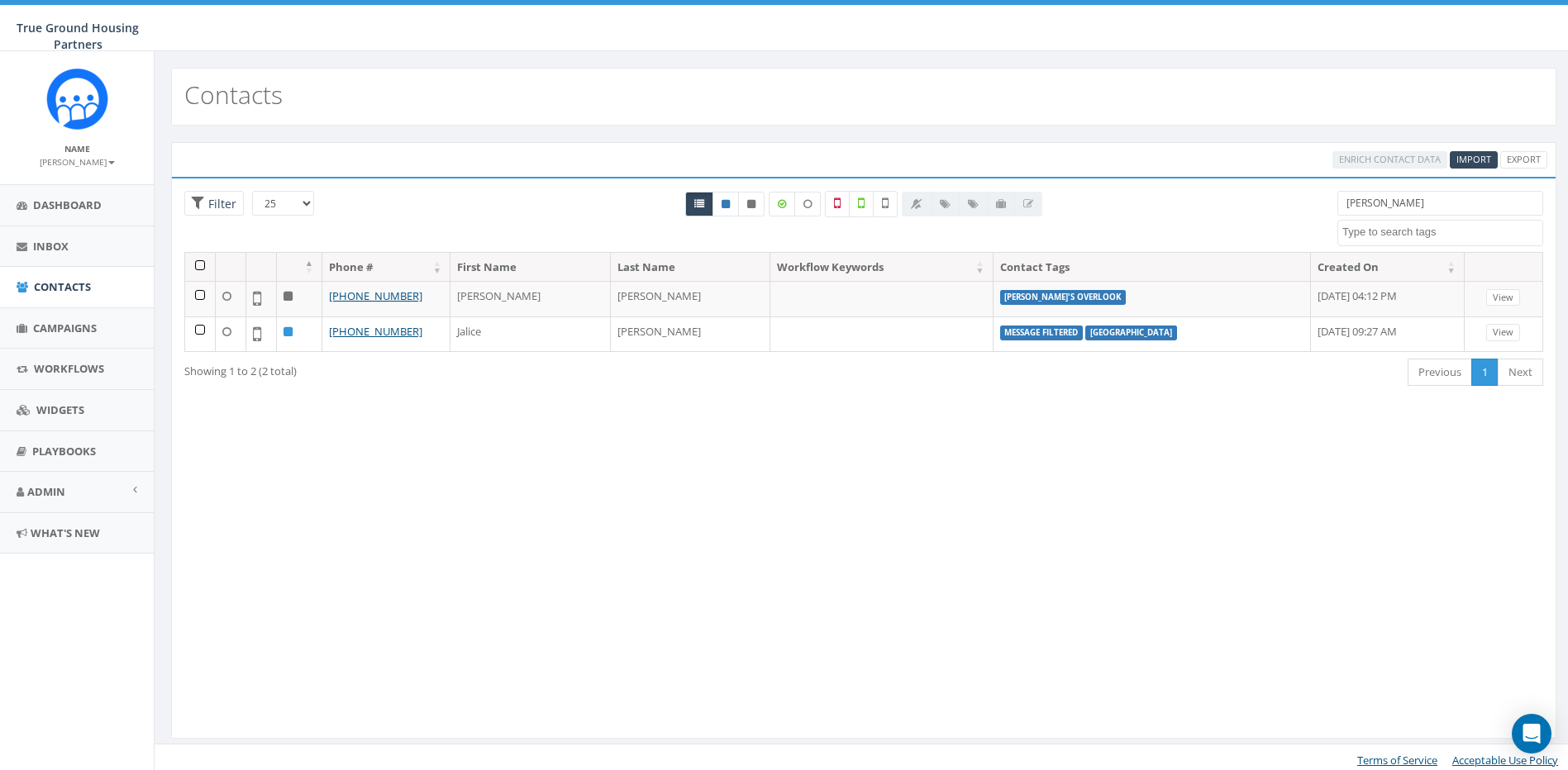
type input "[PERSON_NAME]"
click at [1394, 237] on textarea "Search" at bounding box center [1441, 231] width 200 height 15
type textarea "e"
click at [1385, 203] on input "[PERSON_NAME]" at bounding box center [1440, 203] width 206 height 25
type input "a"
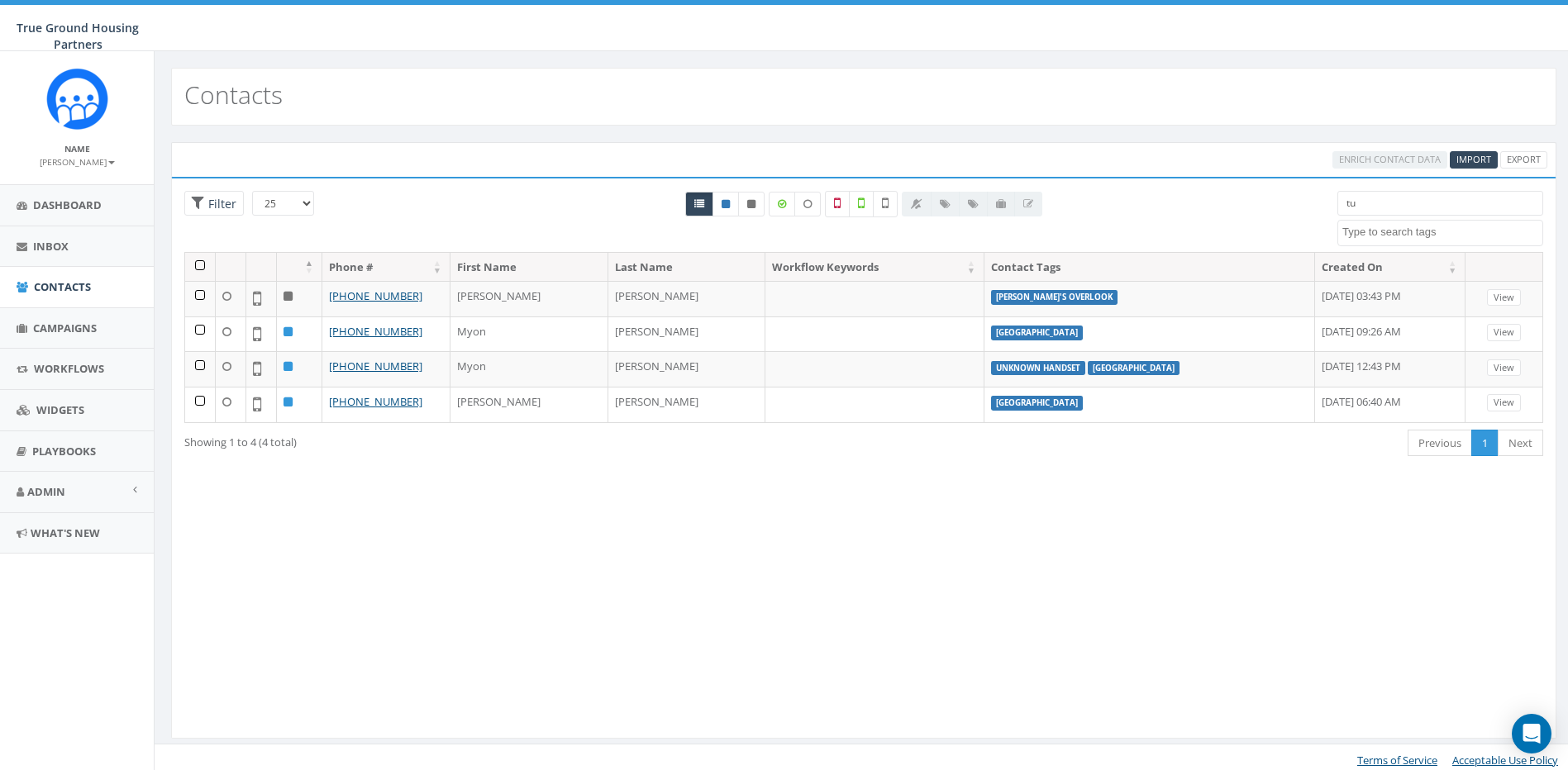
type input "t"
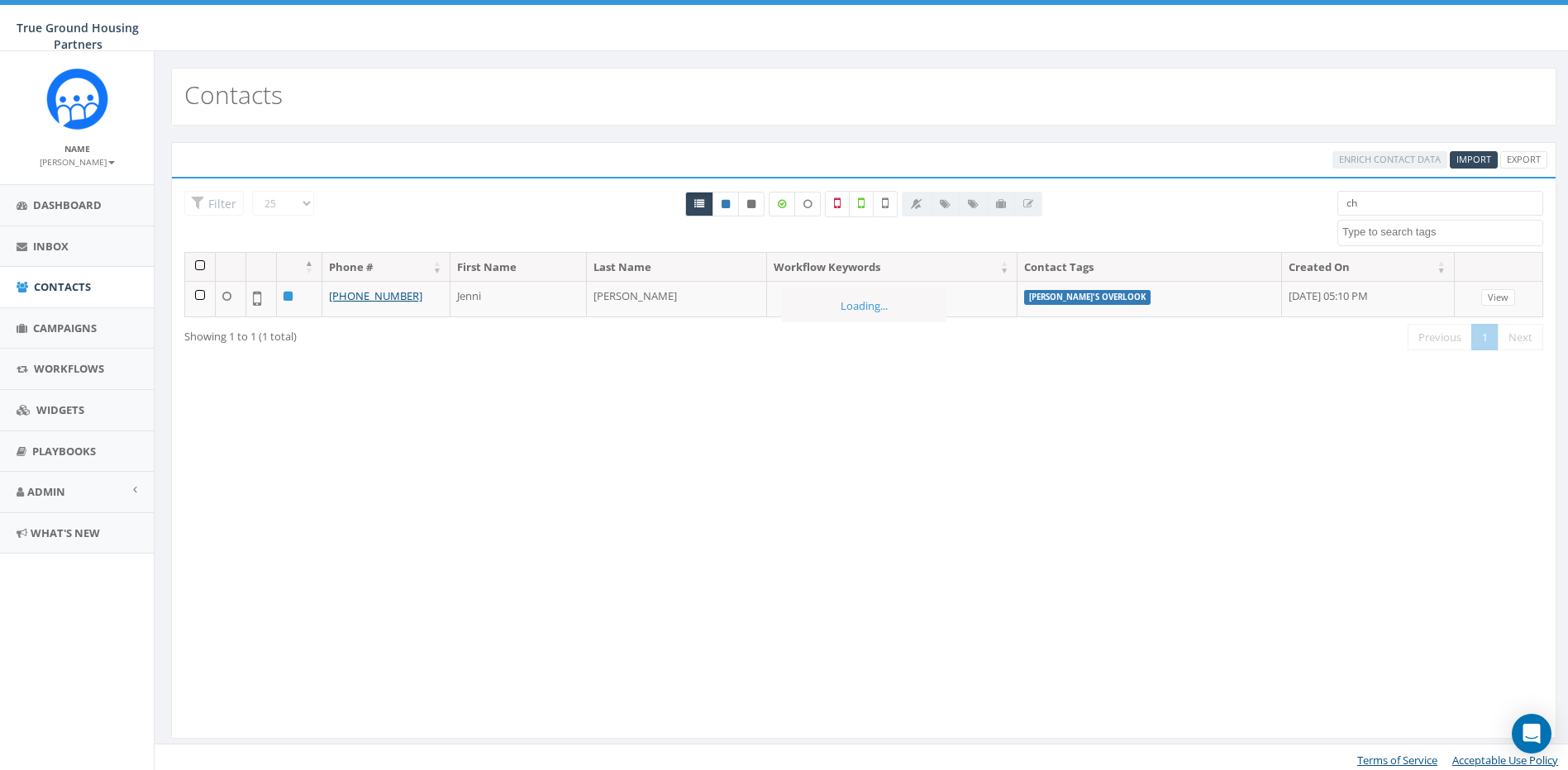
type input "c"
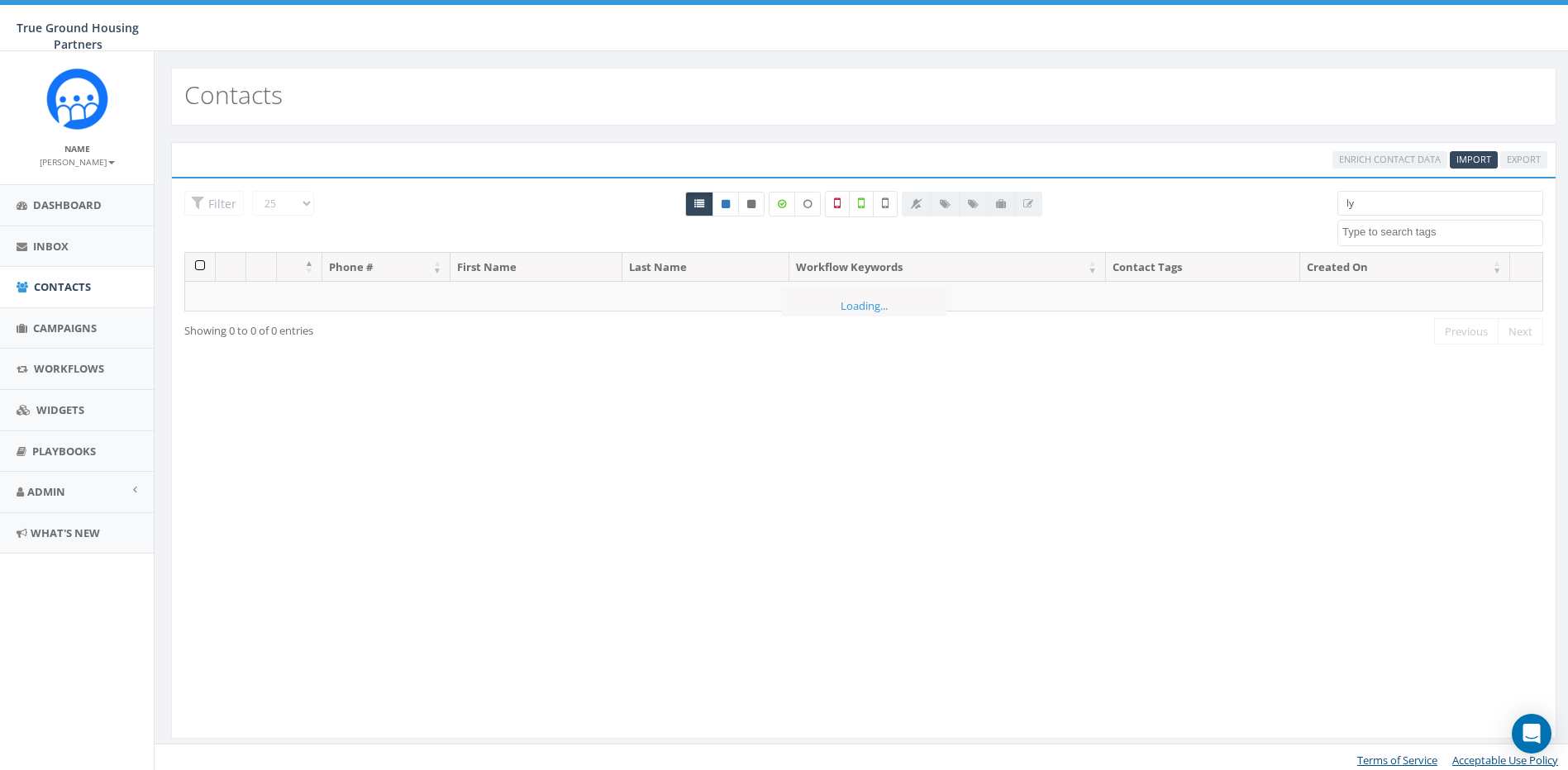
type input "l"
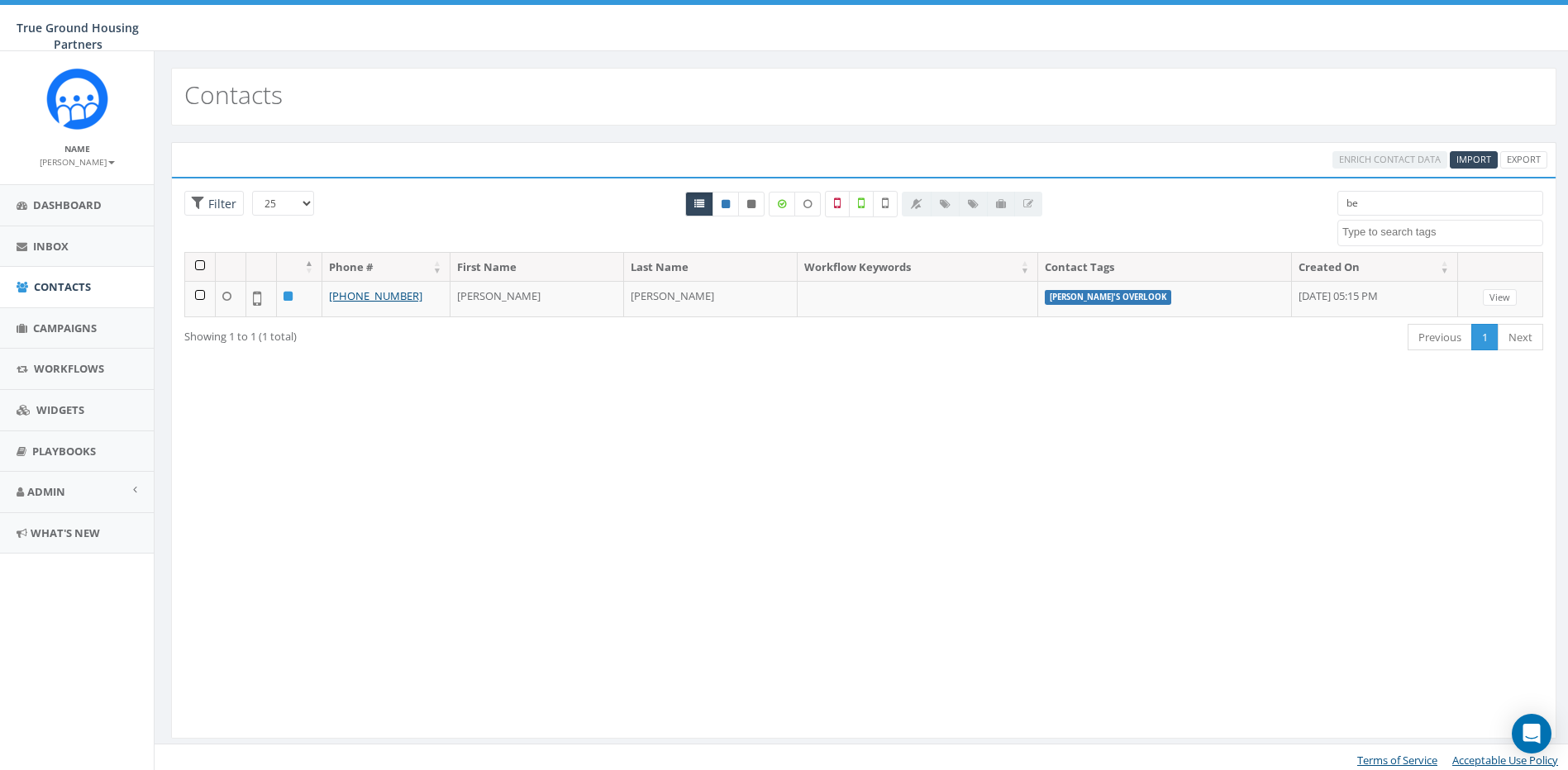
type input "b"
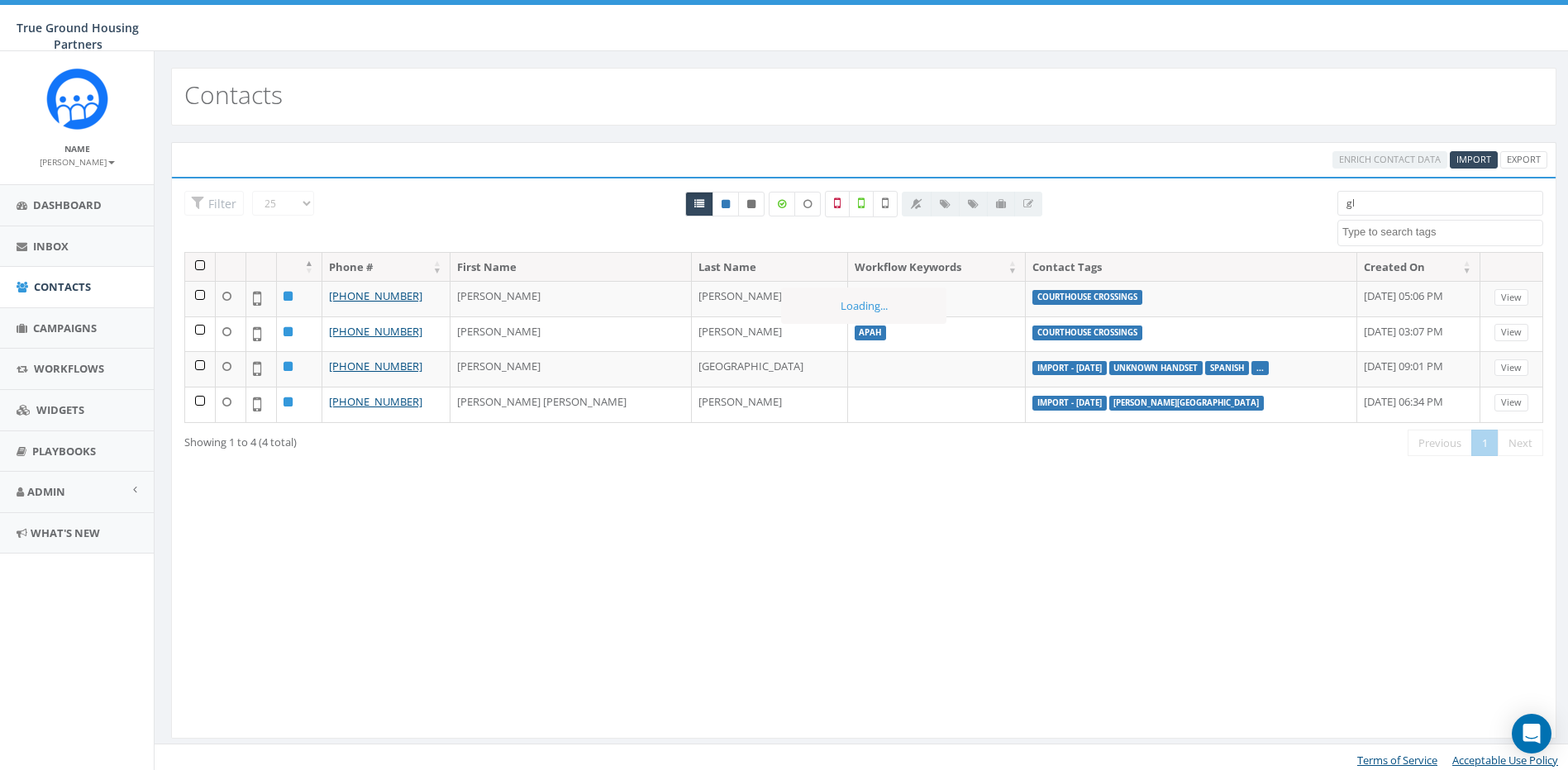
type input "g"
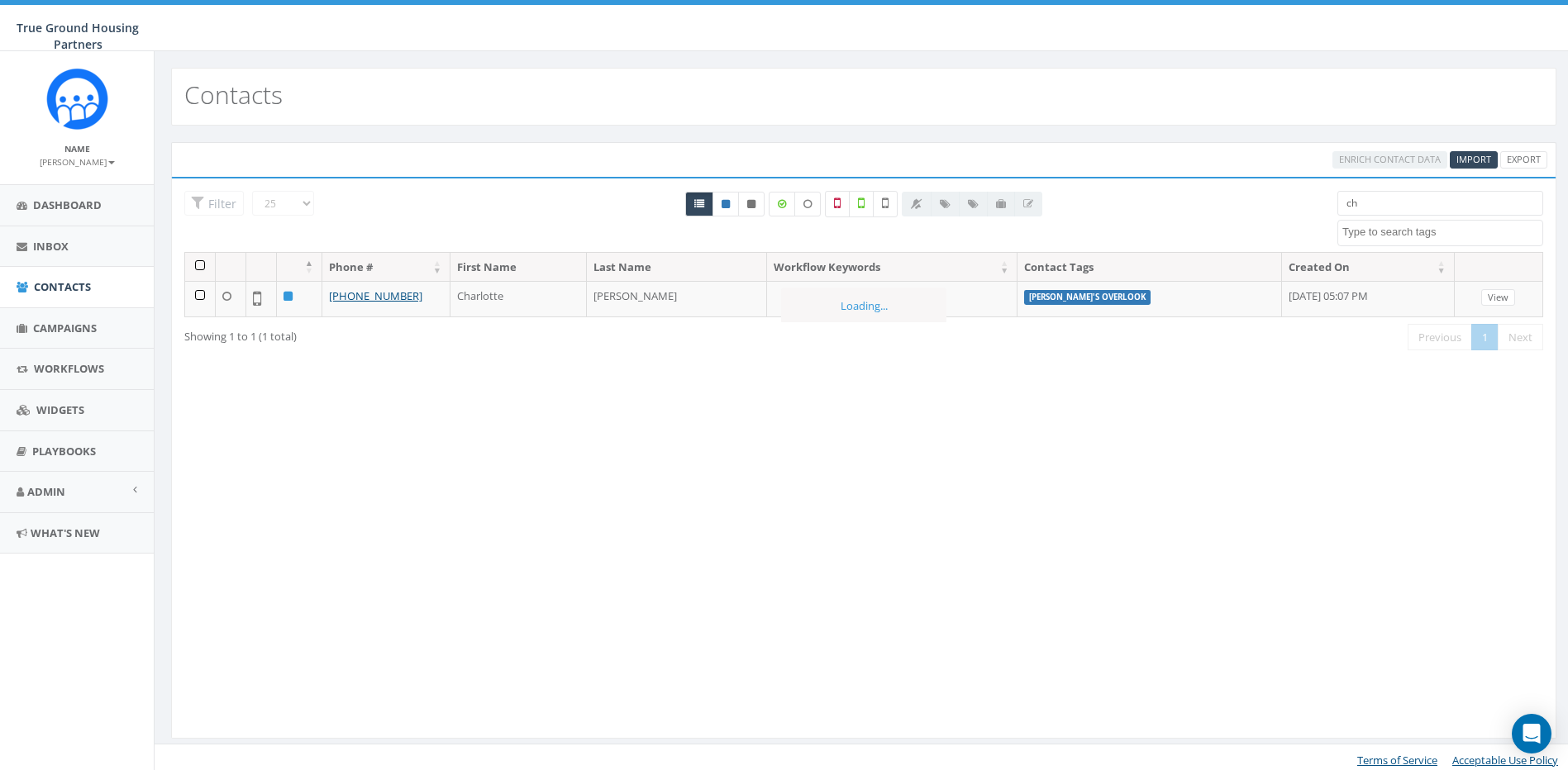
type input "c"
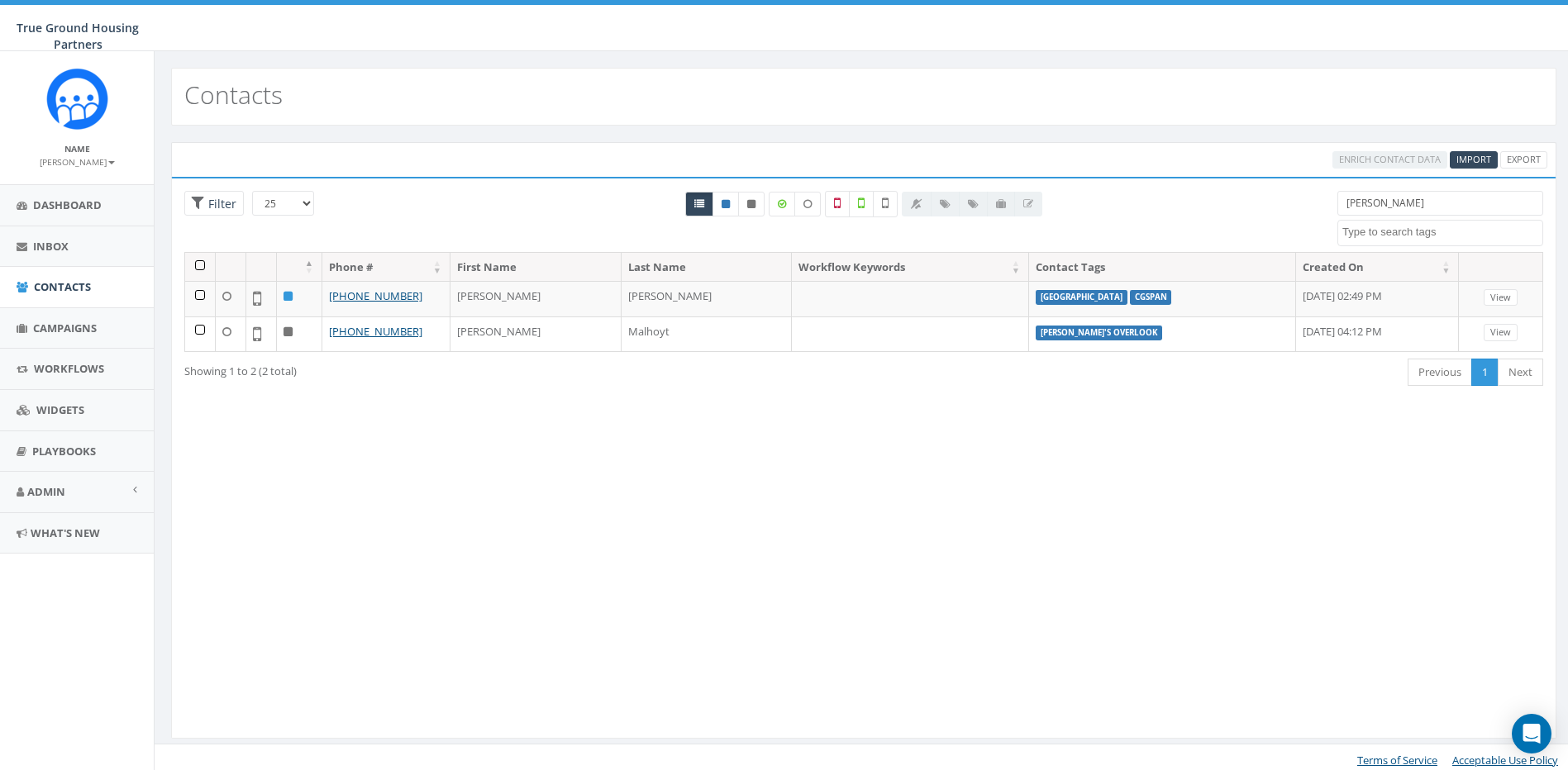
type input "[PERSON_NAME]"
